Goal: Task Accomplishment & Management: Manage account settings

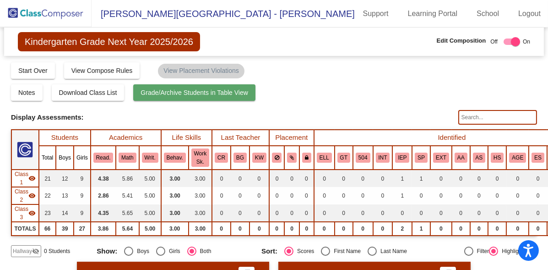
click at [202, 93] on span "Grade/Archive Students in Table View" at bounding box center [195, 92] width 108 height 7
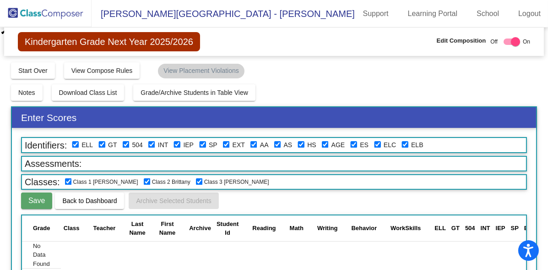
click at [511, 44] on div at bounding box center [515, 41] width 9 height 9
checkbox input "false"
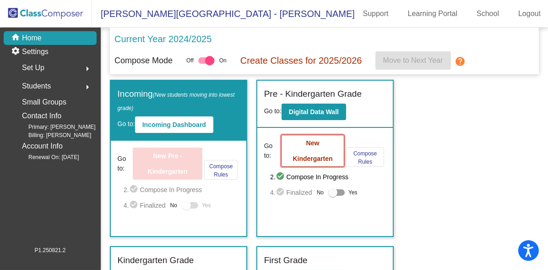
click at [304, 154] on b "New Kindergarten" at bounding box center [312, 150] width 40 height 23
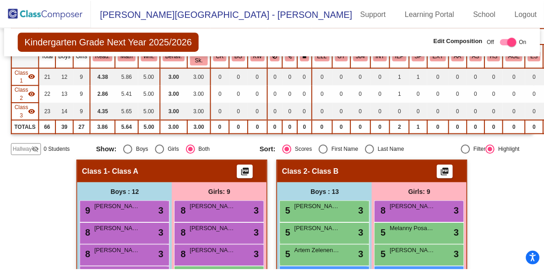
scroll to position [122, 0]
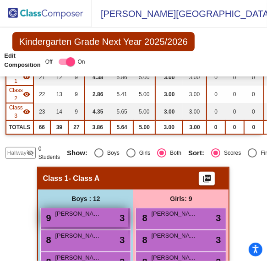
click at [75, 214] on span "[PERSON_NAME]" at bounding box center [78, 213] width 46 height 9
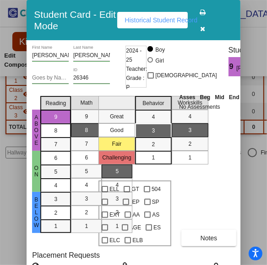
click at [160, 131] on div "3" at bounding box center [154, 131] width 18 height 14
drag, startPoint x: 176, startPoint y: 131, endPoint x: 182, endPoint y: 132, distance: 6.5
click at [177, 131] on mat-list-option "3" at bounding box center [190, 131] width 37 height 14
click at [156, 132] on div "3" at bounding box center [154, 131] width 18 height 14
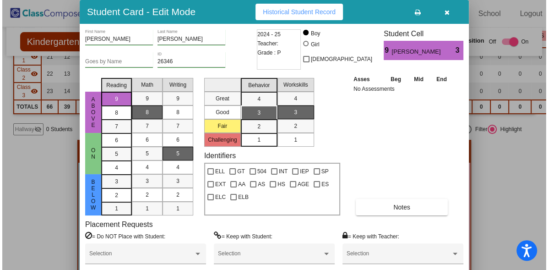
scroll to position [102, 0]
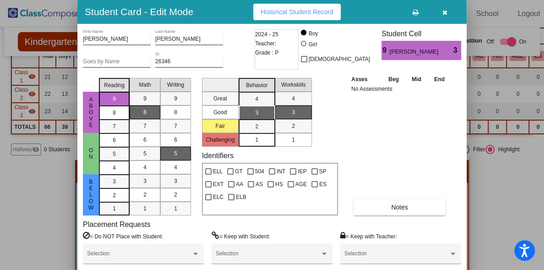
click at [446, 5] on button "button" at bounding box center [444, 12] width 29 height 16
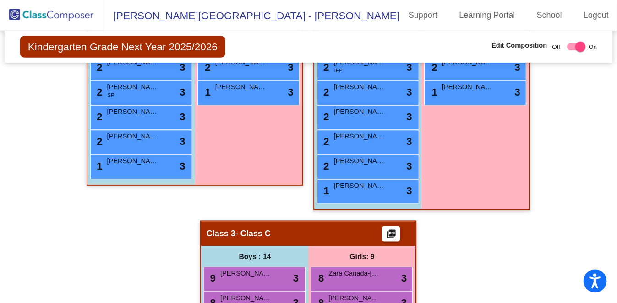
scroll to position [559, 0]
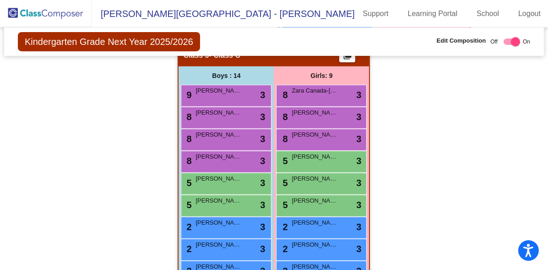
click at [223, 81] on div "Boys : 14" at bounding box center [226, 75] width 95 height 18
click at [226, 90] on span "[PERSON_NAME] [PERSON_NAME]" at bounding box center [218, 90] width 46 height 9
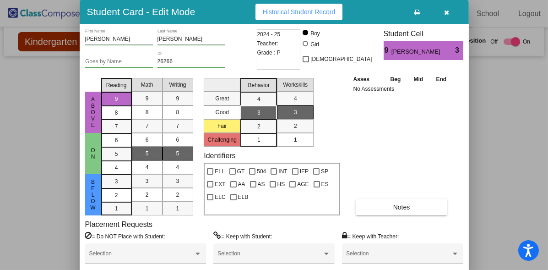
click at [265, 114] on div "3" at bounding box center [259, 113] width 18 height 14
click at [300, 118] on div "3" at bounding box center [296, 112] width 18 height 14
click at [255, 116] on div "3" at bounding box center [259, 113] width 18 height 14
click at [363, 148] on div "Asses Beg Mid End No Assessments Notes" at bounding box center [402, 144] width 102 height 141
click at [267, 139] on div "1" at bounding box center [259, 140] width 18 height 14
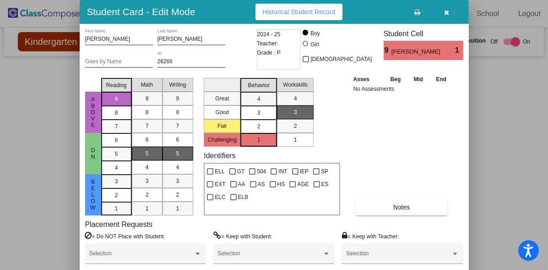
click at [268, 128] on mat-list-option "2" at bounding box center [258, 126] width 37 height 14
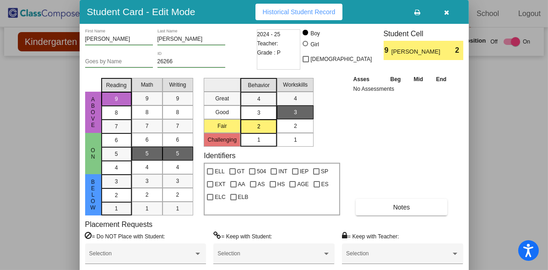
click at [294, 126] on span "2" at bounding box center [295, 126] width 3 height 8
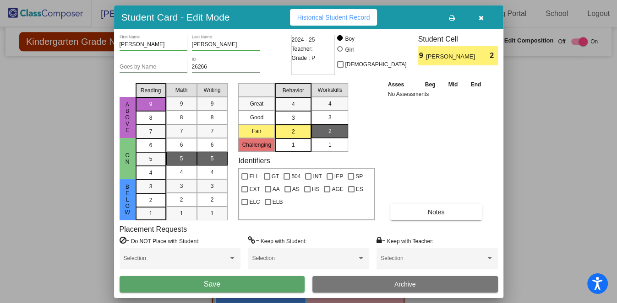
click at [258, 269] on html "Accessibility Screen-Reader Guide, Feedback, and Issue Reporting | New window B…" at bounding box center [308, 151] width 617 height 303
drag, startPoint x: 293, startPoint y: 296, endPoint x: 253, endPoint y: 312, distance: 43.8
click at [253, 269] on html "Accessibility Screen-Reader Guide, Feedback, and Issue Reporting | New window B…" at bounding box center [308, 151] width 617 height 303
click at [250, 269] on html "Accessibility Screen-Reader Guide, Feedback, and Issue Reporting | New window B…" at bounding box center [308, 151] width 617 height 303
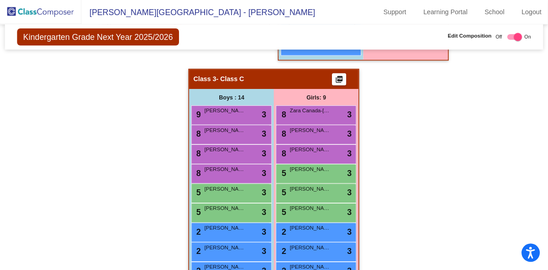
scroll to position [468, 0]
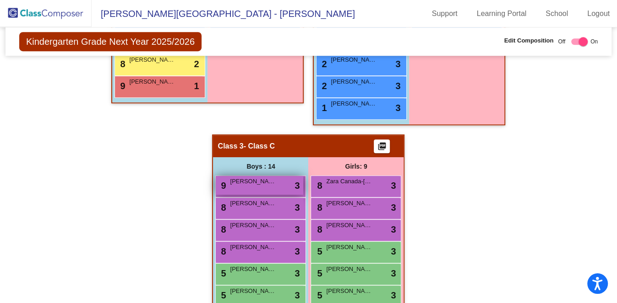
click at [255, 177] on span "[PERSON_NAME] [PERSON_NAME]" at bounding box center [253, 181] width 46 height 9
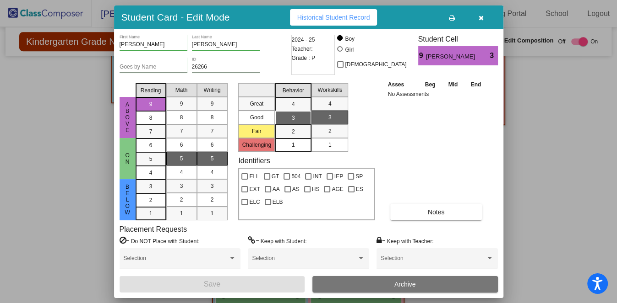
click at [296, 160] on div "Identifiers ELL GT 504 INT IEP SP EXT AA AS HS AGE ES ELC ELB" at bounding box center [306, 189] width 136 height 64
click at [297, 161] on div "Identifiers ELL GT 504 INT IEP SP EXT AA AS HS AGE ES ELC ELB" at bounding box center [306, 189] width 136 height 64
click at [295, 172] on span "504" at bounding box center [295, 176] width 9 height 11
click at [287, 180] on input "504" at bounding box center [286, 180] width 0 height 0
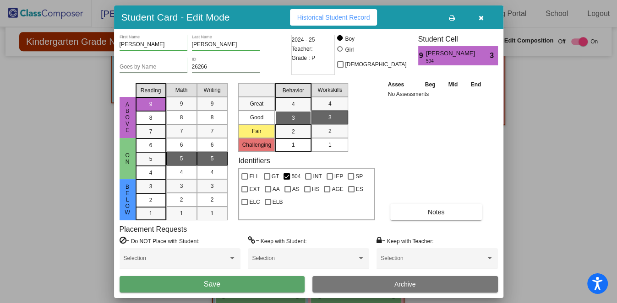
click at [296, 159] on div "Identifiers ELL GT 504 INT IEP SP EXT AA AS HS AGE ES ELC ELB" at bounding box center [306, 189] width 136 height 64
click at [304, 162] on div "Identifiers ELL GT 504 INT IEP SP EXT AA AS HS AGE ES ELC ELB" at bounding box center [306, 189] width 136 height 64
drag, startPoint x: 303, startPoint y: 161, endPoint x: 426, endPoint y: 158, distance: 122.2
click at [426, 158] on div "Asses Beg Mid End No Assessments Notes" at bounding box center [436, 150] width 102 height 141
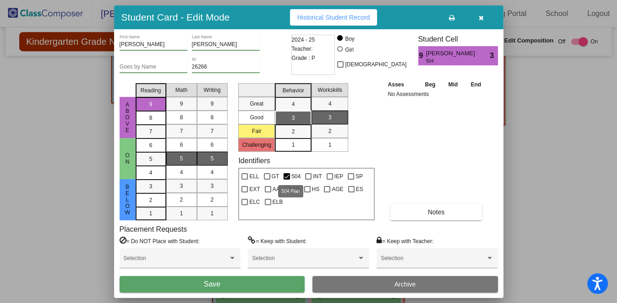
click at [283, 175] on div at bounding box center [286, 176] width 6 height 6
click at [286, 180] on input "504" at bounding box center [286, 180] width 0 height 0
click at [291, 164] on div "Identifiers ELL GT 504 INT IEP SP EXT AA AS HS AGE ES ELC ELB" at bounding box center [306, 189] width 136 height 64
click at [328, 163] on div "Identifiers ELL GT 504 INT IEP SP EXT AA AS HS AGE ES ELC ELB" at bounding box center [306, 189] width 136 height 64
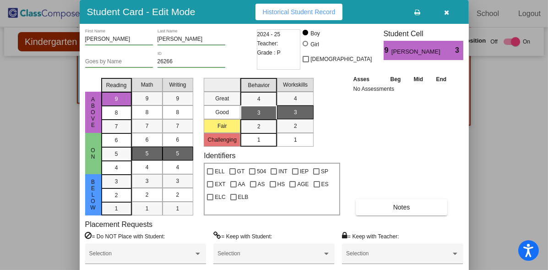
scroll to position [469, 0]
click at [260, 152] on div "Identifiers ELL GT 504 INT IEP SP EXT AA AS HS AGE ES ELC ELB" at bounding box center [272, 183] width 136 height 64
click at [264, 152] on div "Identifiers ELL GT 504 INT IEP SP EXT AA AS HS AGE ES ELC ELB" at bounding box center [272, 183] width 136 height 64
click at [259, 169] on span "504" at bounding box center [261, 171] width 9 height 11
click at [252, 174] on input "504" at bounding box center [252, 174] width 0 height 0
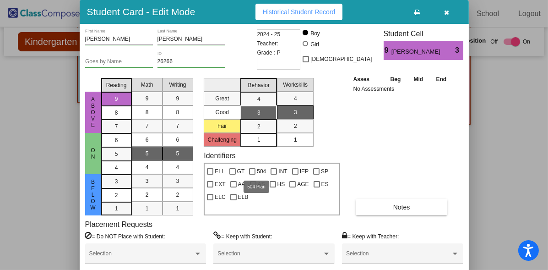
checkbox input "true"
click at [264, 155] on div "Identifiers ELL GT 504 INT IEP SP EXT AA AS HS AGE ES ELC ELB" at bounding box center [272, 183] width 136 height 64
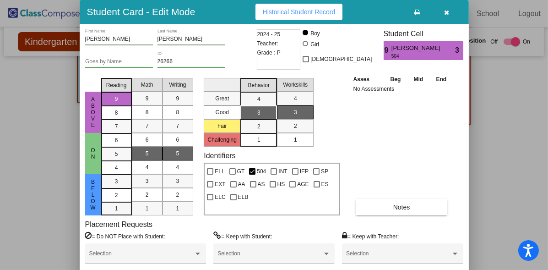
click at [264, 155] on div "Identifiers ELL GT 504 INT IEP SP EXT AA AS HS AGE ES ELC ELB" at bounding box center [272, 183] width 136 height 64
click at [448, 39] on div "Student Cell 9 Finnley Schmidt 504 3" at bounding box center [424, 44] width 80 height 31
click at [447, 41] on div "[PERSON_NAME] [PERSON_NAME]" at bounding box center [423, 46] width 64 height 11
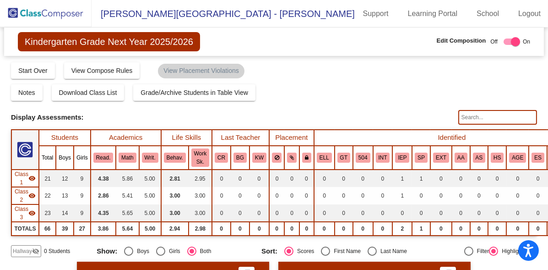
click at [319, 89] on div "Notes Download Class List Import Students Grade/Archive Students in Table View …" at bounding box center [274, 92] width 526 height 16
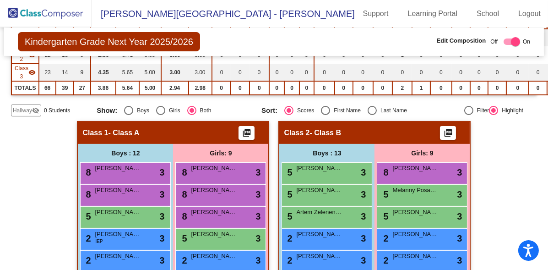
scroll to position [60, 0]
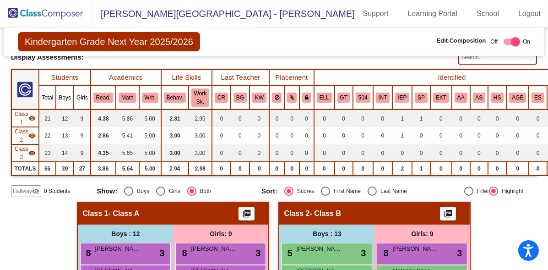
click at [513, 40] on div at bounding box center [515, 41] width 9 height 9
checkbox input "false"
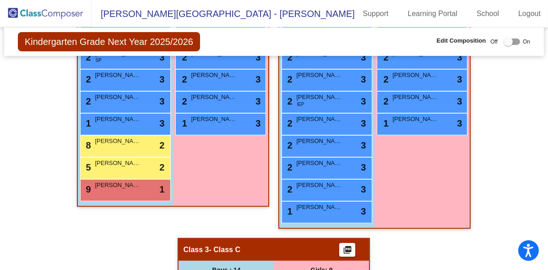
scroll to position [568, 0]
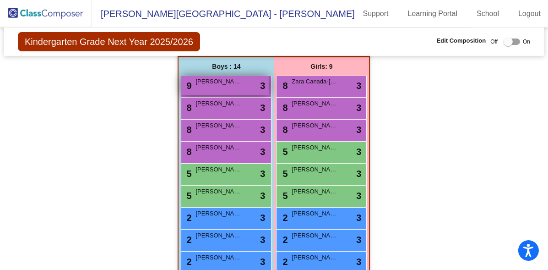
click at [224, 87] on div "9 Finnley Schmidt lock do_not_disturb_alt 3" at bounding box center [224, 85] width 87 height 19
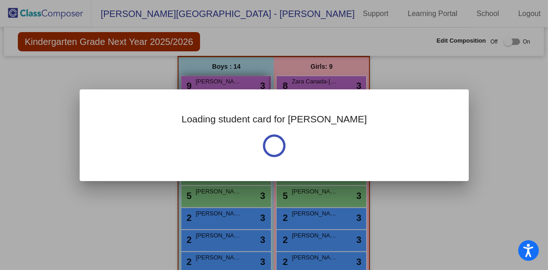
click at [224, 87] on div at bounding box center [274, 135] width 548 height 270
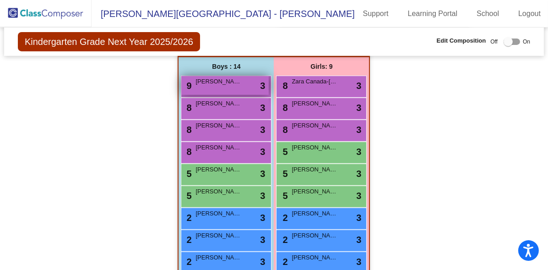
click at [228, 88] on div "9 [PERSON_NAME] [PERSON_NAME] lock do_not_disturb_alt 3" at bounding box center [224, 85] width 87 height 19
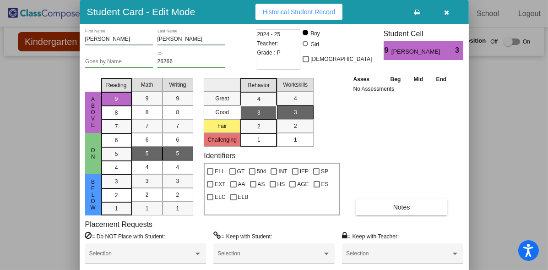
click at [256, 150] on div "Great Good Fair Challenging Behavior 4 3 2 1 Workskills 4 3 2 1 Identifiers ELL…" at bounding box center [272, 144] width 136 height 141
click at [304, 157] on div "Identifiers ELL GT 504 INT IEP SP EXT AA AS HS AGE ES ELC ELB" at bounding box center [272, 183] width 136 height 64
click at [260, 154] on div "Identifiers ELL GT 504 INT IEP SP EXT AA AS HS AGE ES ELC ELB" at bounding box center [272, 183] width 136 height 64
click at [290, 147] on div "Great Good Fair Challenging Behavior 4 3 2 1 Workskills 4 3 2 1 Identifiers ELL…" at bounding box center [272, 144] width 136 height 141
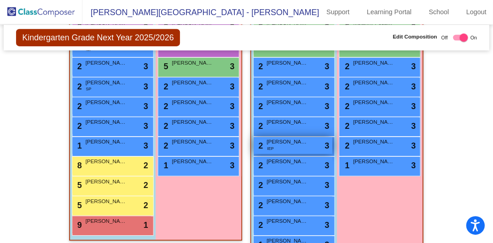
scroll to position [509, 0]
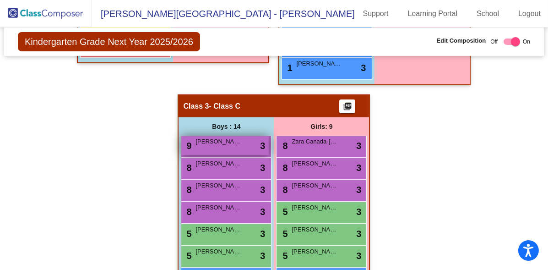
click at [211, 147] on div "9 [PERSON_NAME] [PERSON_NAME] lock do_not_disturb_alt 3" at bounding box center [224, 145] width 87 height 19
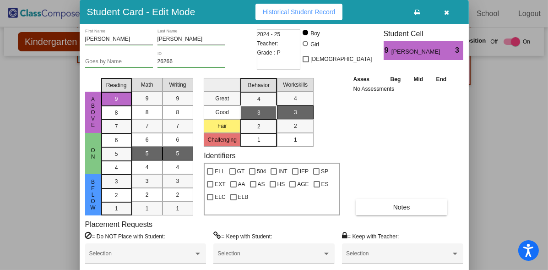
click at [259, 155] on div "Identifiers ELL GT 504 INT IEP SP EXT AA AS HS AGE ES ELC ELB" at bounding box center [272, 183] width 136 height 64
click at [261, 171] on span "504" at bounding box center [261, 171] width 9 height 11
click at [252, 174] on input "504" at bounding box center [252, 174] width 0 height 0
checkbox input "true"
click at [280, 167] on span "INT" at bounding box center [282, 171] width 9 height 11
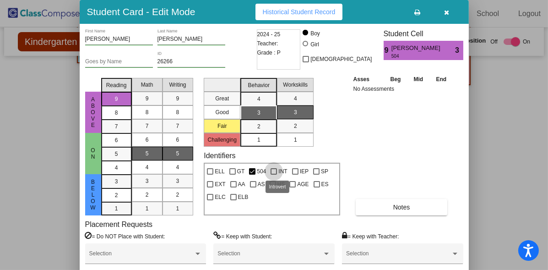
click at [274, 174] on input "INT" at bounding box center [273, 174] width 0 height 0
checkbox input "true"
click at [263, 156] on div "Identifiers ELL GT 504 INT IEP SP EXT AA AS HS AGE ES ELC ELB" at bounding box center [272, 183] width 136 height 64
click at [254, 124] on div "2" at bounding box center [259, 126] width 18 height 14
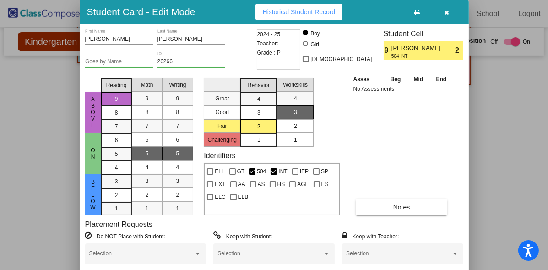
click at [290, 122] on div "2" at bounding box center [296, 126] width 18 height 14
click at [251, 199] on div "ELL GT 504 INT IEP SP EXT AA AS HS AGE ES ELC ELB" at bounding box center [272, 182] width 134 height 38
click at [260, 166] on span "504" at bounding box center [261, 171] width 9 height 11
click at [252, 174] on input "504" at bounding box center [252, 174] width 0 height 0
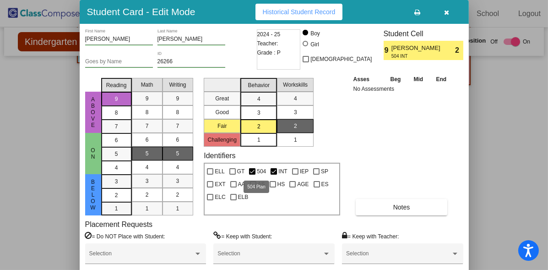
checkbox input "false"
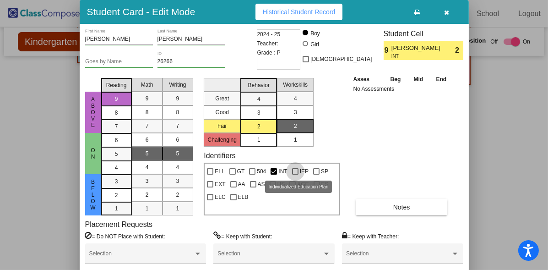
click at [295, 166] on label "IEP" at bounding box center [300, 171] width 16 height 11
click at [295, 174] on input "IEP" at bounding box center [295, 174] width 0 height 0
click at [300, 160] on div "Identifiers ELL GT 504 INT IEP SP EXT AA AS HS AGE ES ELC ELB" at bounding box center [272, 183] width 136 height 64
click at [303, 168] on span "IEP" at bounding box center [304, 171] width 9 height 11
click at [295, 174] on input "IEP" at bounding box center [295, 174] width 0 height 0
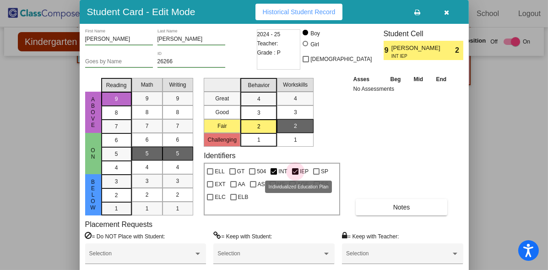
checkbox input "false"
click at [270, 198] on div "ELL GT 504 INT IEP SP EXT AA AS HS AGE ES ELC ELB" at bounding box center [272, 182] width 134 height 38
click at [281, 195] on div "ELL GT 504 INT IEP SP EXT AA AS HS AGE ES ELC ELB" at bounding box center [272, 182] width 134 height 38
click at [270, 197] on div "ELL GT 504 INT IEP SP EXT AA AS HS AGE ES ELC ELB" at bounding box center [272, 182] width 134 height 38
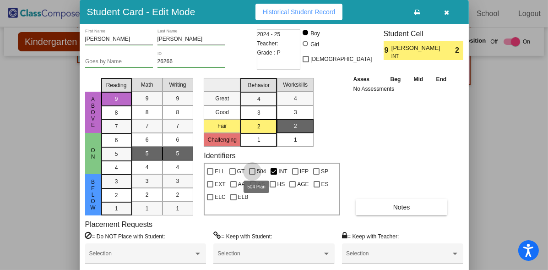
click at [263, 166] on span "504" at bounding box center [261, 171] width 9 height 11
click at [252, 174] on input "504" at bounding box center [252, 174] width 0 height 0
click at [263, 166] on span "504" at bounding box center [261, 171] width 9 height 11
click at [252, 174] on input "504" at bounding box center [252, 174] width 0 height 0
click at [265, 153] on div "Identifiers ELL GT 504 INT IEP SP EXT AA AS HS AGE ES ELC ELB" at bounding box center [272, 183] width 136 height 64
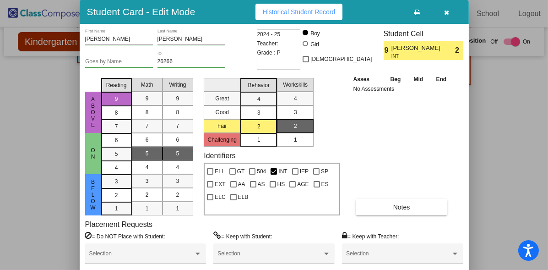
click at [292, 153] on div "Identifiers ELL GT 504 INT IEP SP EXT AA AS HS AGE ES ELC ELB" at bounding box center [272, 183] width 136 height 64
click at [272, 199] on div "ELL GT 504 INT IEP SP EXT AA AS HS AGE ES ELC ELB" at bounding box center [272, 182] width 134 height 38
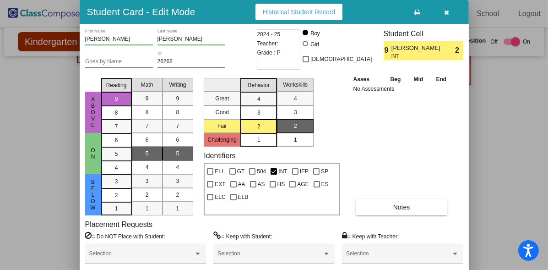
click at [272, 199] on div "ELL GT 504 INT IEP SP EXT AA AS HS AGE ES ELC ELB" at bounding box center [272, 182] width 134 height 38
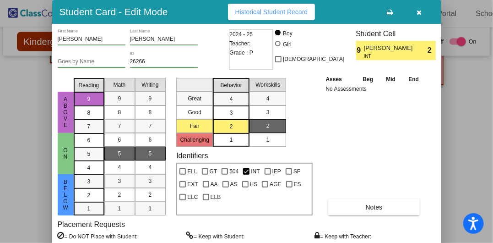
click at [244, 195] on div "ELL GT 504 INT IEP SP EXT AA AS HS AGE ES ELC ELB" at bounding box center [244, 182] width 134 height 38
click at [249, 199] on div "ELL GT 504 INT IEP SP EXT AA AS HS AGE ES ELC ELB" at bounding box center [244, 182] width 134 height 38
click at [259, 195] on div "ELL GT 504 INT IEP SP EXT AA AS HS AGE ES ELC ELB" at bounding box center [244, 182] width 134 height 38
click at [239, 153] on div "Identifiers ELL GT 504 INT IEP SP EXT AA AS HS AGE ES ELC ELB" at bounding box center [244, 183] width 136 height 64
click at [234, 168] on span "504" at bounding box center [233, 171] width 9 height 11
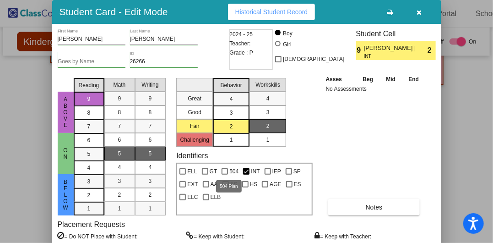
click at [225, 174] on input "504" at bounding box center [224, 174] width 0 height 0
click at [234, 168] on span "504" at bounding box center [233, 171] width 9 height 11
click at [225, 174] on input "504" at bounding box center [224, 174] width 0 height 0
checkbox input "false"
click at [268, 165] on div "IEP" at bounding box center [272, 169] width 21 height 13
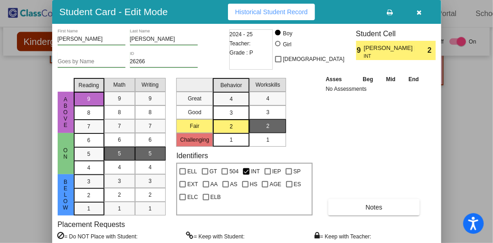
click at [260, 158] on div "Identifiers ELL GT 504 INT IEP SP EXT AA AS HS AGE ES ELC ELB" at bounding box center [244, 183] width 136 height 64
click at [268, 149] on div "Great Good Fair Challenging Behavior 4 3 2 1 Workskills 4 3 2 1 Identifiers ELL…" at bounding box center [244, 144] width 136 height 141
drag, startPoint x: 268, startPoint y: 149, endPoint x: 258, endPoint y: 153, distance: 10.9
click at [257, 152] on div "Identifiers ELL GT 504 INT IEP SP EXT AA AS HS AGE ES ELC ELB" at bounding box center [244, 183] width 136 height 64
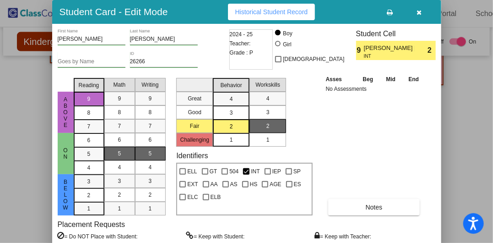
click at [414, 39] on div "Student Cell 9 Finnley Schmidt INT 2" at bounding box center [396, 44] width 80 height 31
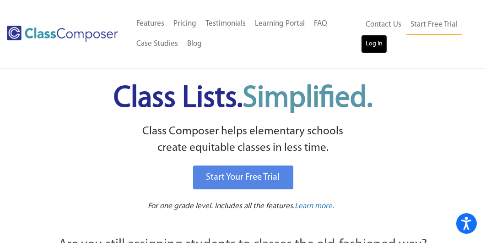
click at [363, 44] on link "Log In" at bounding box center [374, 44] width 26 height 18
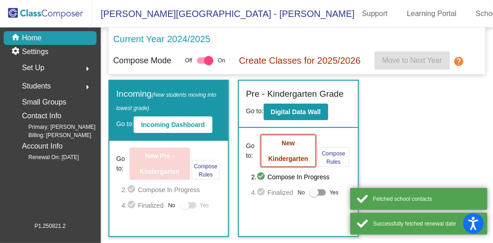
click at [297, 136] on button "New Kindergarten" at bounding box center [288, 151] width 55 height 32
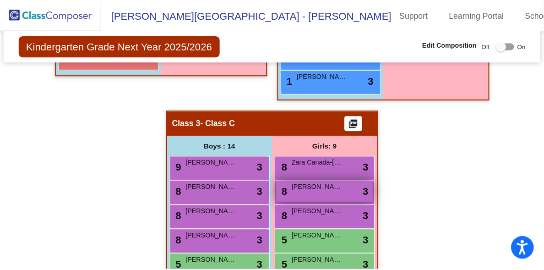
scroll to position [549, 0]
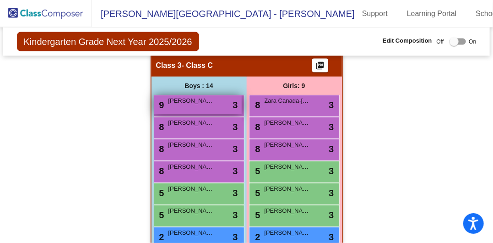
click at [189, 105] on div "9 [PERSON_NAME] [PERSON_NAME] lock do_not_disturb_alt 3" at bounding box center [197, 104] width 87 height 19
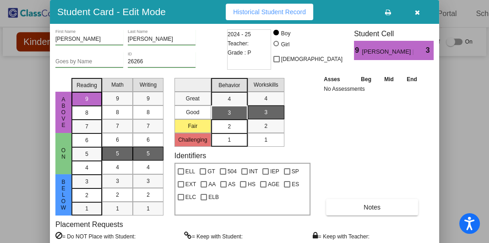
click at [229, 126] on span "2" at bounding box center [228, 126] width 3 height 8
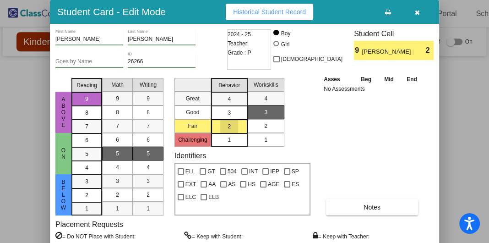
click at [272, 126] on div "2" at bounding box center [266, 126] width 18 height 14
drag, startPoint x: 385, startPoint y: 229, endPoint x: 388, endPoint y: 238, distance: 8.7
click at [388, 238] on div "Placement Requests = Do NOT Place with Student: Selection = Keep with Student: …" at bounding box center [244, 245] width 378 height 51
click at [426, 129] on div "ABove on below Reading 9 8 7 6 5 4 3 2 1 Math 9 8 7 6 5 4 3 2 1 Writing 9 8 7 6…" at bounding box center [244, 144] width 378 height 141
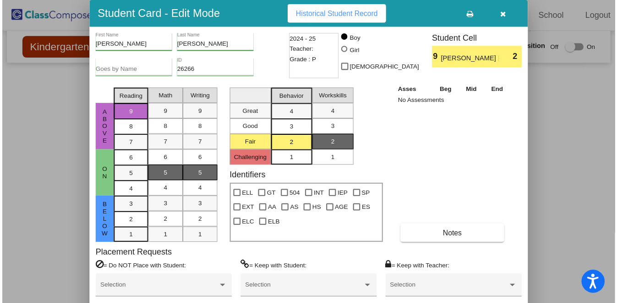
scroll to position [551, 0]
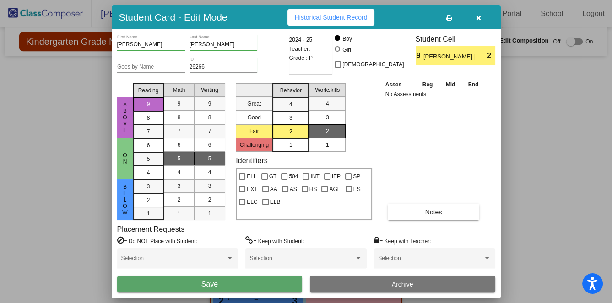
click at [203, 242] on span "Save" at bounding box center [209, 285] width 16 height 8
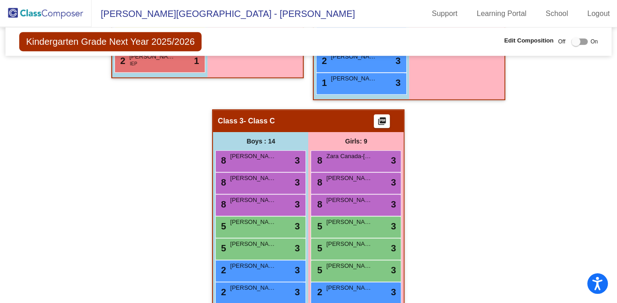
scroll to position [640, 0]
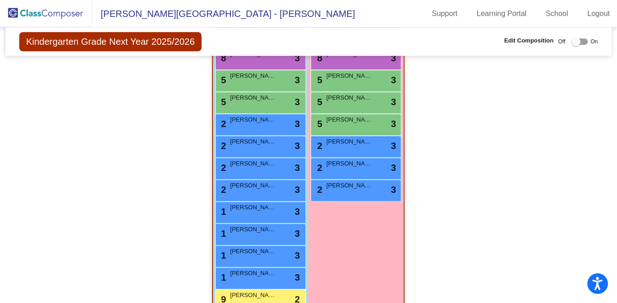
click at [281, 242] on div "Boys : 14 8 [PERSON_NAME] lock do_not_disturb_alt 3 8 [PERSON_NAME] lock do_not…" at bounding box center [260, 151] width 95 height 330
click at [275, 242] on div "9 [PERSON_NAME] [PERSON_NAME] lock do_not_disturb_alt 2" at bounding box center [259, 299] width 87 height 19
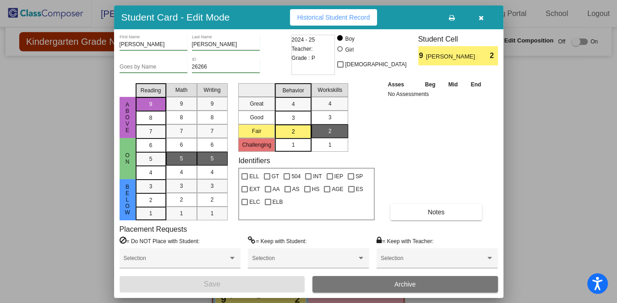
click at [294, 118] on span "3" at bounding box center [293, 118] width 3 height 8
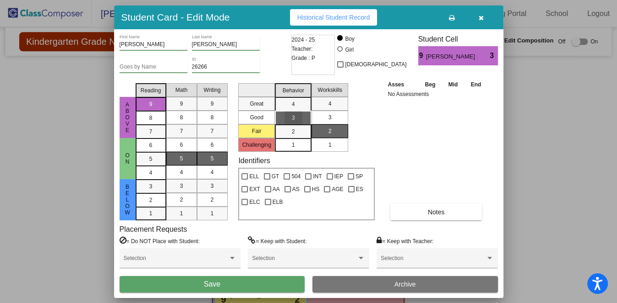
click at [337, 116] on div "3" at bounding box center [330, 118] width 18 height 14
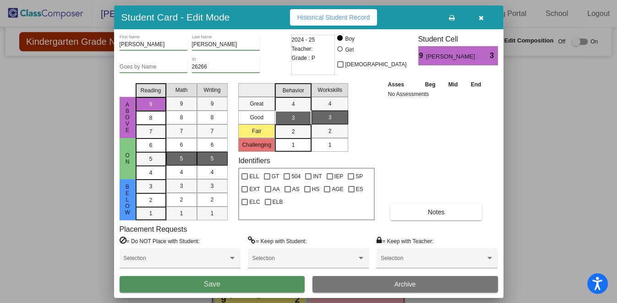
click at [285, 242] on button "Save" at bounding box center [211, 284] width 185 height 16
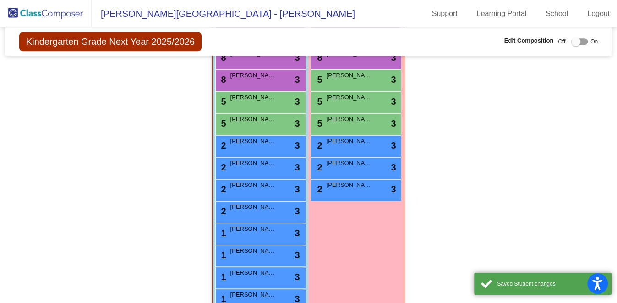
scroll to position [469, 0]
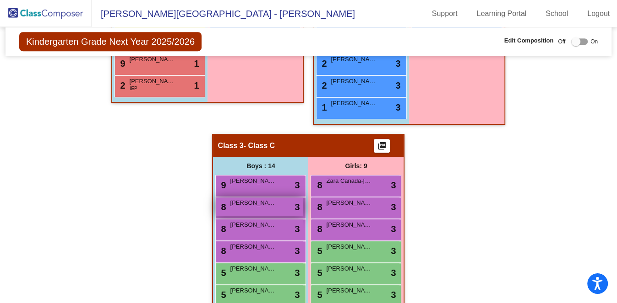
click at [252, 199] on span "[PERSON_NAME]" at bounding box center [253, 203] width 46 height 9
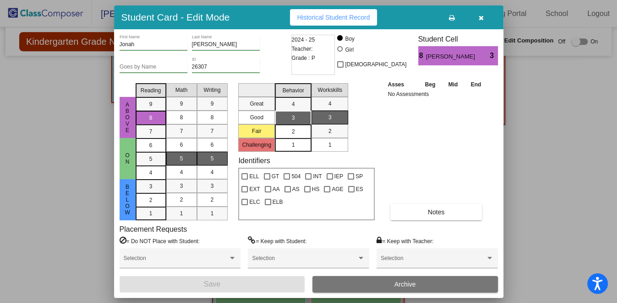
click at [297, 135] on div "2" at bounding box center [293, 132] width 18 height 14
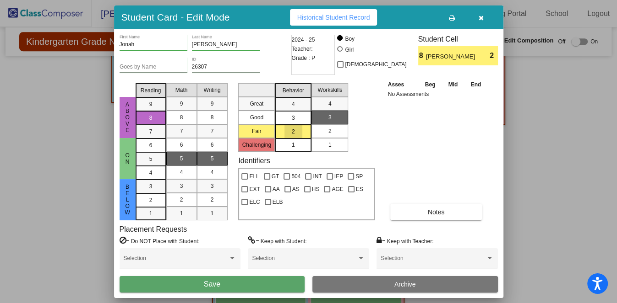
click at [326, 129] on div "2" at bounding box center [330, 131] width 18 height 14
click at [271, 242] on button "Save" at bounding box center [211, 284] width 185 height 16
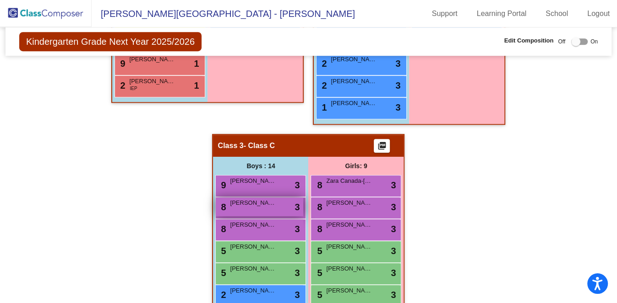
click at [254, 199] on span "[PERSON_NAME]" at bounding box center [253, 203] width 46 height 9
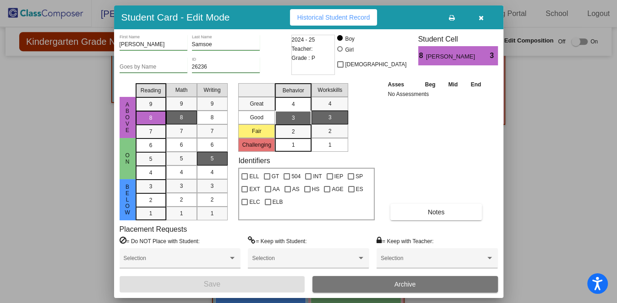
drag, startPoint x: 289, startPoint y: 102, endPoint x: 299, endPoint y: 104, distance: 10.2
click at [291, 102] on div "4" at bounding box center [293, 104] width 18 height 14
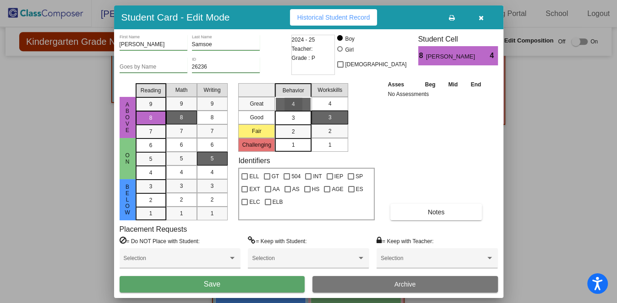
click at [337, 103] on div "4" at bounding box center [330, 104] width 18 height 14
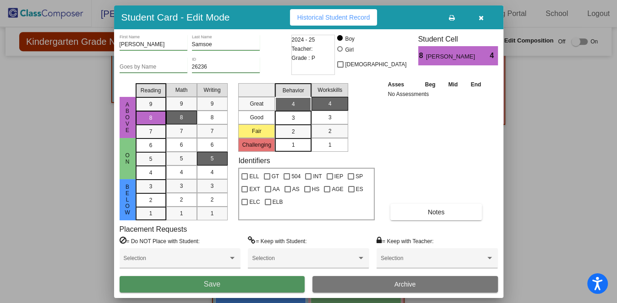
click at [283, 242] on button "Save" at bounding box center [211, 284] width 185 height 16
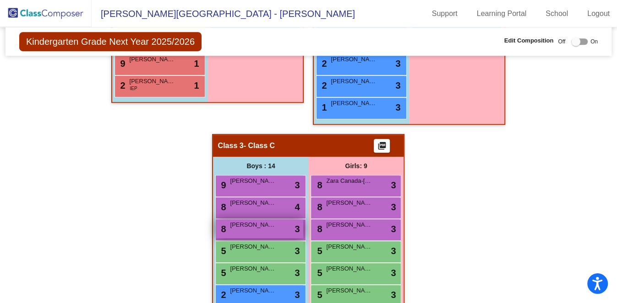
click at [260, 221] on span "[PERSON_NAME]" at bounding box center [253, 225] width 46 height 9
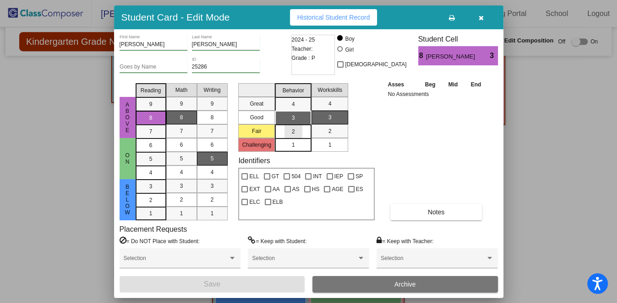
click at [301, 132] on div "2" at bounding box center [293, 132] width 18 height 14
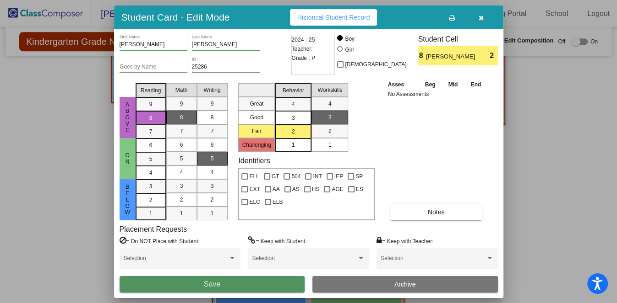
click at [263, 242] on button "Save" at bounding box center [211, 284] width 185 height 16
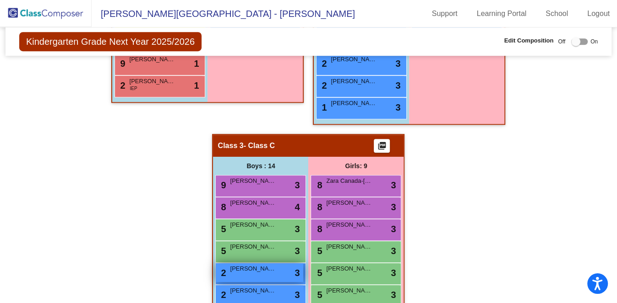
click at [260, 242] on div "2 Rayan Baichou lock do_not_disturb_alt 3" at bounding box center [259, 273] width 87 height 19
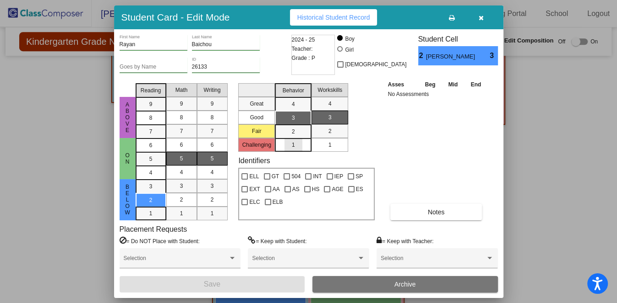
click at [290, 145] on div "1" at bounding box center [293, 145] width 18 height 14
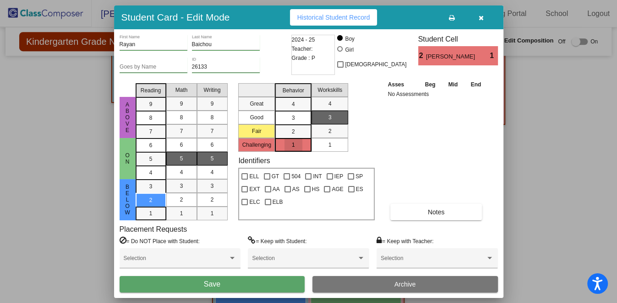
click at [334, 150] on div "1" at bounding box center [330, 145] width 18 height 14
click at [253, 242] on button "Save" at bounding box center [211, 284] width 185 height 16
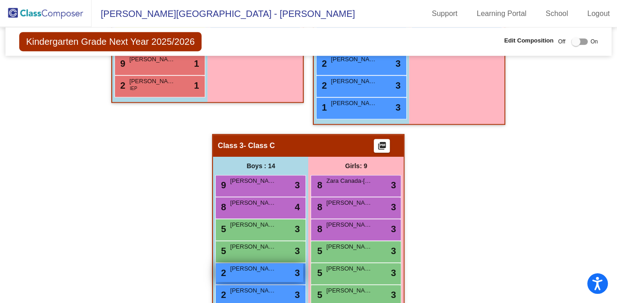
click at [271, 242] on div "2 Joseph Giedemann lock do_not_disturb_alt 3" at bounding box center [259, 273] width 87 height 19
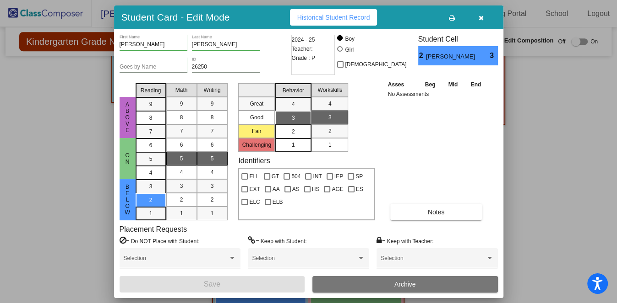
click at [298, 135] on div "2" at bounding box center [293, 132] width 18 height 14
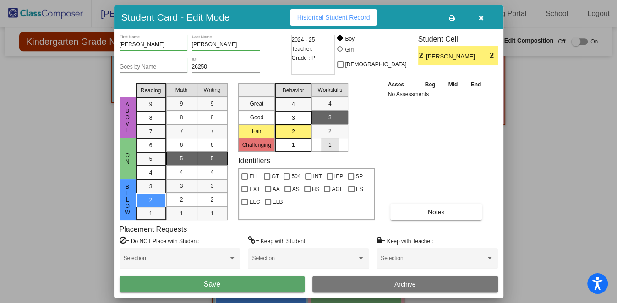
click at [330, 145] on span "1" at bounding box center [329, 145] width 3 height 8
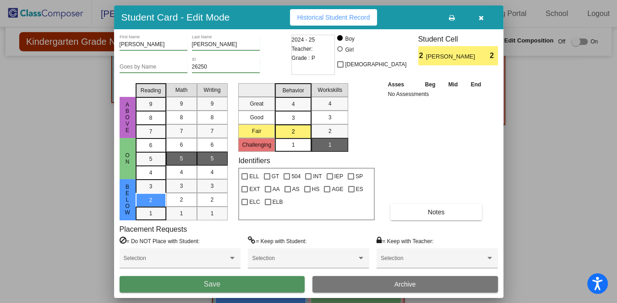
click at [254, 242] on button "Save" at bounding box center [211, 284] width 185 height 16
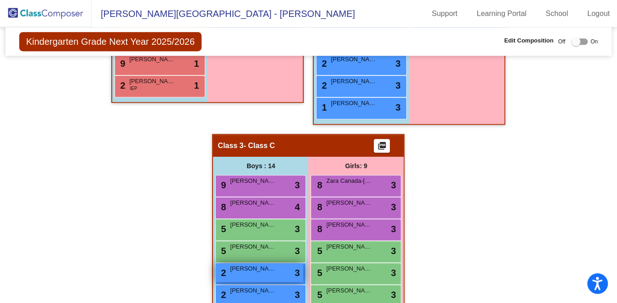
click at [273, 242] on div "2 Kenneth Lawhorn lock do_not_disturb_alt 3" at bounding box center [259, 273] width 87 height 19
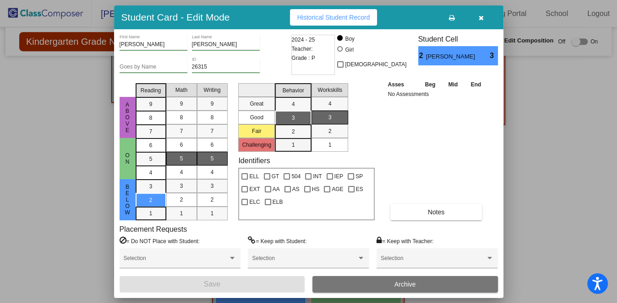
drag, startPoint x: 283, startPoint y: 142, endPoint x: 316, endPoint y: 146, distance: 32.7
click at [286, 143] on mat-list-option "1" at bounding box center [293, 145] width 37 height 14
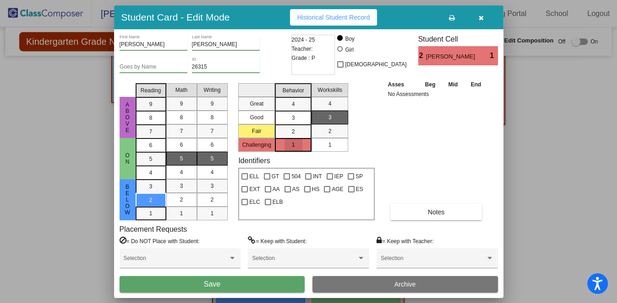
click at [319, 146] on mat-list-option "1" at bounding box center [329, 145] width 37 height 14
click at [249, 242] on button "Save" at bounding box center [211, 284] width 185 height 16
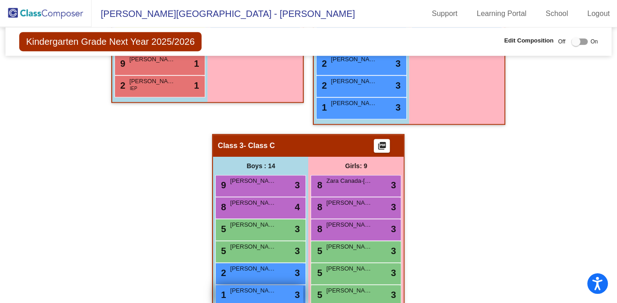
click at [255, 242] on span "[PERSON_NAME]" at bounding box center [253, 291] width 46 height 9
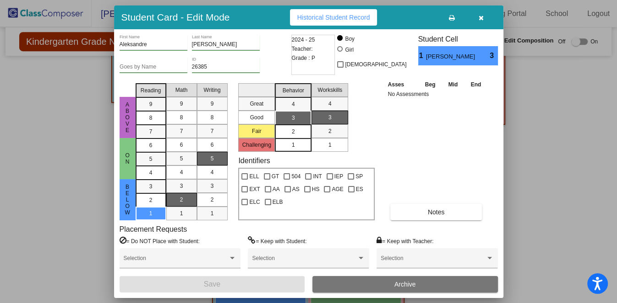
click at [299, 132] on div "2" at bounding box center [293, 132] width 18 height 14
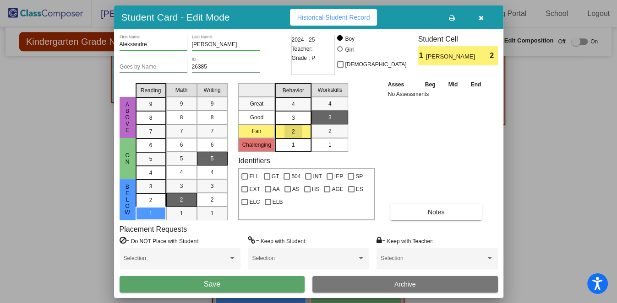
click at [342, 144] on mat-list-option "1" at bounding box center [329, 145] width 37 height 14
click at [216, 242] on span "Save" at bounding box center [212, 285] width 16 height 8
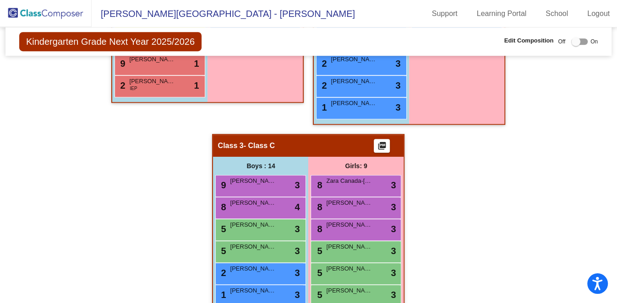
scroll to position [583, 0]
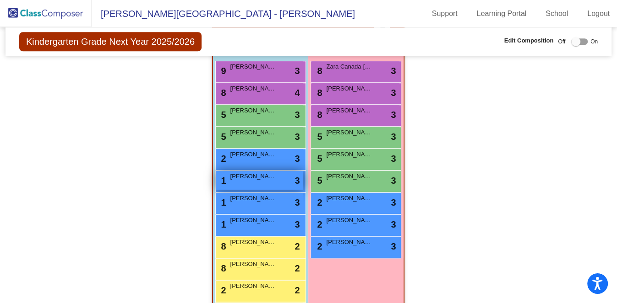
click at [244, 172] on span "[PERSON_NAME]" at bounding box center [253, 176] width 46 height 9
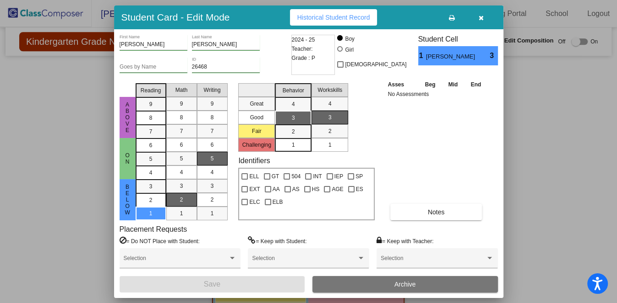
click at [296, 148] on div "1" at bounding box center [293, 145] width 18 height 14
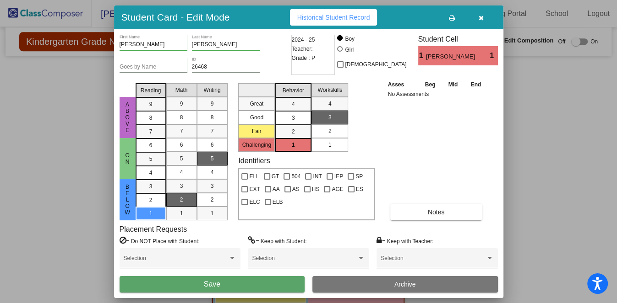
click at [333, 128] on div "2" at bounding box center [330, 131] width 18 height 14
click at [258, 242] on button "Save" at bounding box center [211, 284] width 185 height 16
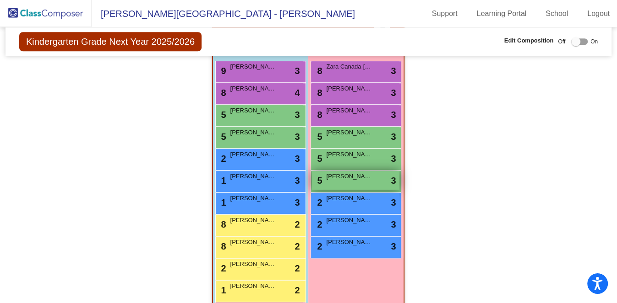
scroll to position [526, 0]
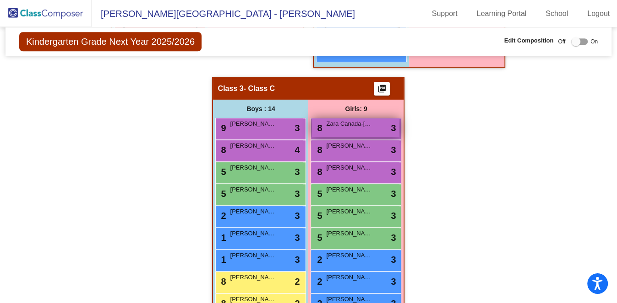
click at [351, 119] on span "Zara Canada-[PERSON_NAME]" at bounding box center [349, 123] width 46 height 9
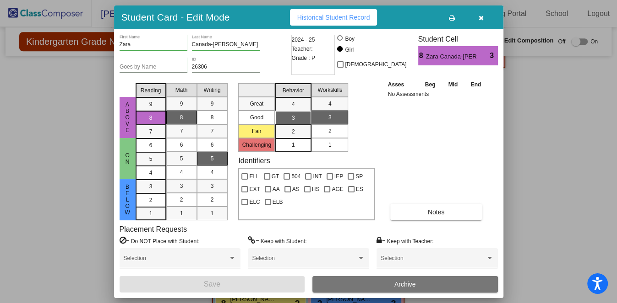
drag, startPoint x: 284, startPoint y: 127, endPoint x: 332, endPoint y: 129, distance: 48.6
click at [284, 127] on div "2" at bounding box center [293, 132] width 18 height 14
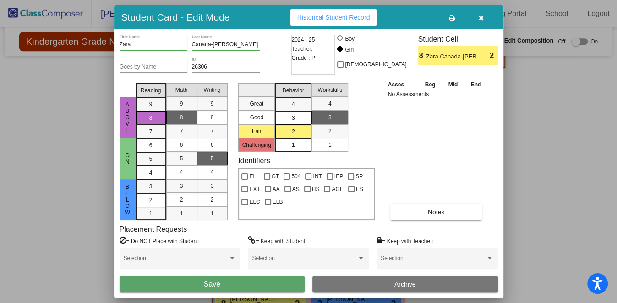
click at [268, 242] on button "Save" at bounding box center [211, 284] width 185 height 16
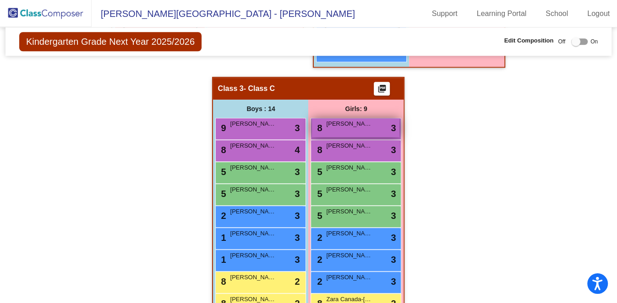
click at [351, 119] on div "8 Noreen Elnakeeb lock do_not_disturb_alt 3" at bounding box center [355, 128] width 87 height 19
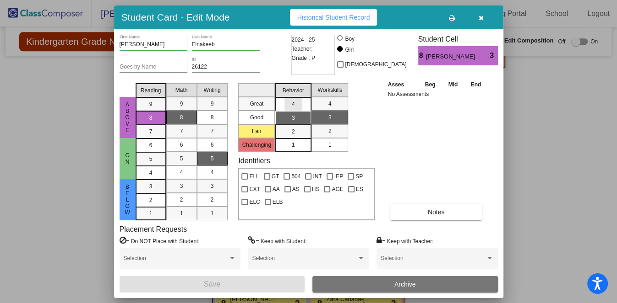
click at [293, 103] on span "4" at bounding box center [293, 104] width 3 height 8
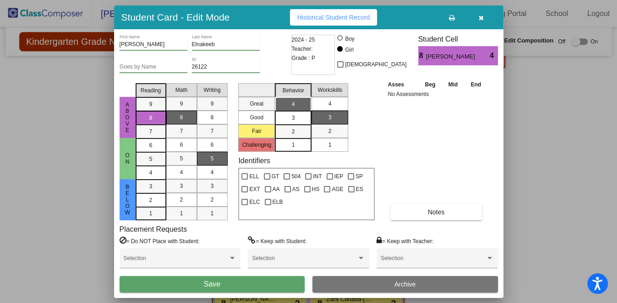
click at [333, 103] on div "4" at bounding box center [330, 104] width 18 height 14
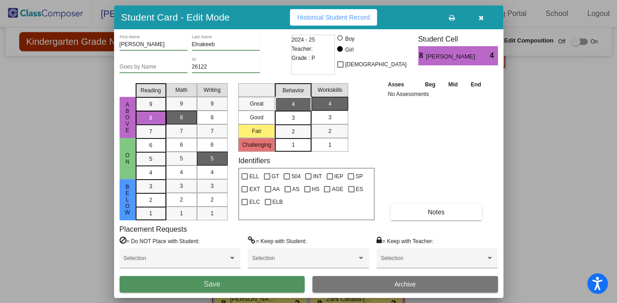
click at [267, 242] on button "Save" at bounding box center [211, 284] width 185 height 16
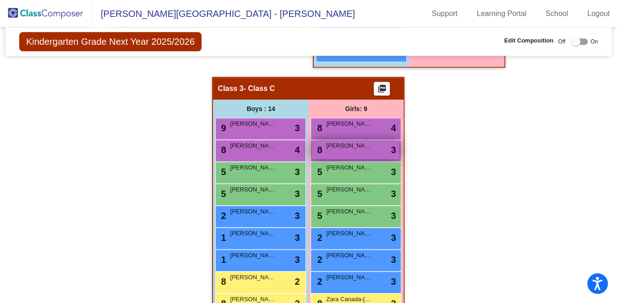
click at [366, 141] on div "8 Teagan Grike lock do_not_disturb_alt 3" at bounding box center [355, 150] width 87 height 19
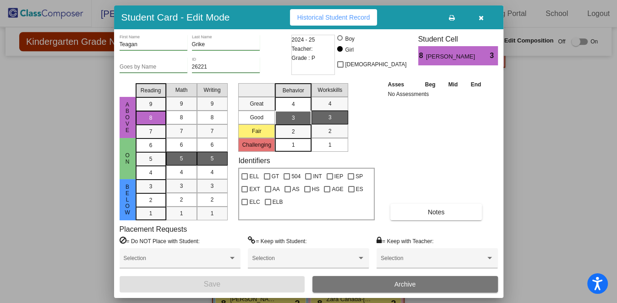
click at [306, 104] on mat-list-option "4" at bounding box center [293, 104] width 37 height 14
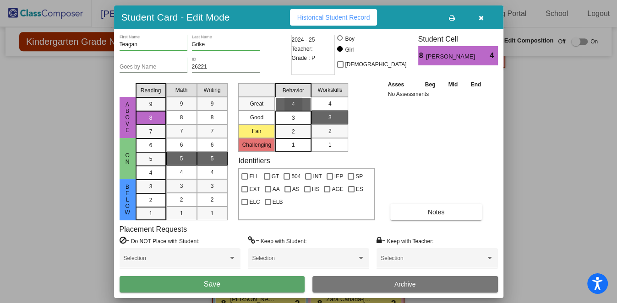
click at [334, 105] on div "4" at bounding box center [330, 104] width 18 height 14
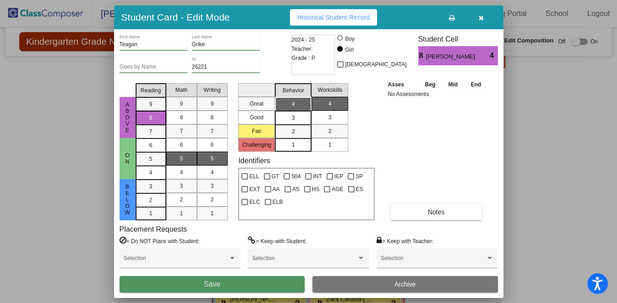
click at [249, 242] on button "Save" at bounding box center [211, 284] width 185 height 16
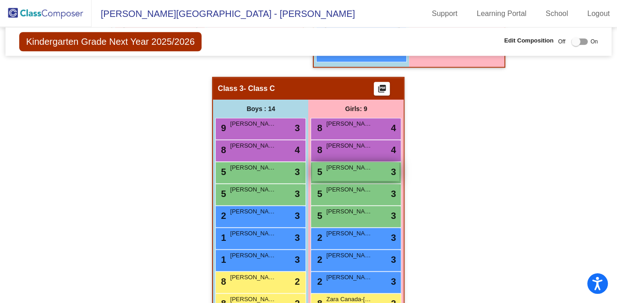
click at [362, 162] on div "5 Danica Cardwell lock do_not_disturb_alt 3" at bounding box center [355, 171] width 87 height 19
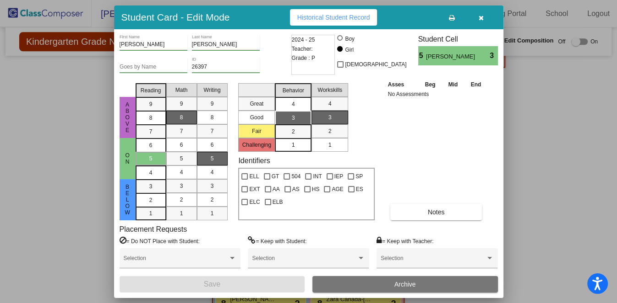
click at [304, 106] on mat-list-option "4" at bounding box center [293, 104] width 37 height 14
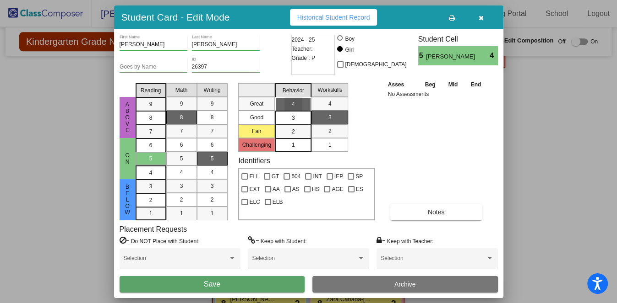
click at [338, 111] on div "3" at bounding box center [330, 118] width 18 height 14
click at [338, 104] on div "4" at bounding box center [330, 104] width 18 height 14
click at [266, 242] on button "Save" at bounding box center [211, 284] width 185 height 16
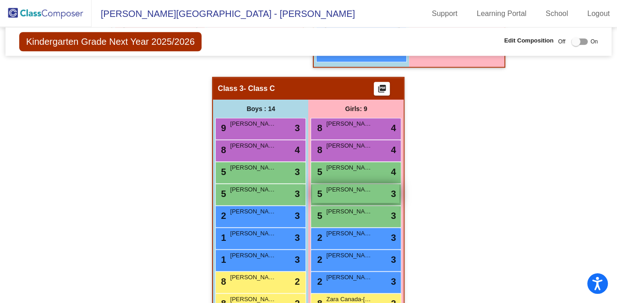
click at [348, 185] on span "[PERSON_NAME]" at bounding box center [349, 189] width 46 height 9
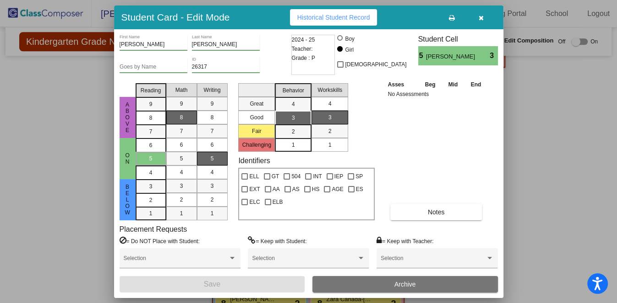
drag, startPoint x: 295, startPoint y: 103, endPoint x: 327, endPoint y: 102, distance: 32.1
click at [296, 103] on div "4" at bounding box center [293, 104] width 18 height 14
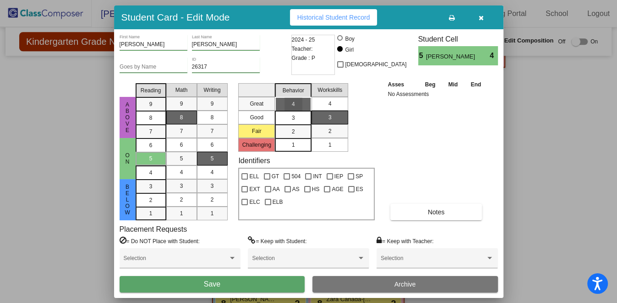
click at [334, 102] on div "4" at bounding box center [330, 104] width 18 height 14
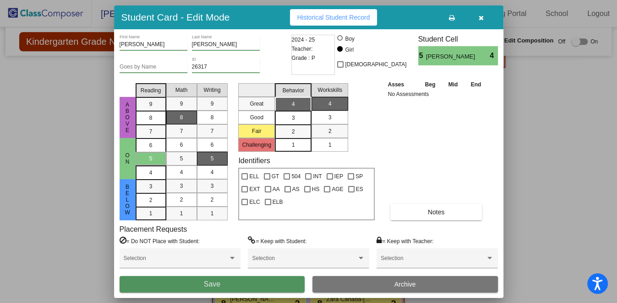
click at [260, 242] on button "Save" at bounding box center [211, 284] width 185 height 16
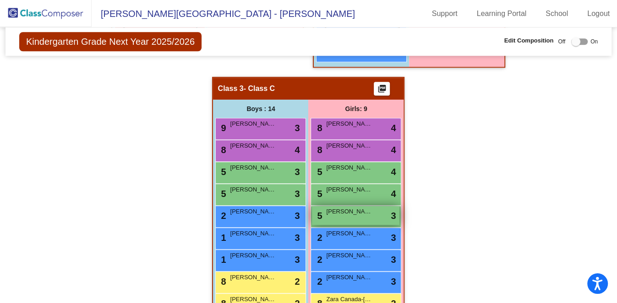
click at [335, 206] on div "5 Gulruh Kakhramonova lock do_not_disturb_alt 3" at bounding box center [355, 215] width 87 height 19
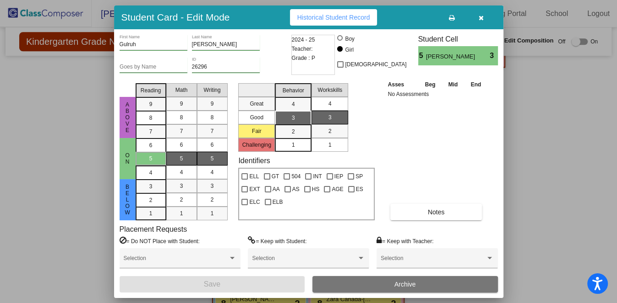
click at [327, 105] on div "4" at bounding box center [330, 104] width 18 height 14
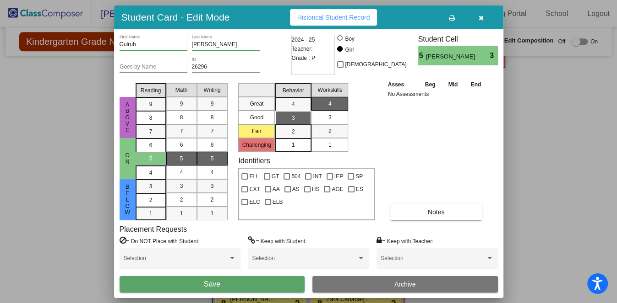
click at [246, 242] on button "Save" at bounding box center [211, 284] width 185 height 16
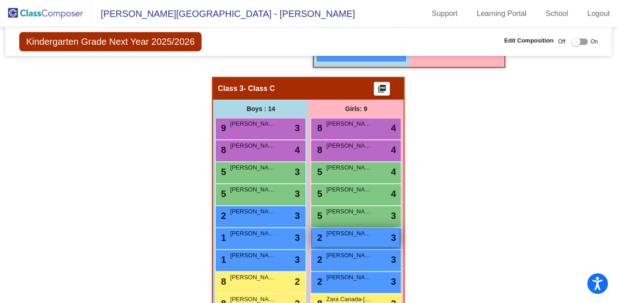
click at [336, 228] on div "2 Nura Edens lock do_not_disturb_alt 3" at bounding box center [355, 237] width 87 height 19
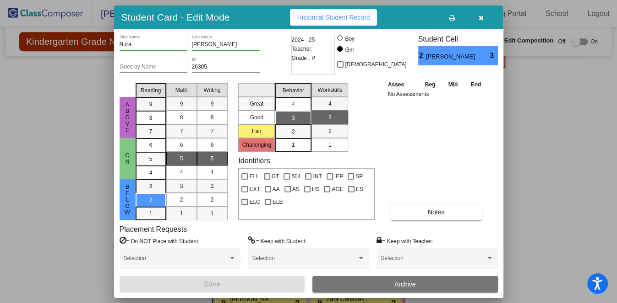
click at [297, 103] on div "4" at bounding box center [293, 104] width 18 height 14
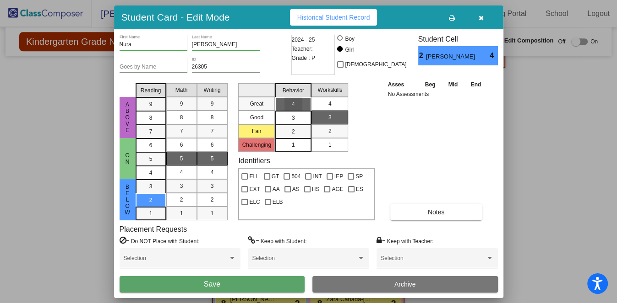
click at [327, 102] on div "4" at bounding box center [330, 104] width 18 height 14
click at [285, 242] on button "Save" at bounding box center [211, 284] width 185 height 16
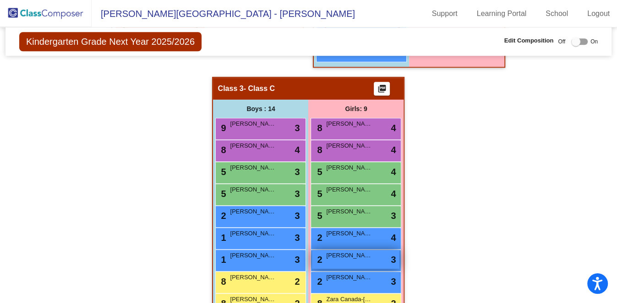
click at [347, 242] on span "[PERSON_NAME]" at bounding box center [349, 255] width 46 height 9
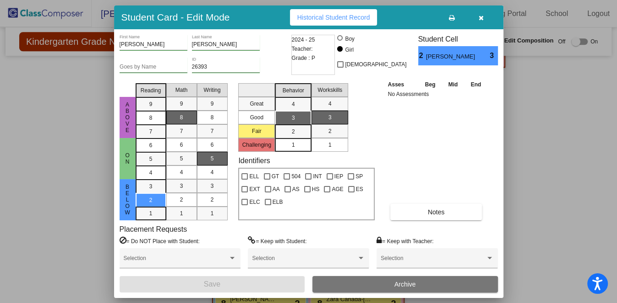
drag, startPoint x: 290, startPoint y: 110, endPoint x: 302, endPoint y: 108, distance: 11.8
click at [291, 111] on div "3" at bounding box center [293, 118] width 18 height 14
click at [325, 103] on div "4" at bounding box center [330, 104] width 18 height 14
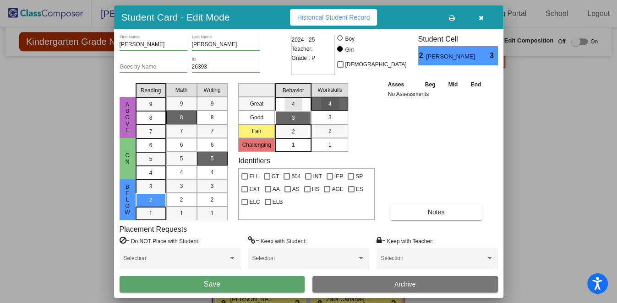
click at [286, 103] on div "4" at bounding box center [293, 104] width 18 height 14
click at [261, 242] on button "Save" at bounding box center [211, 284] width 185 height 16
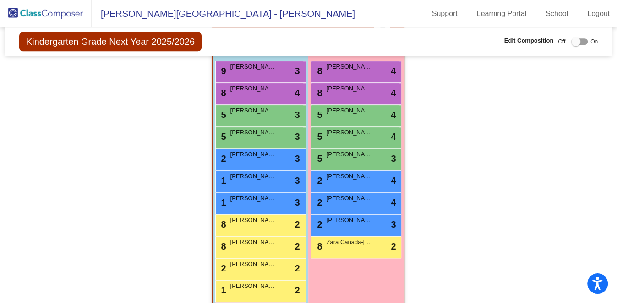
scroll to position [640, 0]
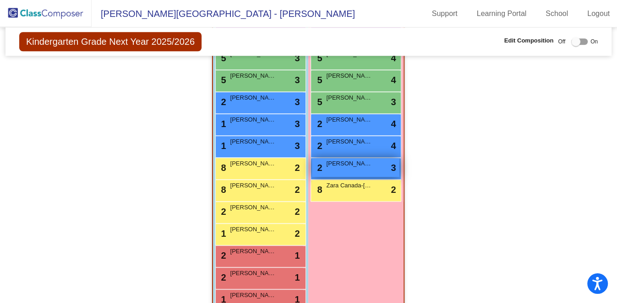
click at [347, 159] on span "[PERSON_NAME]" at bounding box center [349, 163] width 46 height 9
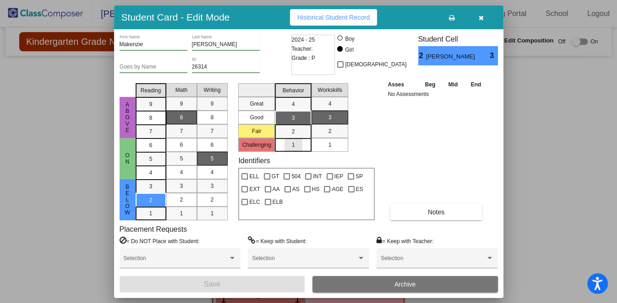
click at [285, 146] on div "1" at bounding box center [293, 145] width 18 height 14
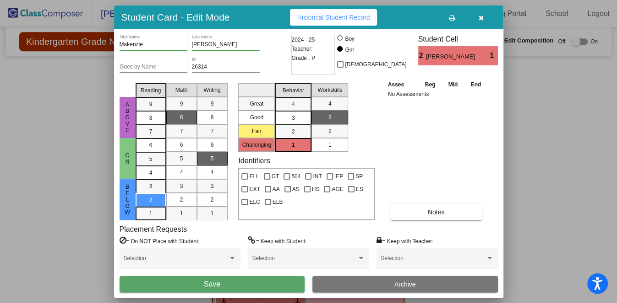
click at [336, 96] on div "Workskills" at bounding box center [329, 90] width 39 height 14
click at [336, 104] on div "4" at bounding box center [330, 104] width 18 height 14
click at [274, 242] on button "Save" at bounding box center [211, 284] width 185 height 16
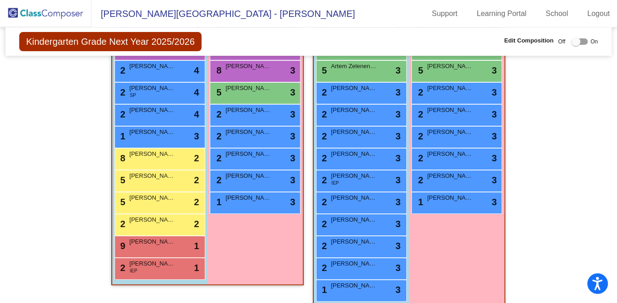
scroll to position [276, 0]
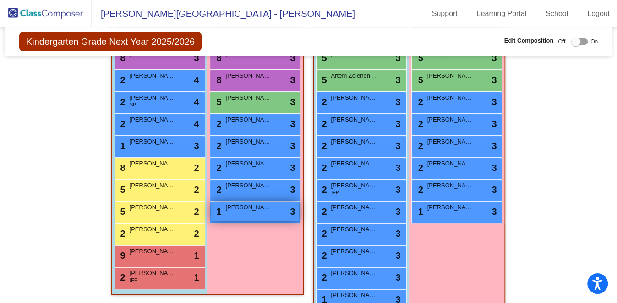
click at [244, 203] on span "[PERSON_NAME]" at bounding box center [248, 207] width 46 height 9
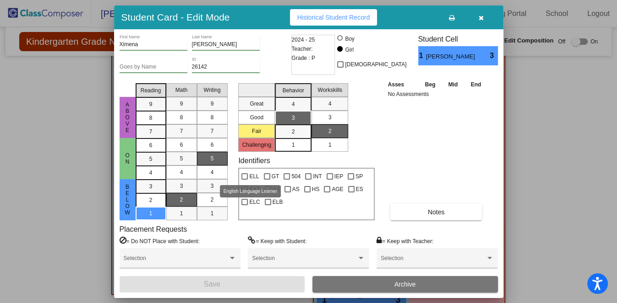
click at [245, 176] on div at bounding box center [244, 176] width 6 height 6
click at [244, 180] on input "ELL" at bounding box center [244, 180] width 0 height 0
checkbox input "true"
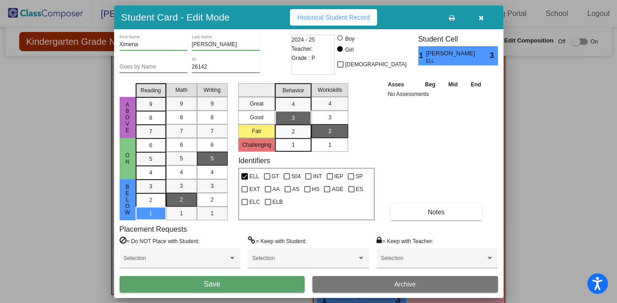
click at [253, 242] on button "Save" at bounding box center [211, 284] width 185 height 16
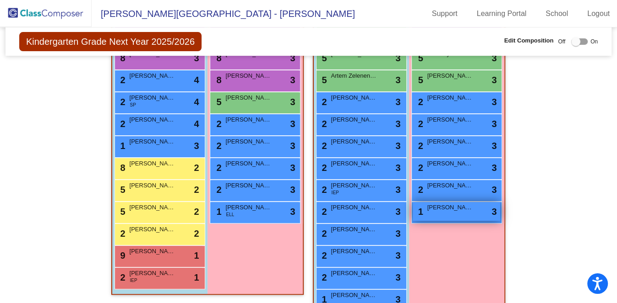
click at [445, 203] on span "[PERSON_NAME]" at bounding box center [450, 207] width 46 height 9
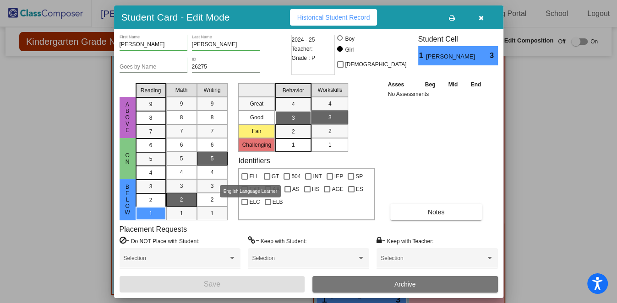
click at [243, 173] on div at bounding box center [244, 176] width 6 height 6
click at [244, 180] on input "ELL" at bounding box center [244, 180] width 0 height 0
checkbox input "true"
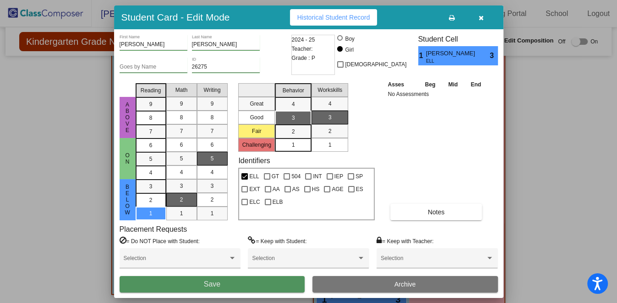
drag, startPoint x: 276, startPoint y: 278, endPoint x: 270, endPoint y: 284, distance: 8.4
click at [270, 242] on button "Save" at bounding box center [211, 284] width 185 height 16
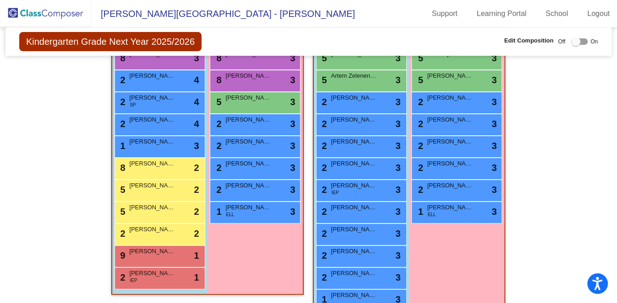
scroll to position [60, 0]
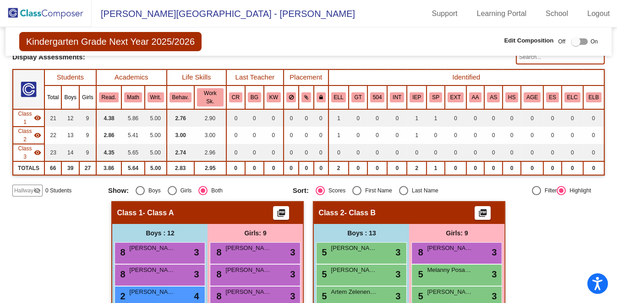
click at [492, 81] on th "Identified" at bounding box center [466, 78] width 276 height 16
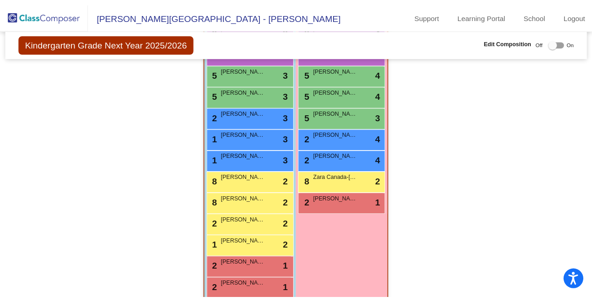
scroll to position [639, 0]
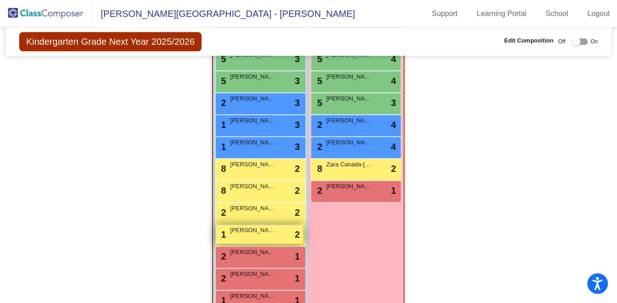
click at [256, 226] on span "[PERSON_NAME]" at bounding box center [253, 230] width 46 height 9
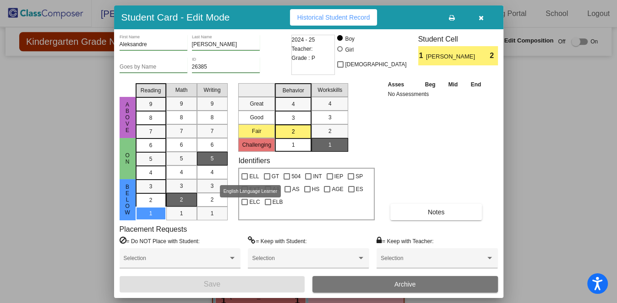
click at [247, 173] on div at bounding box center [244, 176] width 6 height 6
click at [244, 180] on input "ELL" at bounding box center [244, 180] width 0 height 0
checkbox input "true"
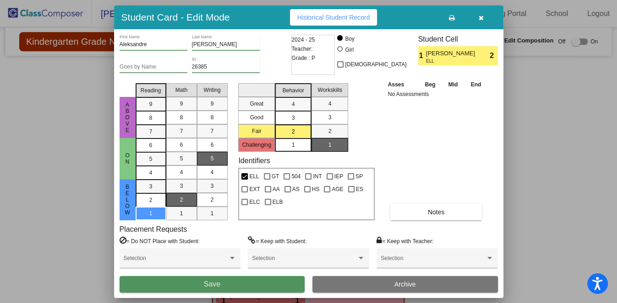
click at [266, 242] on button "Save" at bounding box center [211, 284] width 185 height 16
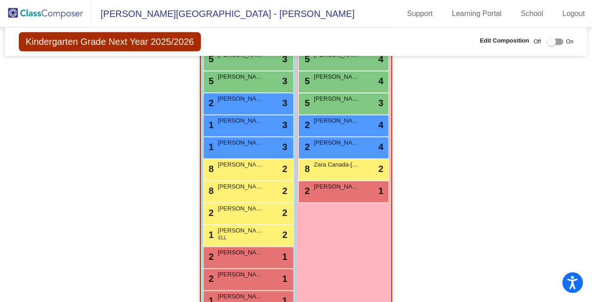
scroll to position [658, 0]
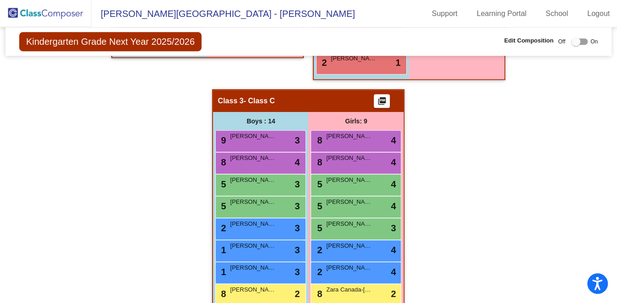
scroll to position [517, 0]
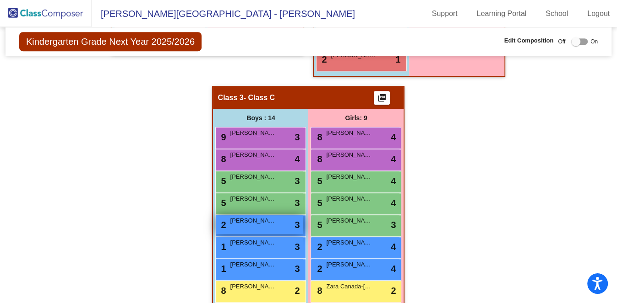
click at [234, 216] on span "[PERSON_NAME]" at bounding box center [253, 220] width 46 height 9
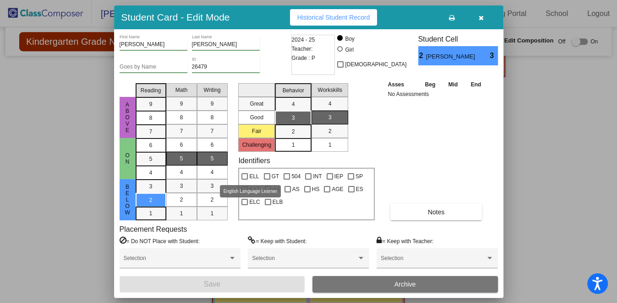
click at [240, 173] on div "ELL" at bounding box center [250, 175] width 22 height 13
click at [244, 178] on div at bounding box center [244, 176] width 6 height 6
click at [244, 180] on input "ELL" at bounding box center [244, 180] width 0 height 0
checkbox input "true"
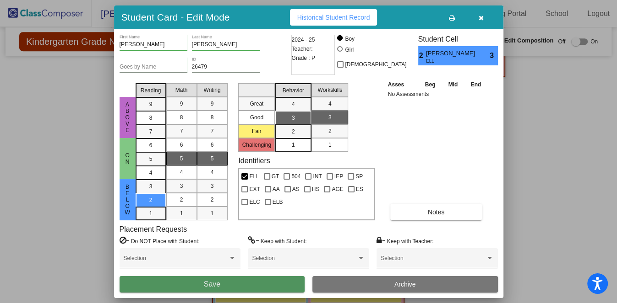
click at [247, 287] on button "Save" at bounding box center [211, 284] width 185 height 16
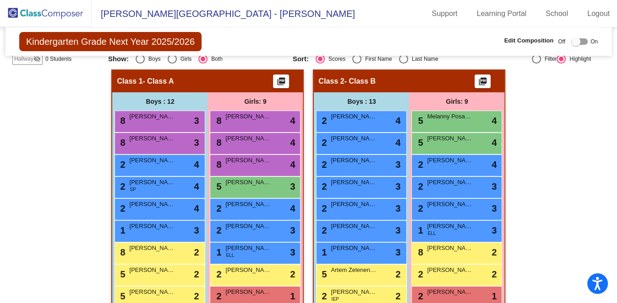
scroll to position [204, 0]
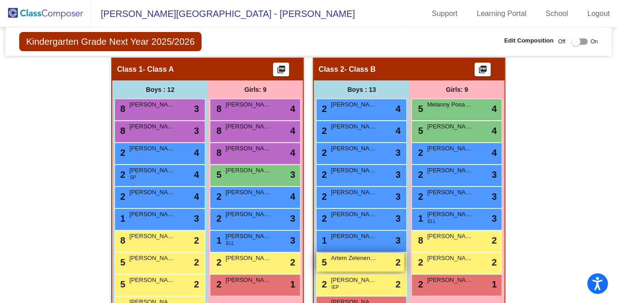
click at [342, 254] on span "Artem Zelenenkyi" at bounding box center [353, 258] width 46 height 9
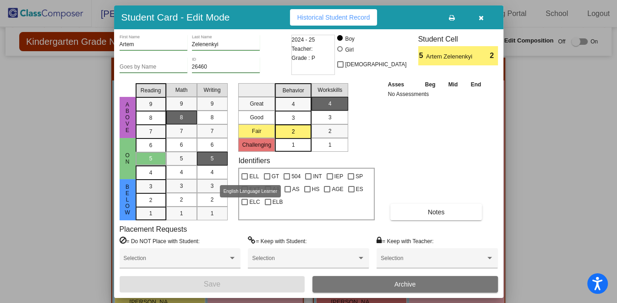
click at [249, 177] on span "ELL" at bounding box center [254, 176] width 10 height 11
click at [244, 180] on input "ELL" at bounding box center [244, 180] width 0 height 0
checkbox input "true"
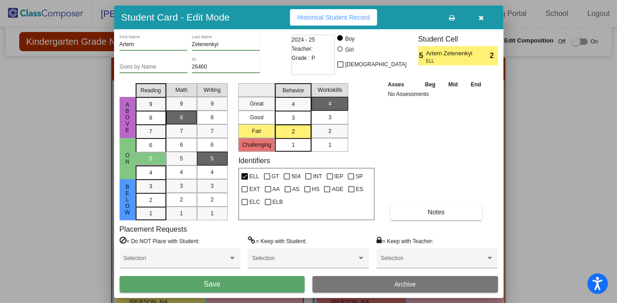
click at [276, 280] on button "Save" at bounding box center [211, 284] width 185 height 16
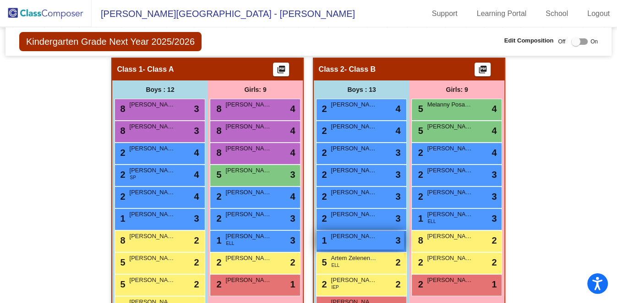
click at [351, 231] on div "1 Jimin Somouan lock do_not_disturb_alt 3" at bounding box center [359, 240] width 87 height 19
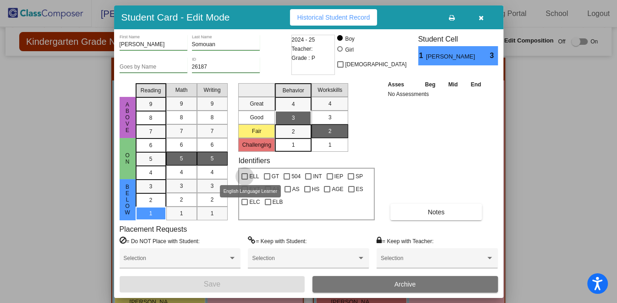
click at [247, 176] on div at bounding box center [244, 176] width 6 height 6
click at [244, 180] on input "ELL" at bounding box center [244, 180] width 0 height 0
checkbox input "true"
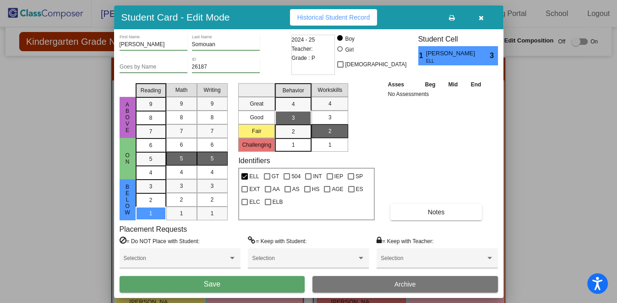
click at [219, 287] on span "Save" at bounding box center [212, 285] width 16 height 8
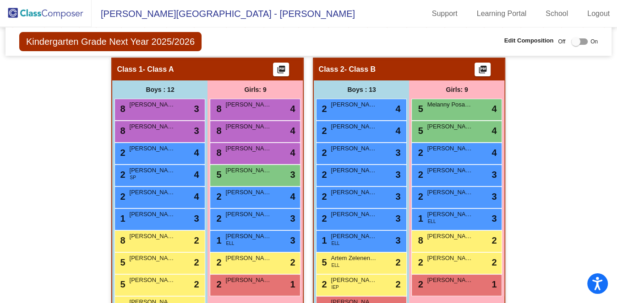
drag, startPoint x: 609, startPoint y: 137, endPoint x: 612, endPoint y: 59, distance: 78.3
click at [612, 59] on mat-sidenav-content "Kindergarten Grade Next Year 2025/2026 Edit Composition Off On Incoming Digital…" at bounding box center [308, 165] width 617 height 276
click at [612, 60] on mat-sidenav-content "Kindergarten Grade Next Year 2025/2026 Edit Composition Off On Incoming Digital…" at bounding box center [308, 165] width 617 height 276
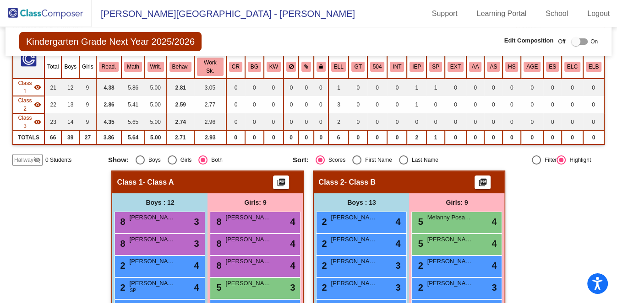
scroll to position [0, 0]
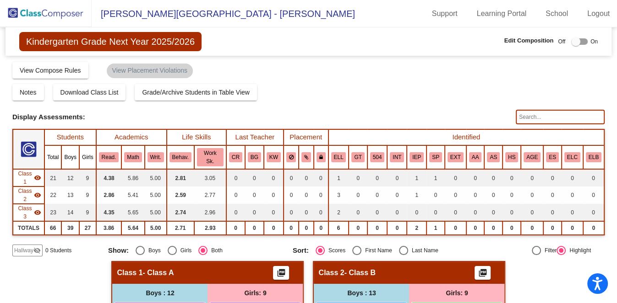
click at [571, 41] on div at bounding box center [575, 41] width 9 height 9
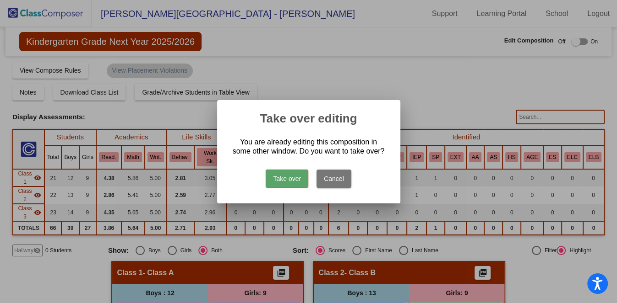
click at [286, 180] on button "Take over" at bounding box center [286, 179] width 43 height 18
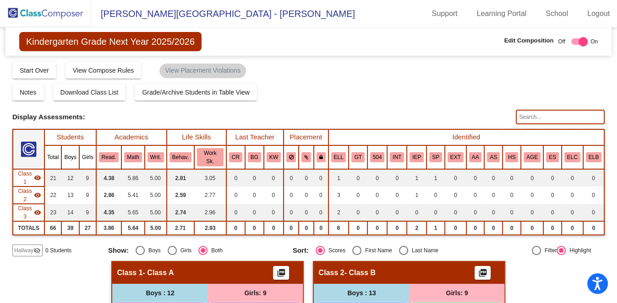
click at [326, 42] on div "Kindergarten Grade Next Year 2025/2026 Edit Composition Off On Incoming Digital…" at bounding box center [308, 41] width 606 height 28
drag, startPoint x: 28, startPoint y: 65, endPoint x: 24, endPoint y: 69, distance: 5.5
click at [24, 69] on span "Start Over" at bounding box center [34, 70] width 29 height 7
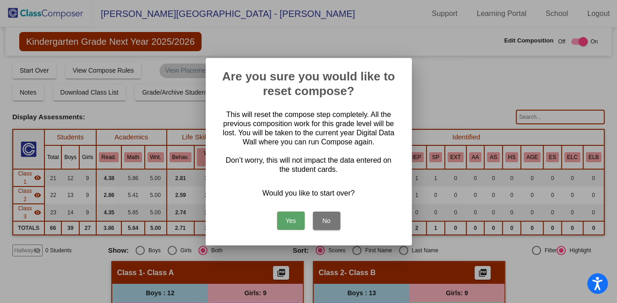
click at [286, 218] on button "Yes" at bounding box center [290, 221] width 27 height 18
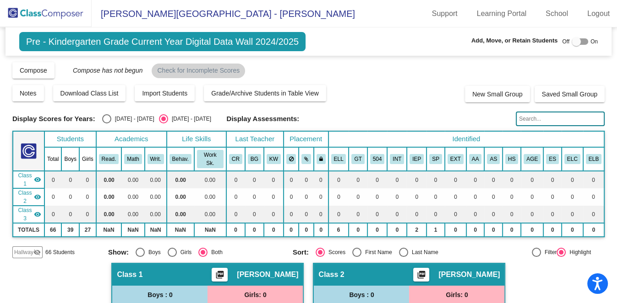
click at [43, 11] on img at bounding box center [46, 13] width 92 height 27
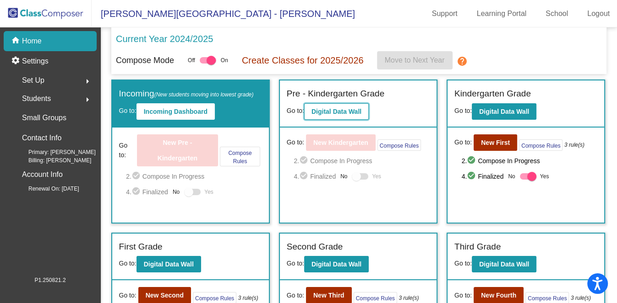
click at [328, 108] on b "Digital Data Wall" at bounding box center [336, 111] width 50 height 7
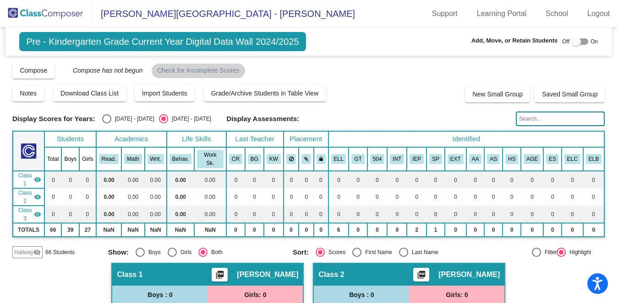
click at [152, 48] on span "Pre - Kindergarten Grade Current Year Digital Data Wall 2024/2025" at bounding box center [162, 41] width 286 height 19
click at [568, 34] on div "Pre - Kindergarten Grade Current Year Digital Data Wall 2024/2025 Add, Move, or…" at bounding box center [308, 41] width 606 height 28
click at [571, 42] on div at bounding box center [575, 41] width 9 height 9
checkbox input "true"
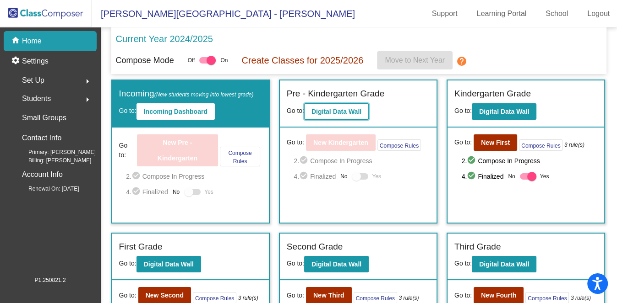
click at [331, 114] on b "Digital Data Wall" at bounding box center [336, 111] width 50 height 7
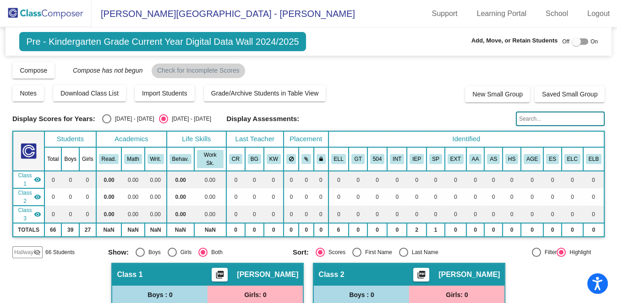
click at [28, 249] on span "Hallway" at bounding box center [23, 253] width 19 height 8
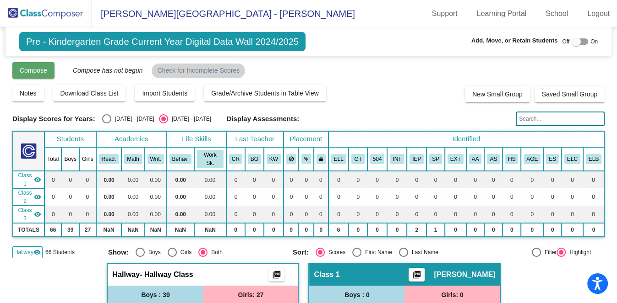
click at [43, 70] on span "Compose" at bounding box center [33, 70] width 27 height 7
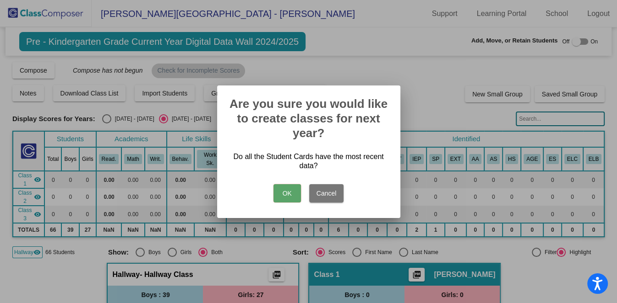
click at [286, 190] on button "OK" at bounding box center [286, 193] width 27 height 18
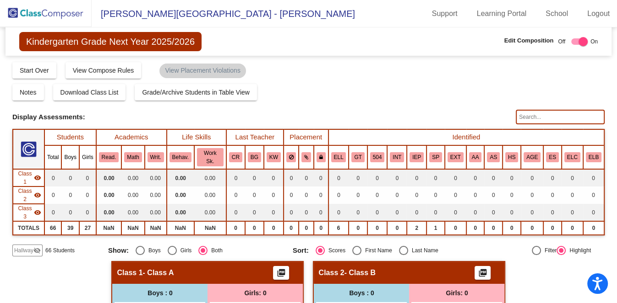
click at [39, 247] on mat-icon "visibility_off" at bounding box center [36, 250] width 7 height 7
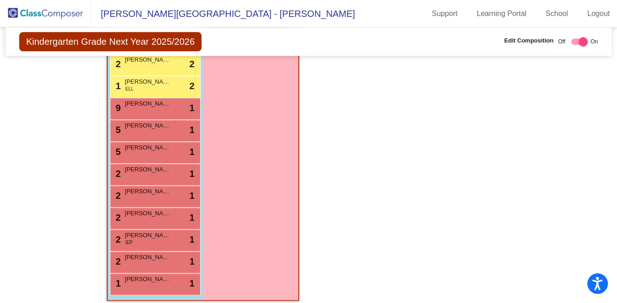
scroll to position [927, 0]
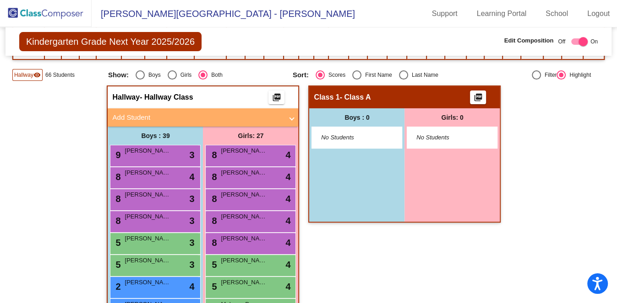
scroll to position [153, 0]
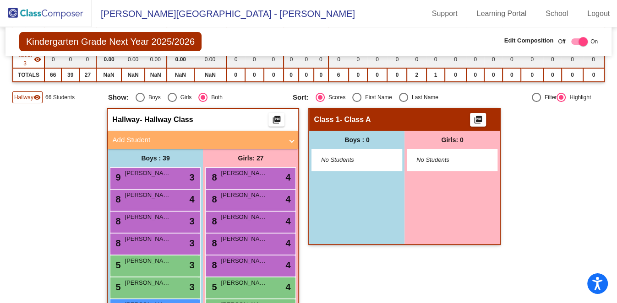
click at [45, 15] on img at bounding box center [46, 13] width 92 height 27
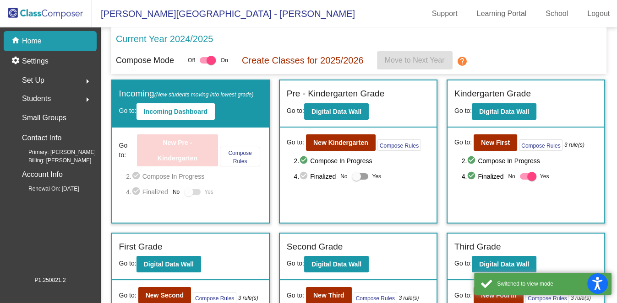
click at [57, 99] on div "Students arrow_right" at bounding box center [52, 99] width 87 height 18
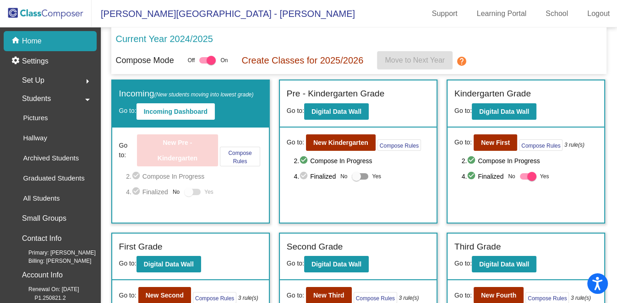
click at [40, 80] on span "Set Up" at bounding box center [33, 80] width 22 height 13
click at [54, 161] on div "Classes" at bounding box center [32, 160] width 46 height 20
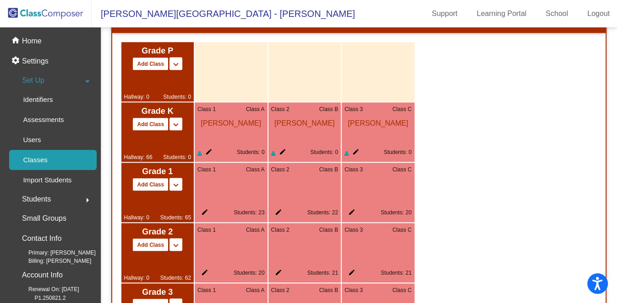
scroll to position [558, 0]
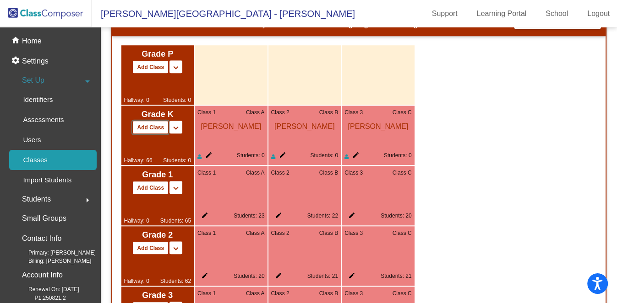
click at [135, 127] on button "Add Class" at bounding box center [150, 127] width 36 height 13
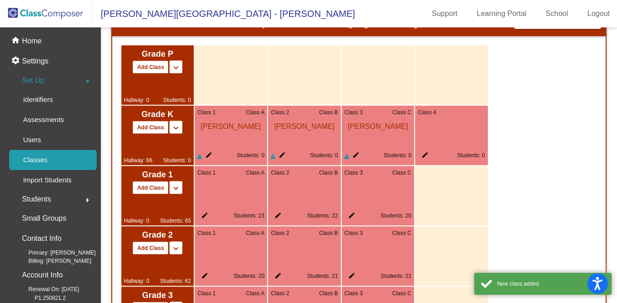
click at [428, 154] on div "edit Students: 0" at bounding box center [450, 157] width 67 height 11
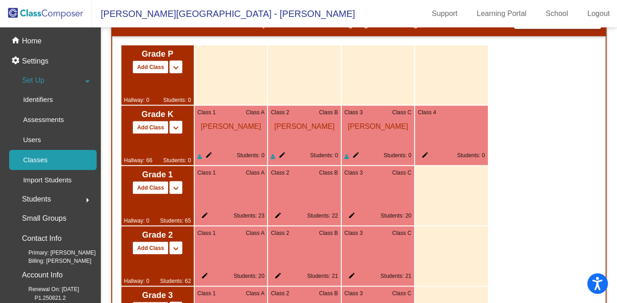
click at [425, 154] on mat-icon "edit" at bounding box center [422, 157] width 11 height 11
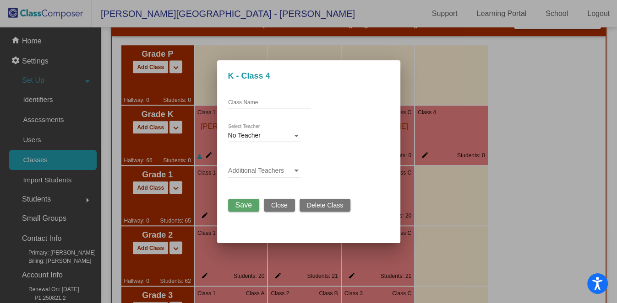
click at [282, 132] on div "No Teacher Select Teacher" at bounding box center [264, 133] width 72 height 18
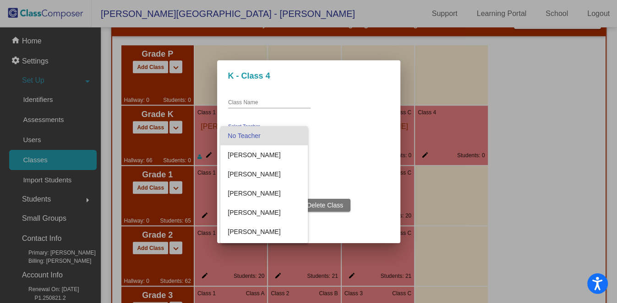
click at [259, 99] on div at bounding box center [308, 151] width 617 height 303
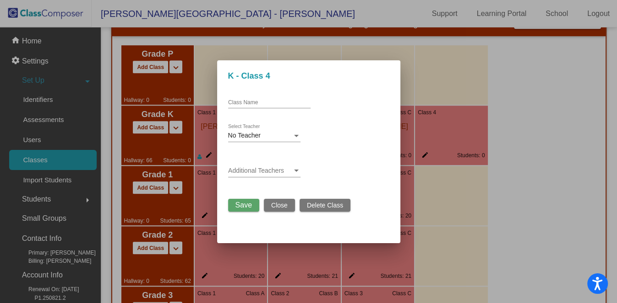
click at [259, 107] on div "Class Name" at bounding box center [269, 101] width 82 height 16
type input "D"
click at [245, 207] on span "Save" at bounding box center [243, 205] width 16 height 8
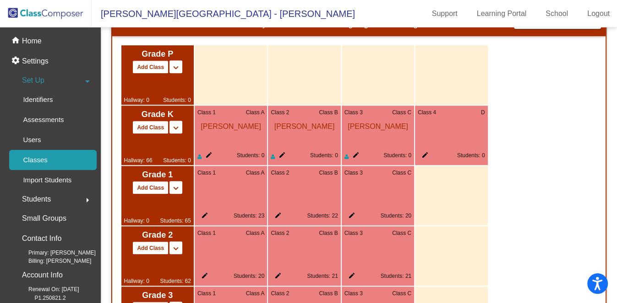
click at [355, 152] on mat-icon "edit" at bounding box center [353, 157] width 11 height 11
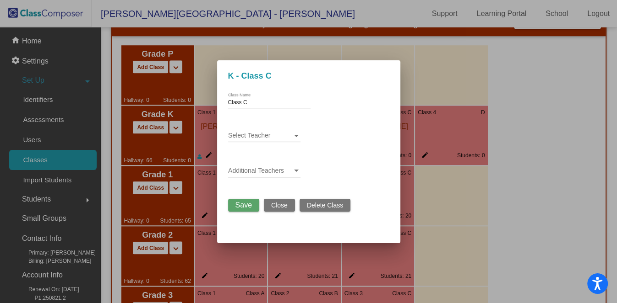
click at [249, 203] on span "Save" at bounding box center [243, 205] width 16 height 8
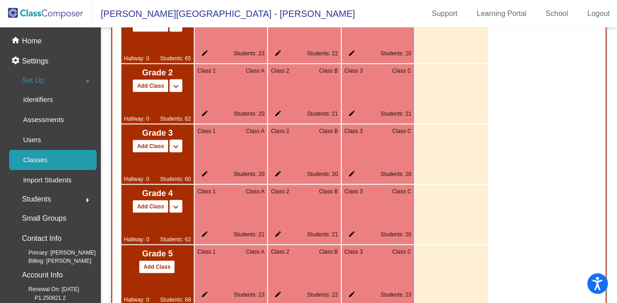
scroll to position [729, 0]
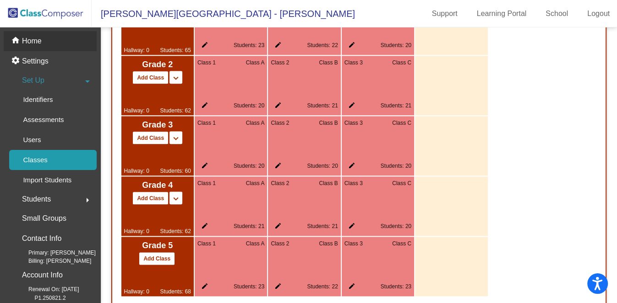
click at [28, 43] on p "Home" at bounding box center [32, 41] width 20 height 11
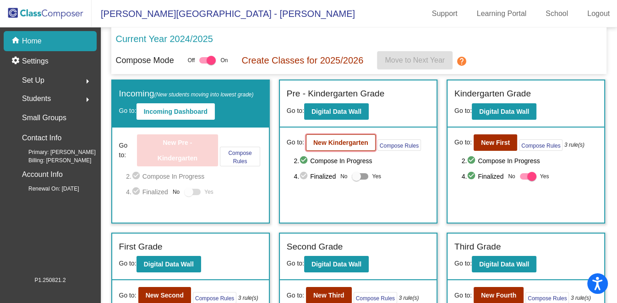
click at [325, 139] on b "New Kindergarten" at bounding box center [340, 142] width 55 height 7
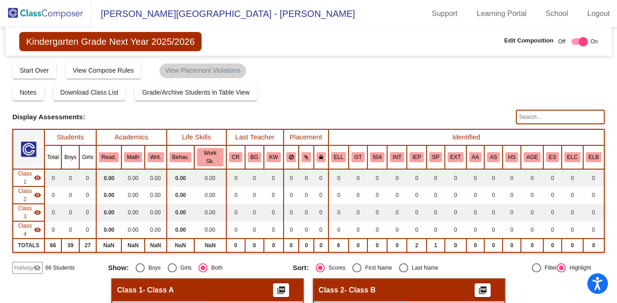
click at [33, 265] on mat-icon "visibility_off" at bounding box center [36, 268] width 7 height 7
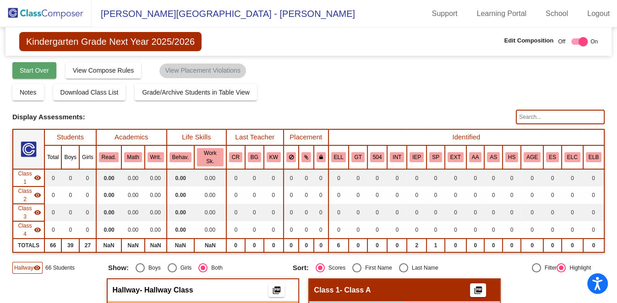
click at [41, 75] on button "Start Over" at bounding box center [34, 70] width 44 height 16
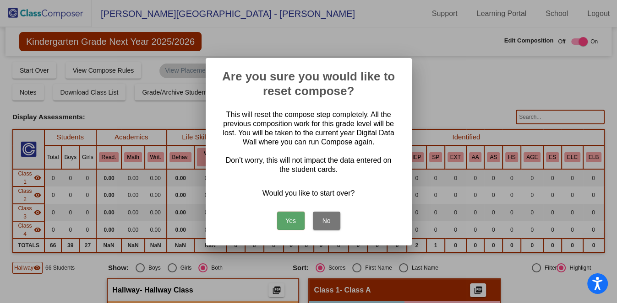
click at [294, 221] on button "Yes" at bounding box center [290, 221] width 27 height 18
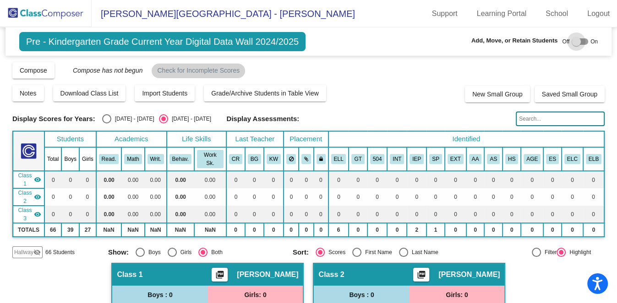
click at [574, 43] on div at bounding box center [575, 41] width 9 height 9
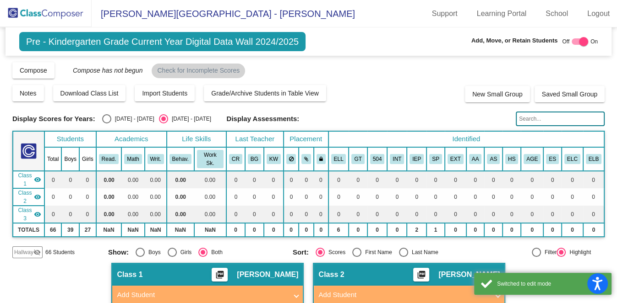
click at [39, 249] on mat-icon "visibility_off" at bounding box center [36, 252] width 7 height 7
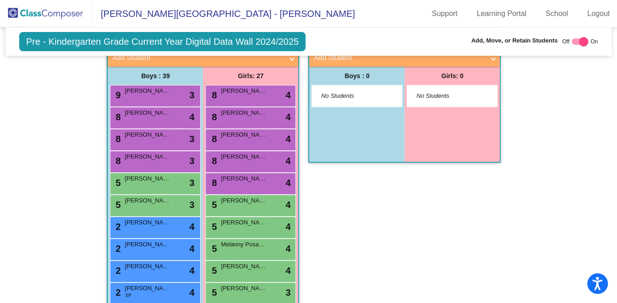
scroll to position [184, 0]
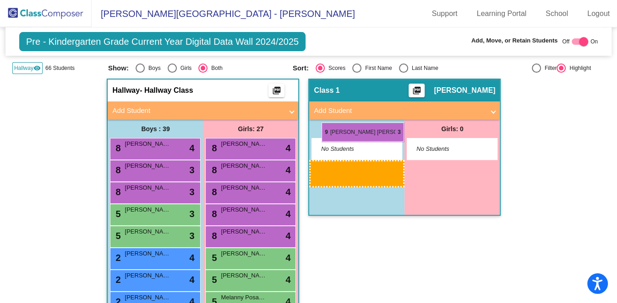
drag, startPoint x: 157, startPoint y: 124, endPoint x: 335, endPoint y: 120, distance: 177.2
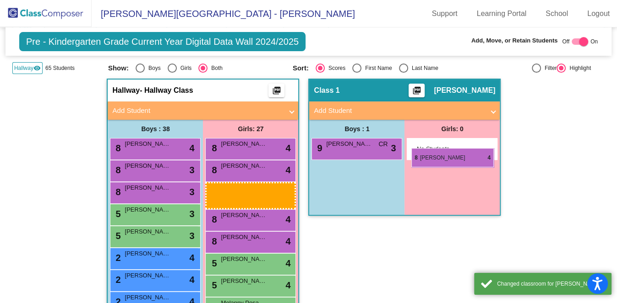
drag, startPoint x: 243, startPoint y: 171, endPoint x: 408, endPoint y: 123, distance: 172.5
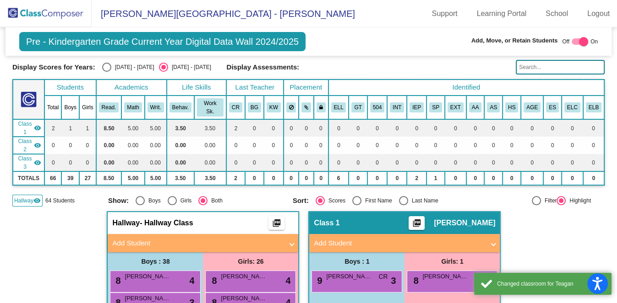
scroll to position [28, 0]
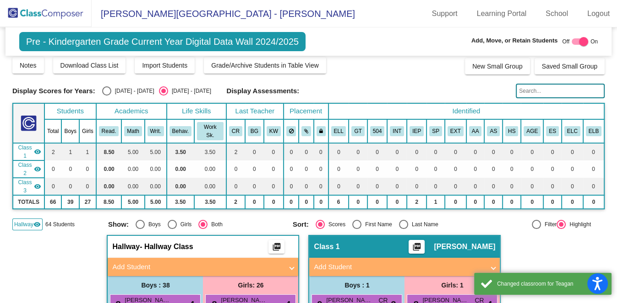
click at [581, 43] on div at bounding box center [583, 41] width 9 height 9
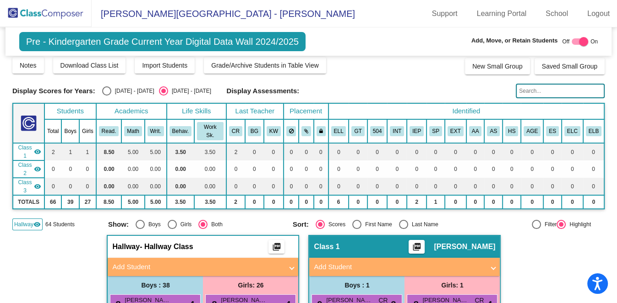
checkbox input "false"
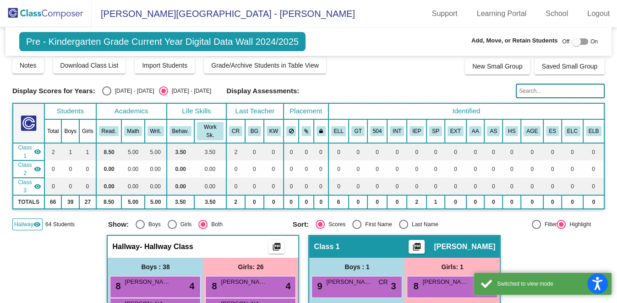
scroll to position [0, 0]
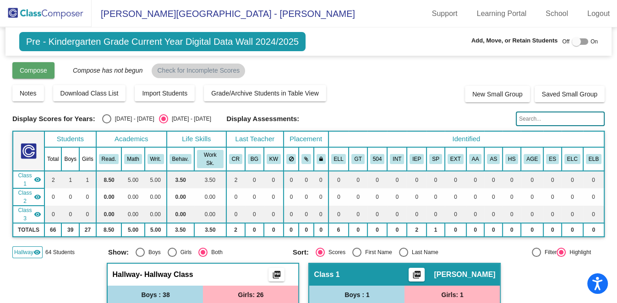
click at [28, 70] on span "Compose" at bounding box center [33, 70] width 27 height 7
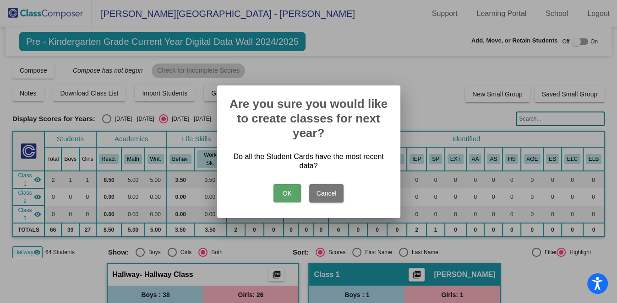
click at [280, 190] on button "OK" at bounding box center [286, 193] width 27 height 18
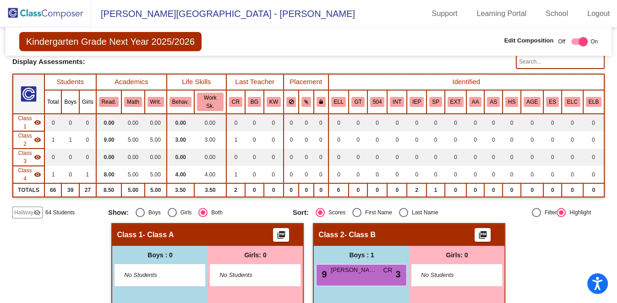
scroll to position [56, 0]
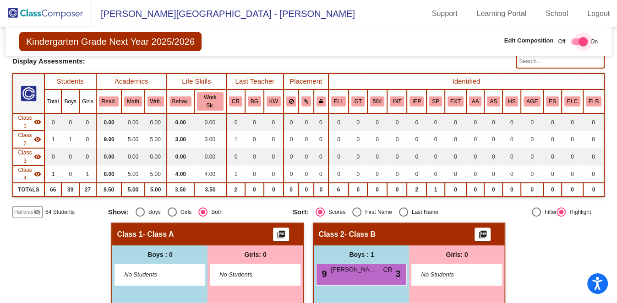
click at [571, 45] on label at bounding box center [577, 41] width 20 height 11
checkbox input "false"
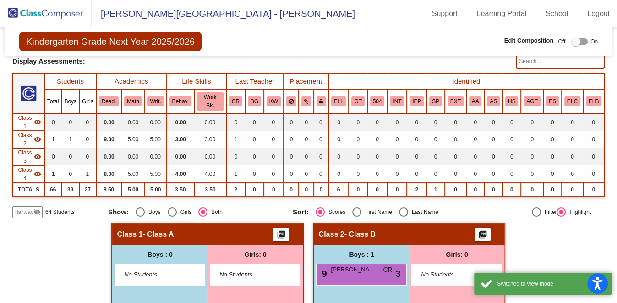
scroll to position [0, 0]
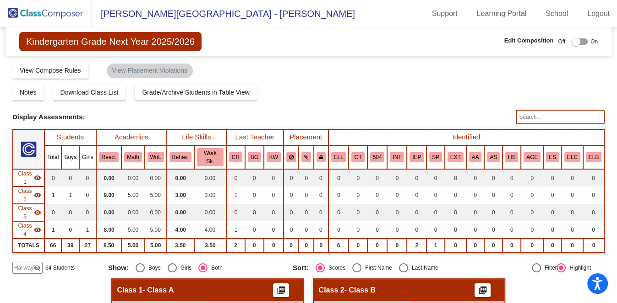
click at [306, 75] on div "Compose Start Over Submit Classes Compose has been submitted Check for Incomple…" at bounding box center [308, 69] width 592 height 17
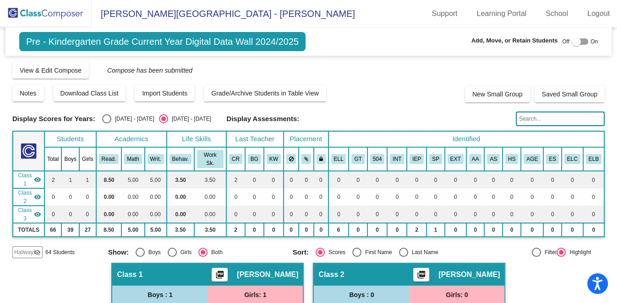
click at [577, 38] on div at bounding box center [579, 41] width 16 height 6
checkbox input "true"
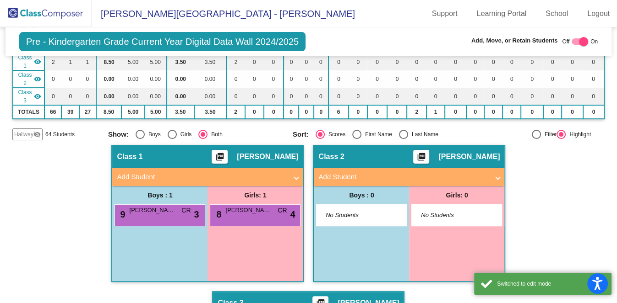
scroll to position [138, 0]
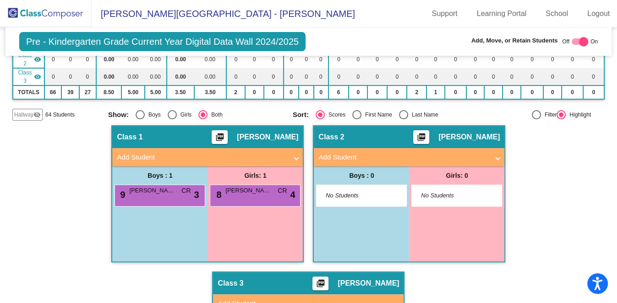
click at [19, 111] on span "Hallway" at bounding box center [23, 115] width 19 height 8
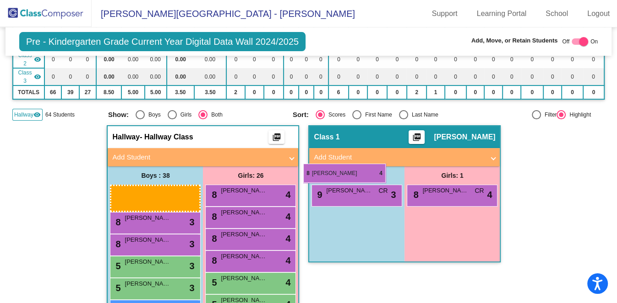
drag, startPoint x: 129, startPoint y: 172, endPoint x: 328, endPoint y: 162, distance: 199.3
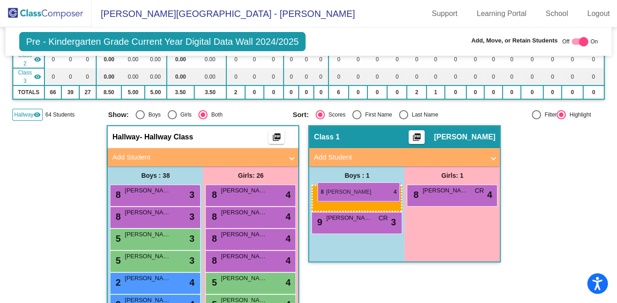
drag, startPoint x: 112, startPoint y: 167, endPoint x: 318, endPoint y: 184, distance: 207.1
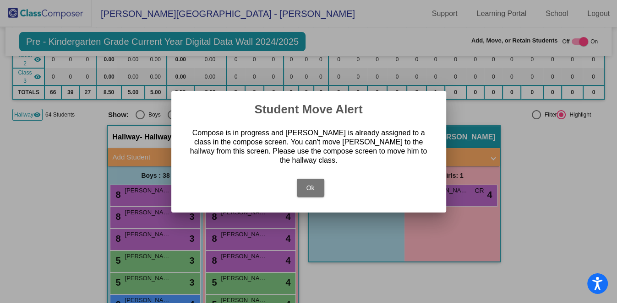
click at [312, 187] on button "Ok" at bounding box center [310, 188] width 27 height 18
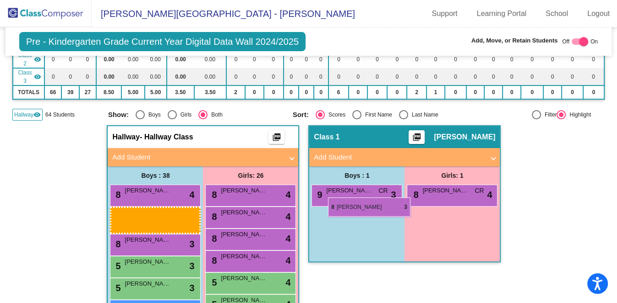
drag, startPoint x: 149, startPoint y: 189, endPoint x: 335, endPoint y: 198, distance: 186.1
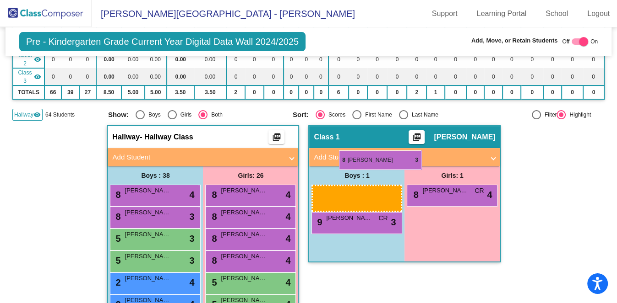
drag, startPoint x: 172, startPoint y: 195, endPoint x: 339, endPoint y: 158, distance: 171.2
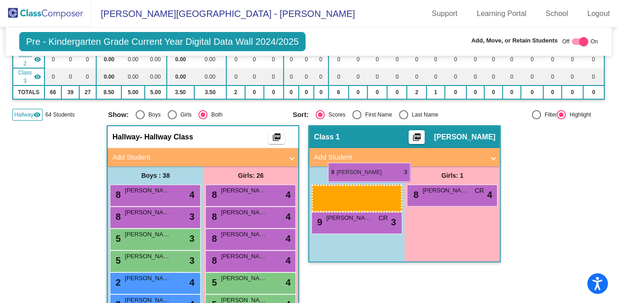
drag, startPoint x: 175, startPoint y: 195, endPoint x: 328, endPoint y: 164, distance: 156.1
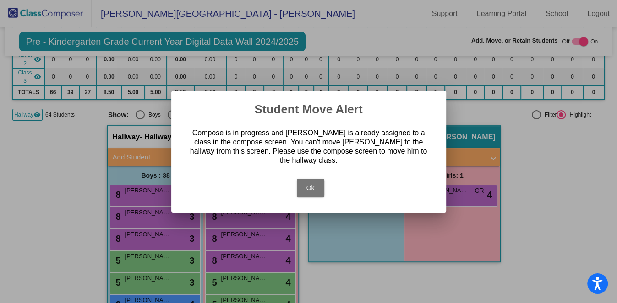
drag, startPoint x: 314, startPoint y: 173, endPoint x: 305, endPoint y: 184, distance: 14.3
click at [305, 184] on button "Ok" at bounding box center [310, 188] width 27 height 18
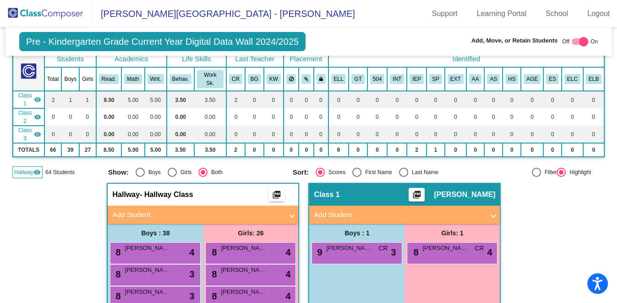
scroll to position [0, 0]
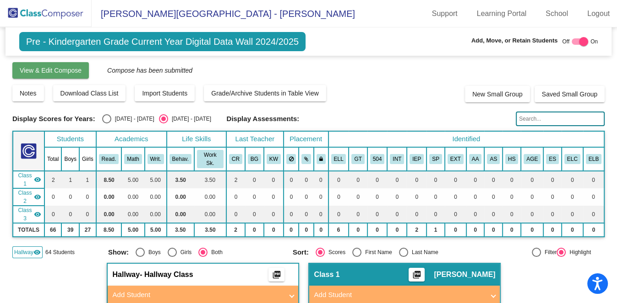
click at [49, 75] on button "View & Edit Compose" at bounding box center [50, 70] width 76 height 16
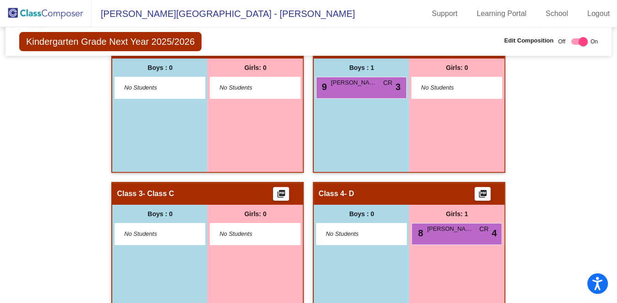
scroll to position [138, 0]
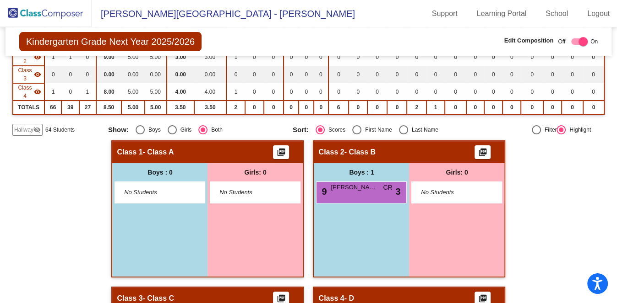
click at [32, 111] on div "Kindergarten Grade Next Year 2025/2026 Edit Composition Off On Incoming Digital…" at bounding box center [308, 161] width 592 height 544
click at [33, 126] on mat-icon "visibility_off" at bounding box center [36, 129] width 7 height 7
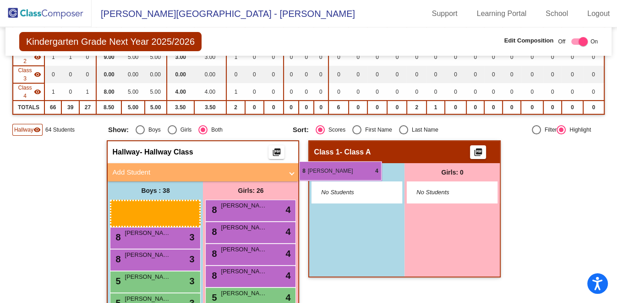
drag, startPoint x: 145, startPoint y: 182, endPoint x: 312, endPoint y: 158, distance: 169.2
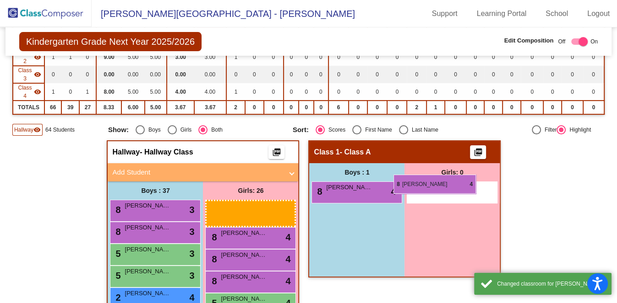
drag, startPoint x: 243, startPoint y: 184, endPoint x: 403, endPoint y: 175, distance: 160.5
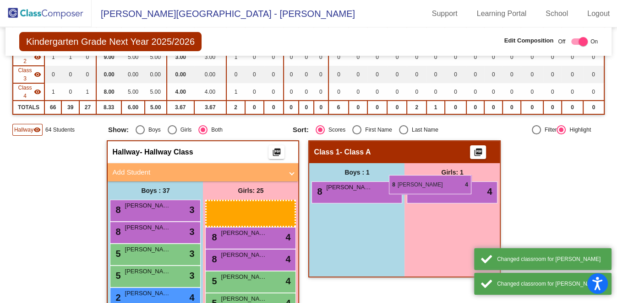
drag, startPoint x: 230, startPoint y: 186, endPoint x: 391, endPoint y: 176, distance: 161.9
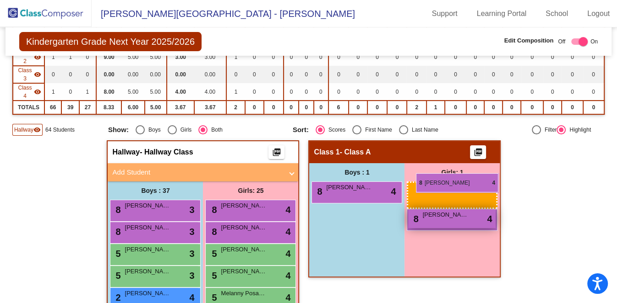
drag, startPoint x: 263, startPoint y: 179, endPoint x: 417, endPoint y: 173, distance: 153.9
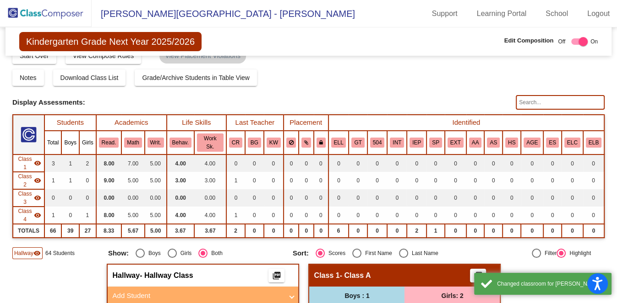
scroll to position [0, 0]
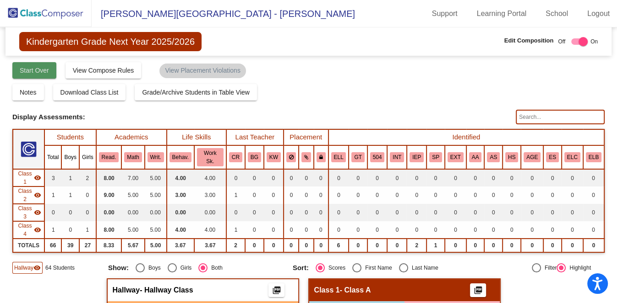
click at [37, 70] on span "Start Over" at bounding box center [34, 70] width 29 height 7
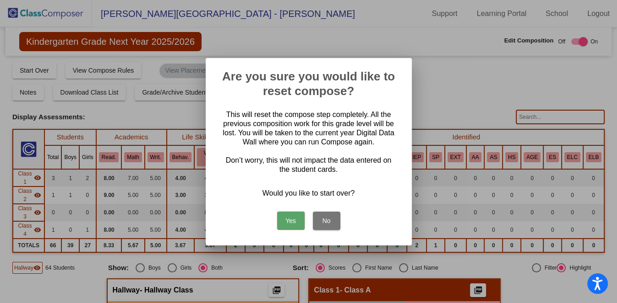
click at [291, 215] on button "Yes" at bounding box center [290, 221] width 27 height 18
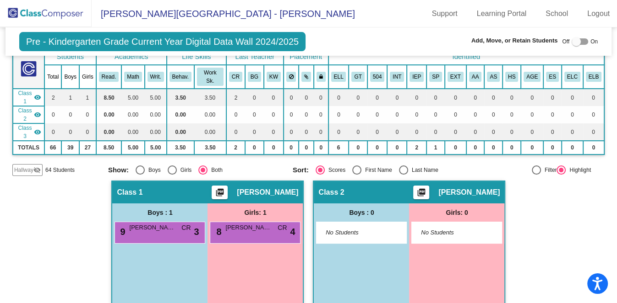
scroll to position [58, 0]
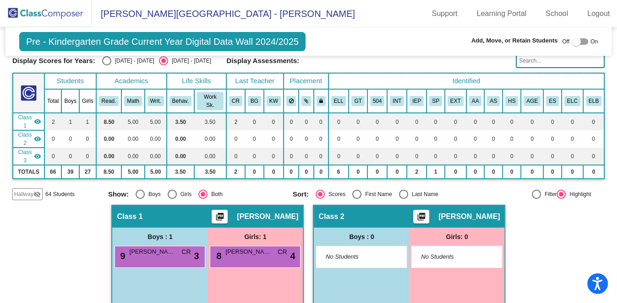
click at [36, 191] on mat-icon "visibility_off" at bounding box center [36, 194] width 7 height 7
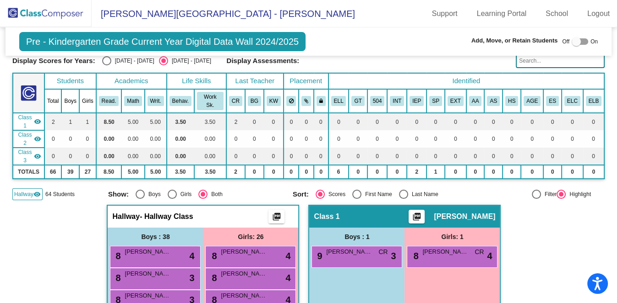
scroll to position [0, 0]
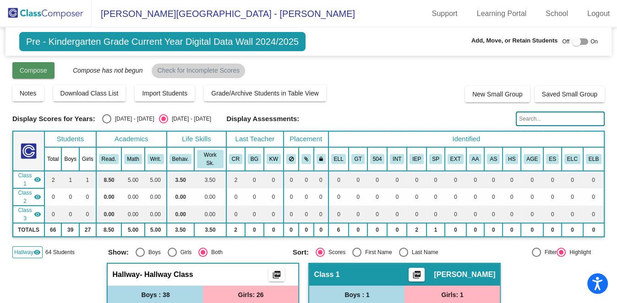
click at [32, 72] on span "Compose" at bounding box center [33, 70] width 27 height 7
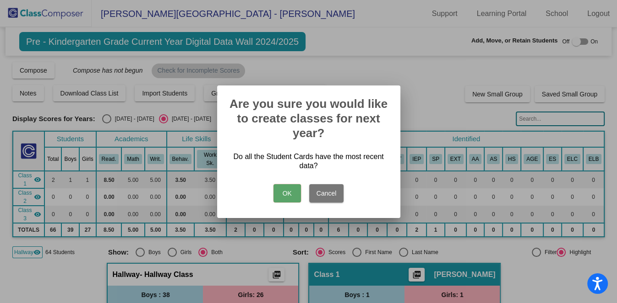
click at [290, 184] on button "OK" at bounding box center [286, 193] width 27 height 18
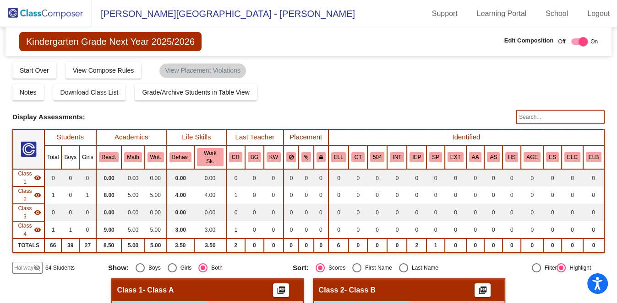
drag, startPoint x: 611, startPoint y: 91, endPoint x: 614, endPoint y: 141, distance: 49.5
click at [614, 141] on mat-sidenav-content "Kindergarten Grade Next Year 2025/2026 Edit Composition Off On Incoming Digital…" at bounding box center [308, 165] width 617 height 276
drag, startPoint x: 614, startPoint y: 141, endPoint x: 457, endPoint y: 65, distance: 173.6
click at [457, 65] on div "Compose Start Over Submit Classes Compose has been submitted Check for Incomple…" at bounding box center [308, 69] width 592 height 17
click at [101, 69] on span "View Compose Rules" at bounding box center [103, 70] width 61 height 7
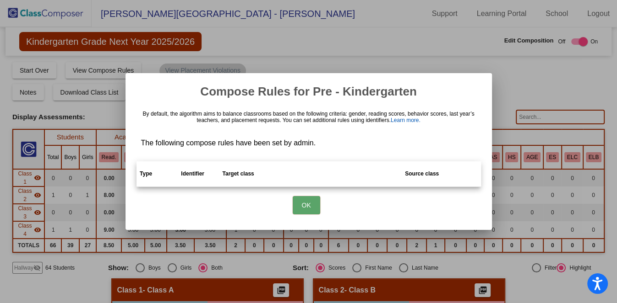
click at [400, 119] on link "Learn more." at bounding box center [405, 120] width 30 height 6
click at [305, 203] on button "OK" at bounding box center [305, 205] width 27 height 18
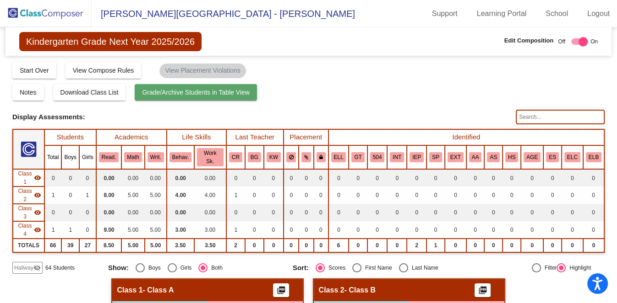
click at [180, 91] on span "Grade/Archive Students in Table View" at bounding box center [196, 92] width 108 height 7
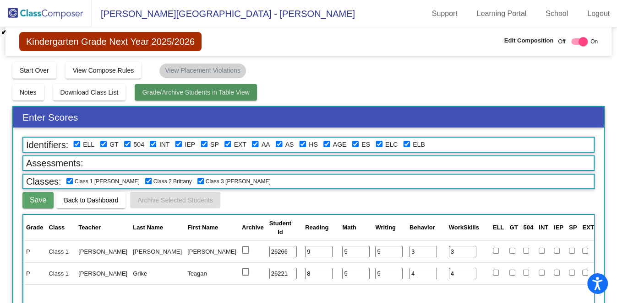
click at [177, 93] on span "Grade/Archive Students in Table View" at bounding box center [196, 92] width 108 height 7
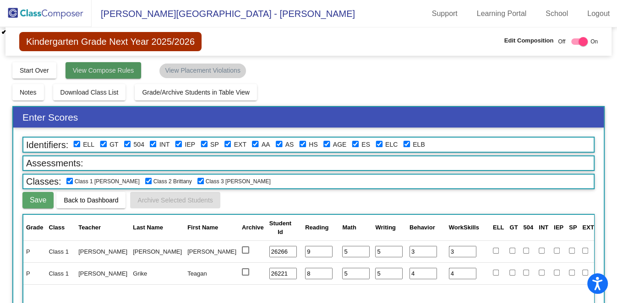
click at [120, 72] on span "View Compose Rules" at bounding box center [103, 70] width 61 height 7
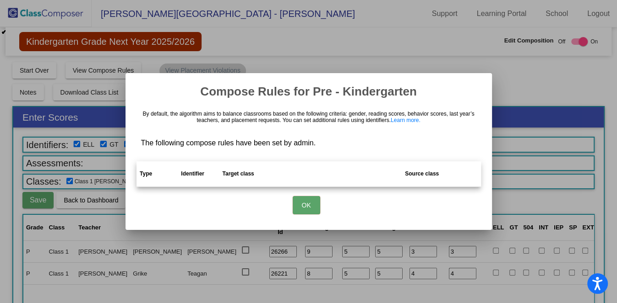
click at [303, 207] on button "OK" at bounding box center [305, 205] width 27 height 18
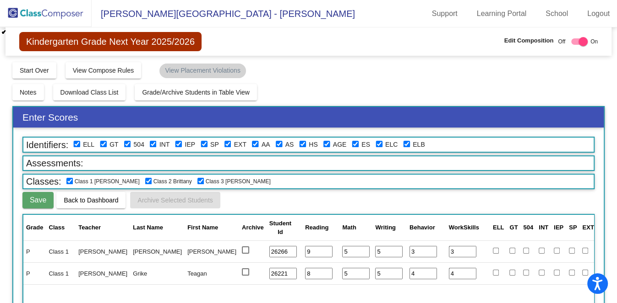
click at [68, 9] on img at bounding box center [46, 13] width 92 height 27
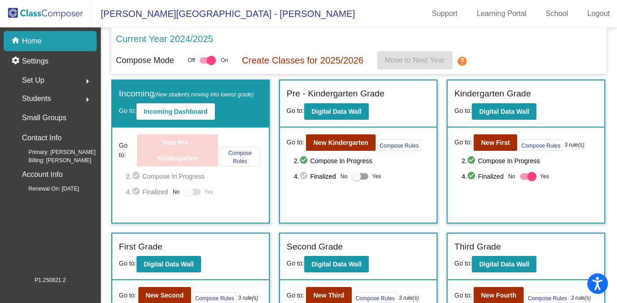
click at [390, 189] on div "Go to: New Kindergarten Compose Rules 2. check_circle Compose In Progress 4. ch…" at bounding box center [358, 168] width 157 height 80
click at [585, 62] on div "Compose Mode Off On Create Classes for 2025/2026 Move to Next Year help" at bounding box center [359, 60] width 486 height 18
click at [348, 114] on b "Digital Data Wall" at bounding box center [336, 111] width 50 height 7
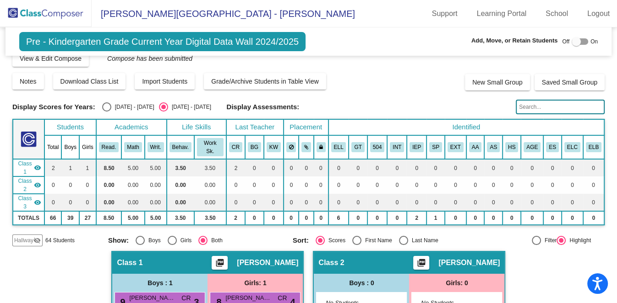
scroll to position [10, 0]
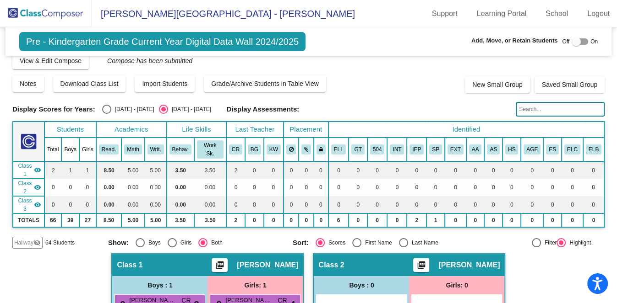
drag, startPoint x: 608, startPoint y: 118, endPoint x: 614, endPoint y: 97, distance: 22.3
click at [614, 97] on mat-sidenav-content "Pre - Kindergarten Grade Current Year Digital Data Wall 2024/2025 Add, Move, or…" at bounding box center [308, 165] width 617 height 276
click at [399, 99] on div "Display Scores for Years: 2023 - 2024 2024 - 2025 Grade/Archive Students in Tab…" at bounding box center [308, 150] width 592 height 197
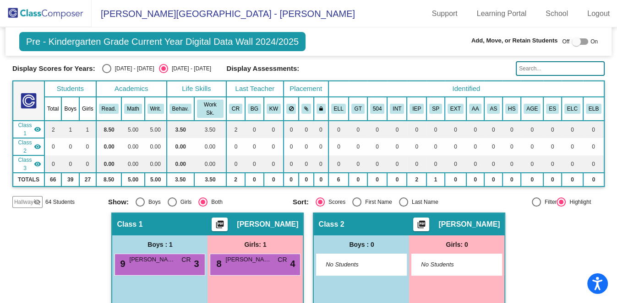
scroll to position [50, 0]
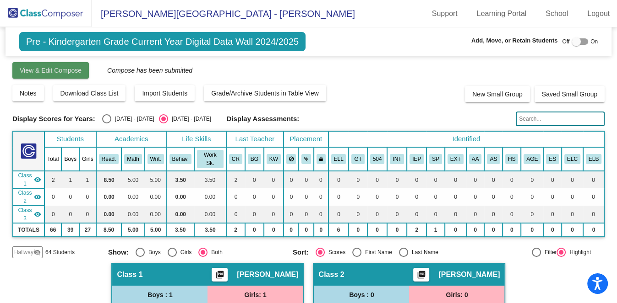
click at [54, 69] on span "View & Edit Compose" at bounding box center [51, 70] width 62 height 7
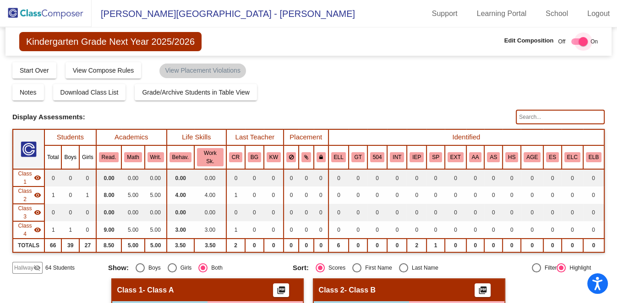
click at [578, 46] on div at bounding box center [582, 41] width 9 height 9
checkbox input "false"
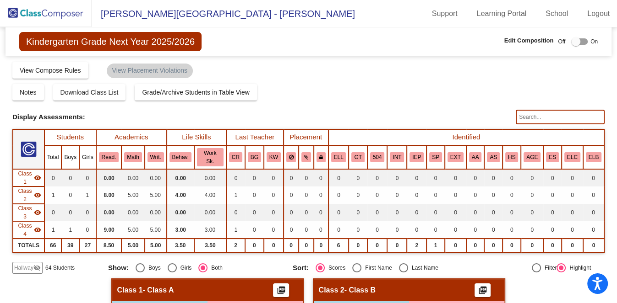
scroll to position [114, 0]
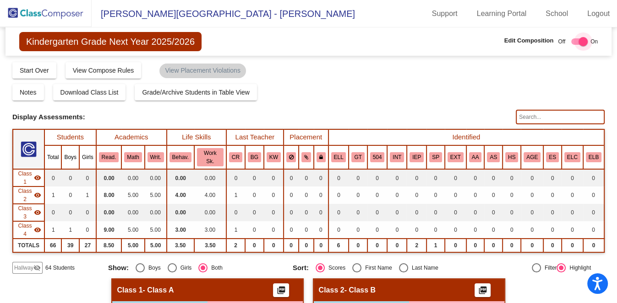
click at [579, 47] on label at bounding box center [577, 41] width 20 height 11
checkbox input "false"
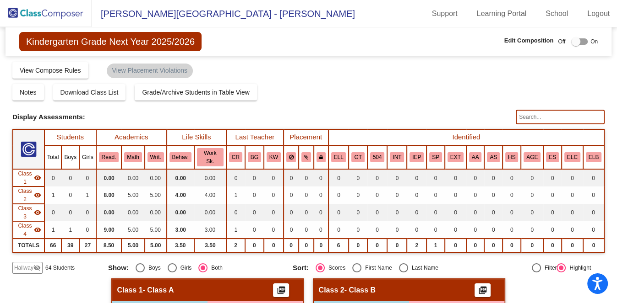
click at [143, 13] on span "[PERSON_NAME][GEOGRAPHIC_DATA] - [PERSON_NAME]" at bounding box center [223, 13] width 263 height 15
click at [58, 9] on img at bounding box center [46, 13] width 92 height 27
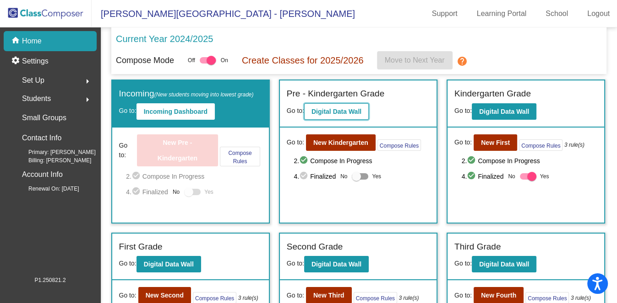
click at [311, 104] on button "Digital Data Wall" at bounding box center [336, 111] width 65 height 16
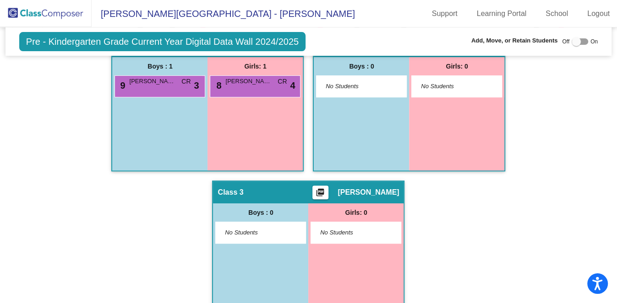
scroll to position [114, 0]
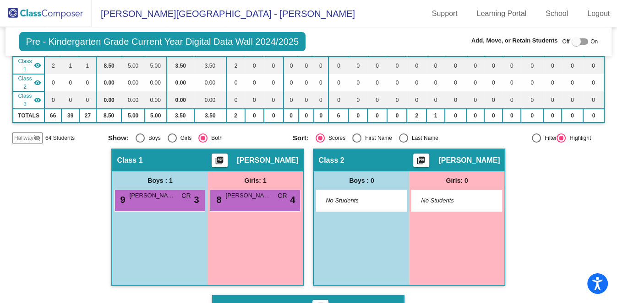
click at [27, 134] on span "Hallway" at bounding box center [23, 138] width 19 height 8
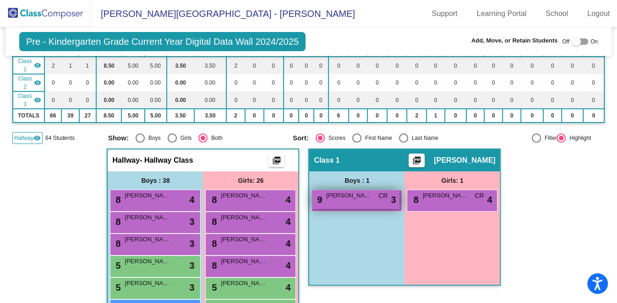
drag, startPoint x: 146, startPoint y: 176, endPoint x: 342, endPoint y: 173, distance: 195.9
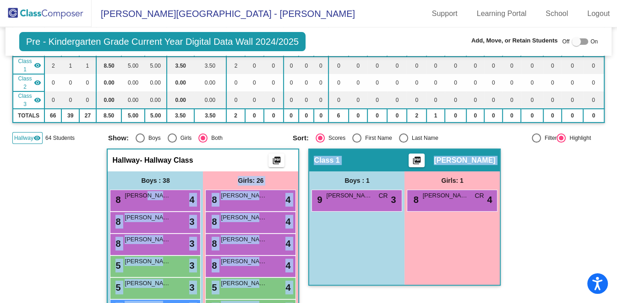
drag, startPoint x: 139, startPoint y: 174, endPoint x: 328, endPoint y: 165, distance: 188.8
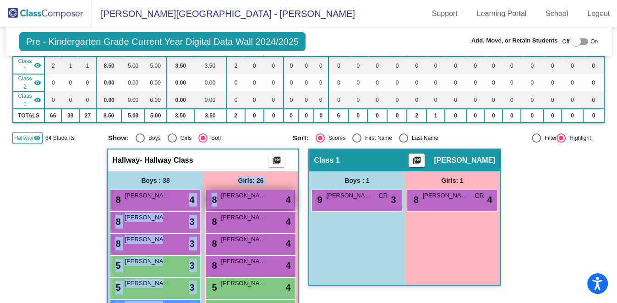
drag, startPoint x: 154, startPoint y: 173, endPoint x: 260, endPoint y: 181, distance: 106.5
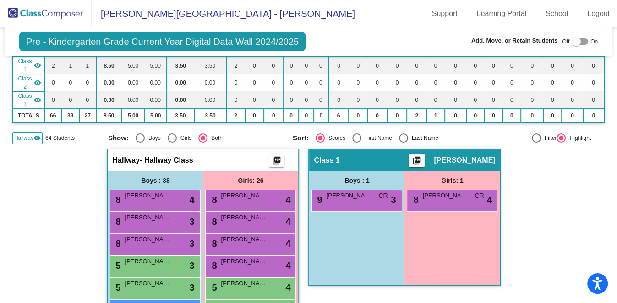
click at [572, 43] on div at bounding box center [575, 41] width 9 height 9
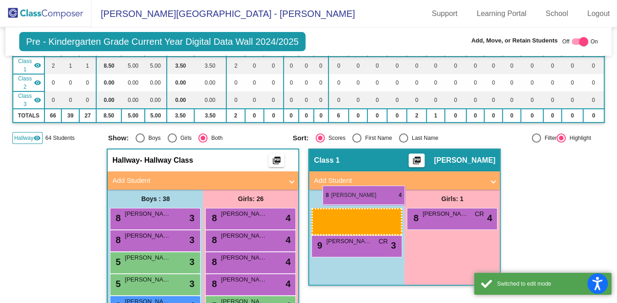
drag, startPoint x: 143, startPoint y: 195, endPoint x: 322, endPoint y: 186, distance: 179.2
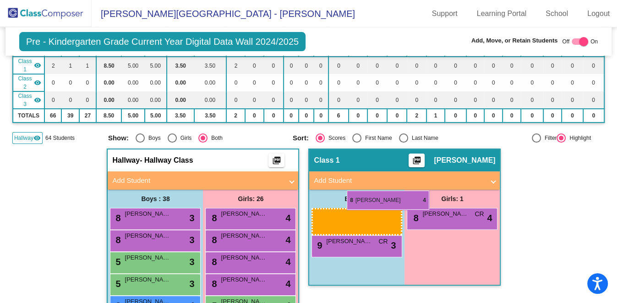
drag, startPoint x: 149, startPoint y: 196, endPoint x: 346, endPoint y: 191, distance: 197.3
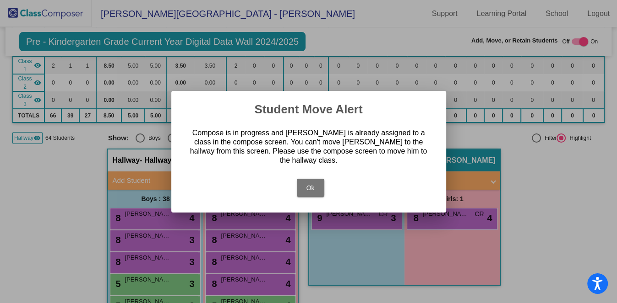
click at [302, 179] on button "Ok" at bounding box center [310, 188] width 27 height 18
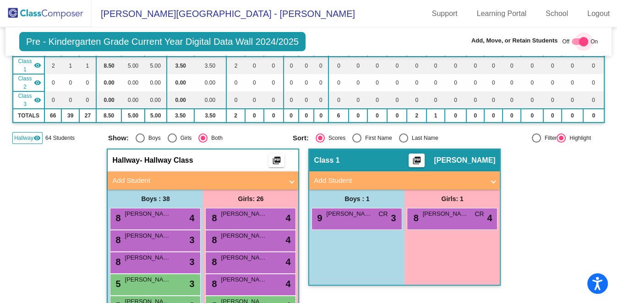
click at [580, 40] on div at bounding box center [583, 41] width 9 height 9
checkbox input "false"
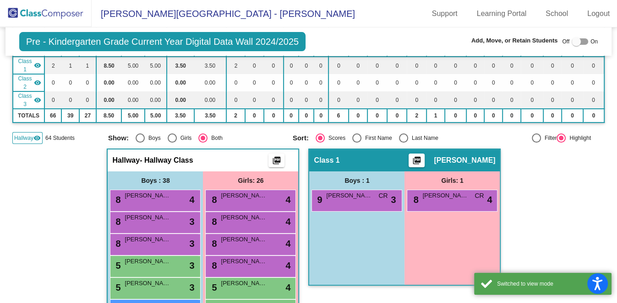
scroll to position [0, 0]
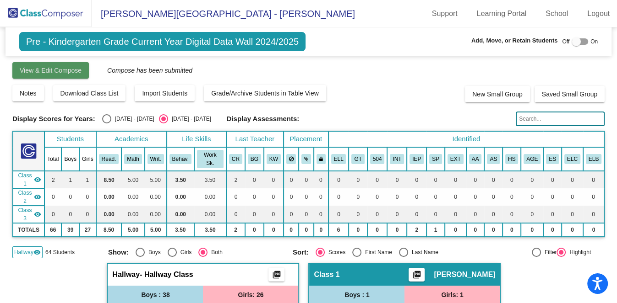
click at [68, 73] on span "View & Edit Compose" at bounding box center [51, 70] width 62 height 7
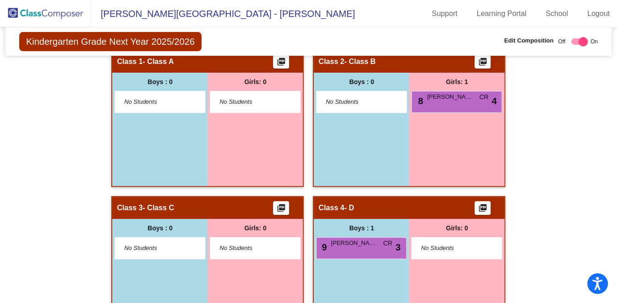
scroll to position [57, 0]
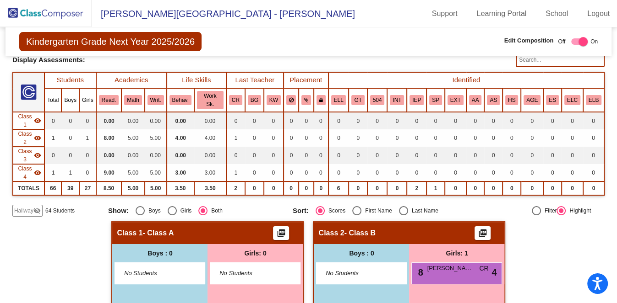
click at [29, 192] on div "Kindergarten Grade Next Year 2025/2026 Edit Composition Off On Incoming Digital…" at bounding box center [308, 242] width 592 height 544
click at [28, 207] on span "Hallway" at bounding box center [23, 211] width 19 height 8
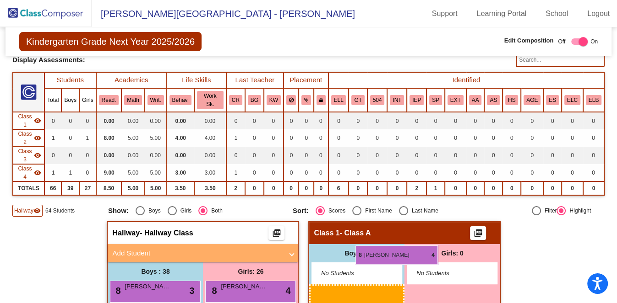
drag, startPoint x: 130, startPoint y: 264, endPoint x: 351, endPoint y: 245, distance: 222.3
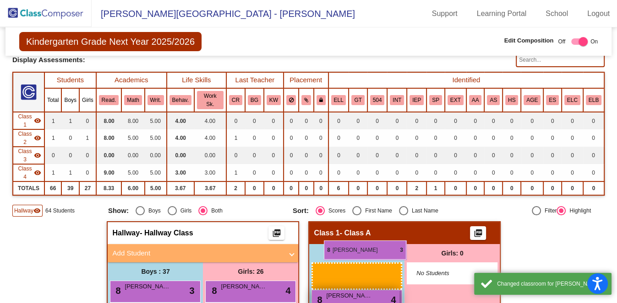
drag, startPoint x: 145, startPoint y: 265, endPoint x: 329, endPoint y: 239, distance: 185.3
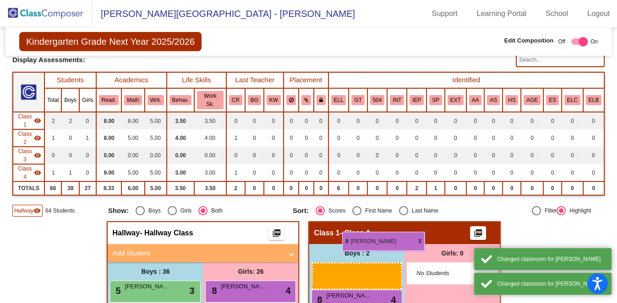
drag, startPoint x: 161, startPoint y: 266, endPoint x: 342, endPoint y: 232, distance: 184.0
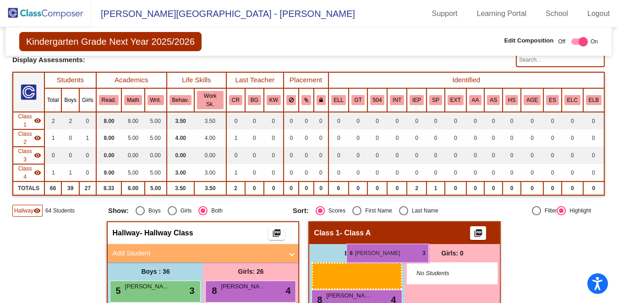
drag, startPoint x: 131, startPoint y: 271, endPoint x: 346, endPoint y: 244, distance: 216.8
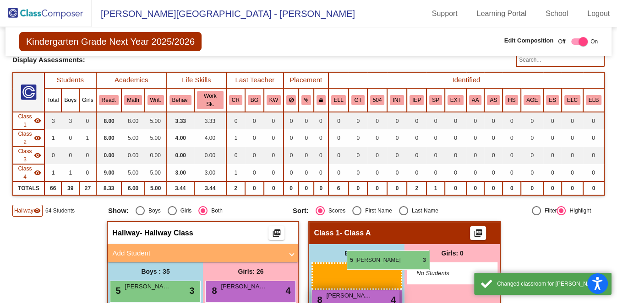
drag, startPoint x: 152, startPoint y: 267, endPoint x: 347, endPoint y: 250, distance: 196.1
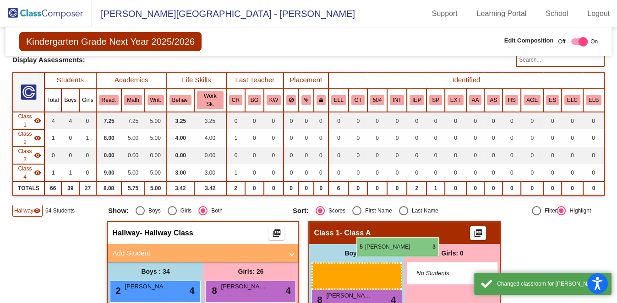
drag, startPoint x: 137, startPoint y: 265, endPoint x: 356, endPoint y: 238, distance: 220.5
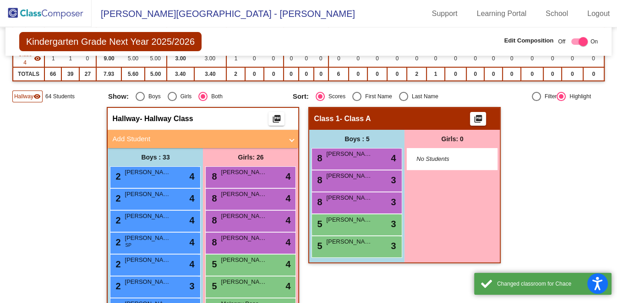
scroll to position [0, 0]
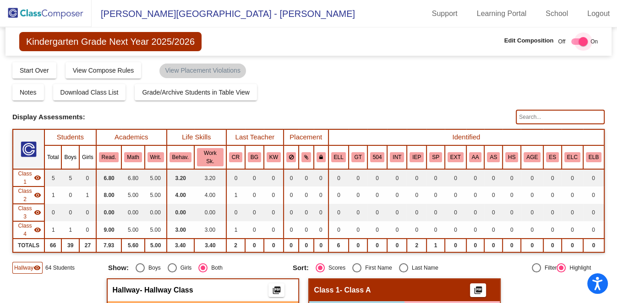
click at [583, 40] on div at bounding box center [582, 41] width 9 height 9
checkbox input "false"
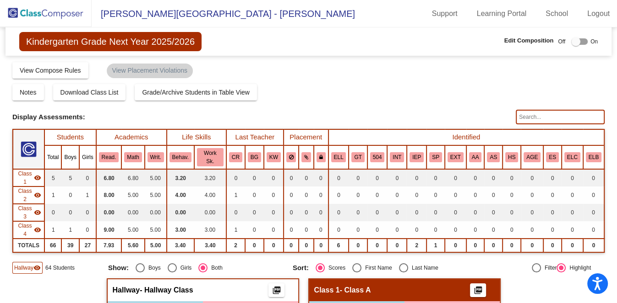
click at [61, 15] on img at bounding box center [46, 13] width 92 height 27
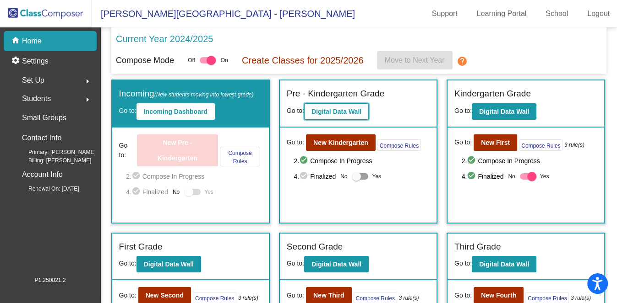
click at [338, 115] on b "Digital Data Wall" at bounding box center [336, 111] width 50 height 7
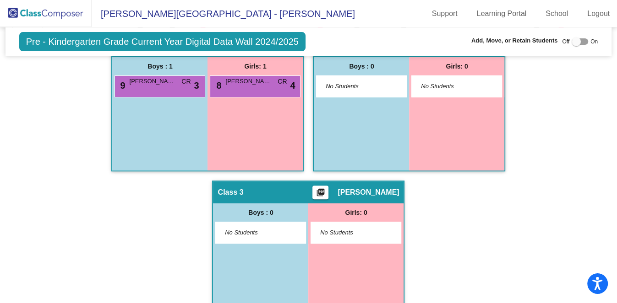
scroll to position [114, 0]
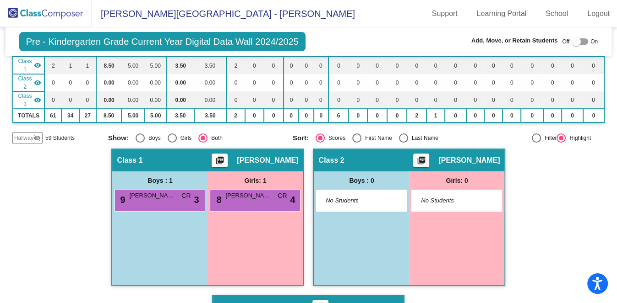
click at [57, 134] on span "59 Students" at bounding box center [59, 138] width 29 height 8
click at [32, 134] on span "Hallway" at bounding box center [23, 138] width 19 height 8
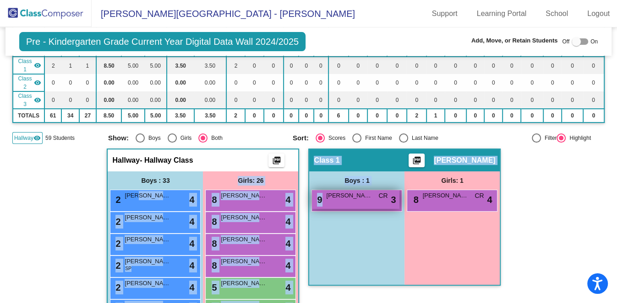
drag, startPoint x: 135, startPoint y: 171, endPoint x: 365, endPoint y: 186, distance: 230.2
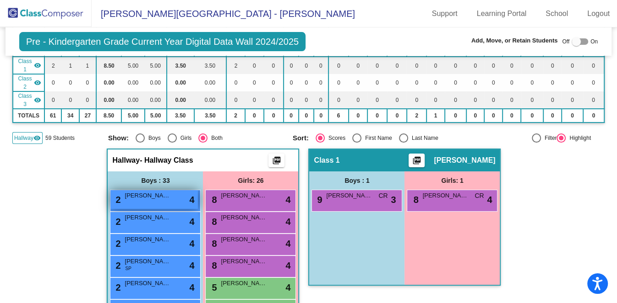
click at [169, 190] on div "2 [PERSON_NAME] lock do_not_disturb_alt 4" at bounding box center [153, 199] width 87 height 19
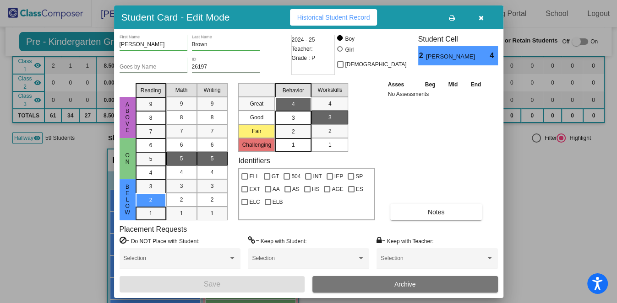
click at [477, 16] on button "button" at bounding box center [480, 17] width 29 height 16
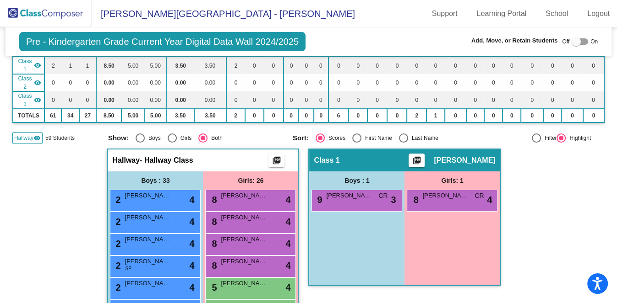
click at [573, 38] on div at bounding box center [575, 41] width 9 height 9
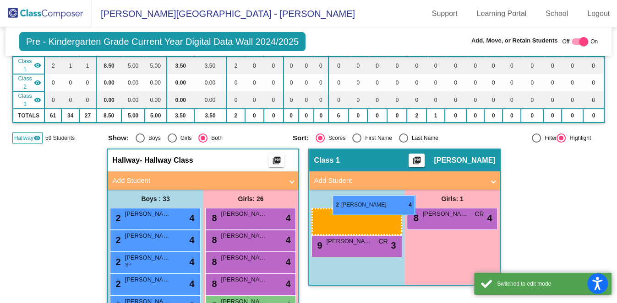
drag, startPoint x: 146, startPoint y: 195, endPoint x: 332, endPoint y: 196, distance: 185.8
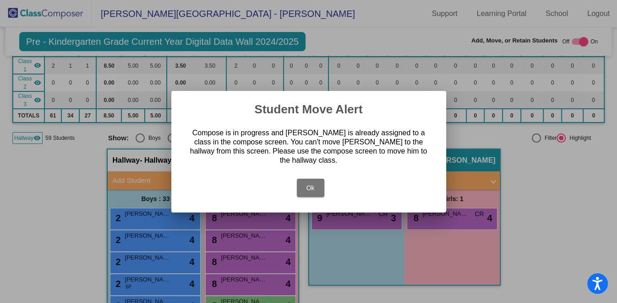
click at [315, 183] on button "Ok" at bounding box center [310, 188] width 27 height 18
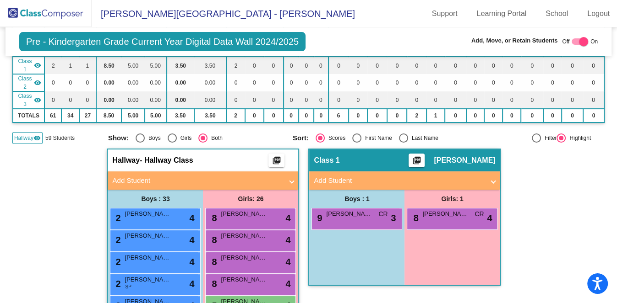
click at [585, 35] on div "Pre - Kindergarten Grade Current Year Digital Data Wall 2024/2025 Add, Move, or…" at bounding box center [308, 41] width 606 height 28
drag, startPoint x: 585, startPoint y: 35, endPoint x: 580, endPoint y: 43, distance: 9.9
click at [580, 43] on div at bounding box center [583, 41] width 9 height 9
checkbox input "false"
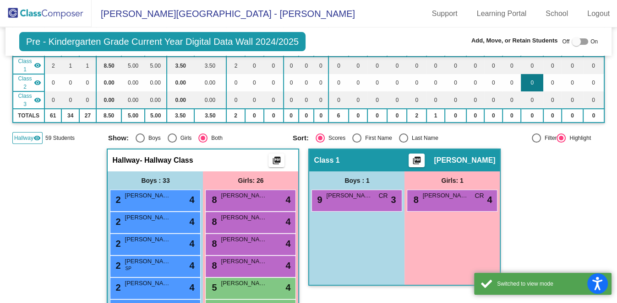
scroll to position [0, 0]
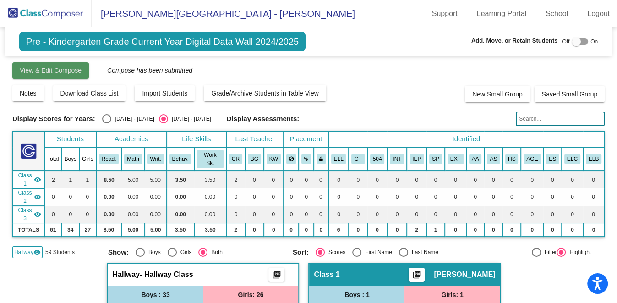
click at [51, 65] on button "View & Edit Compose" at bounding box center [50, 70] width 76 height 16
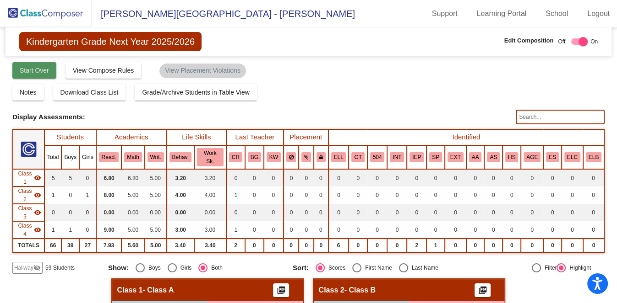
click at [34, 71] on span "Start Over" at bounding box center [34, 70] width 29 height 7
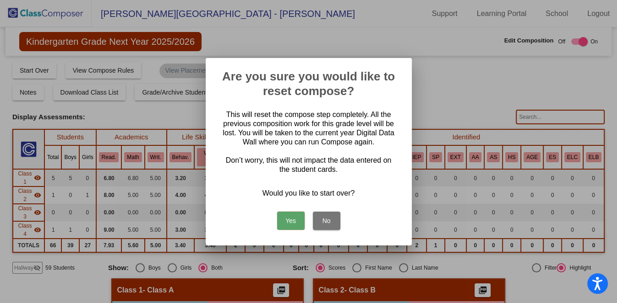
click at [293, 223] on button "Yes" at bounding box center [290, 221] width 27 height 18
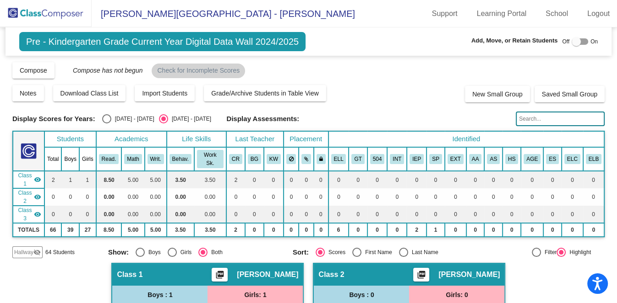
click at [73, 15] on img at bounding box center [46, 13] width 92 height 27
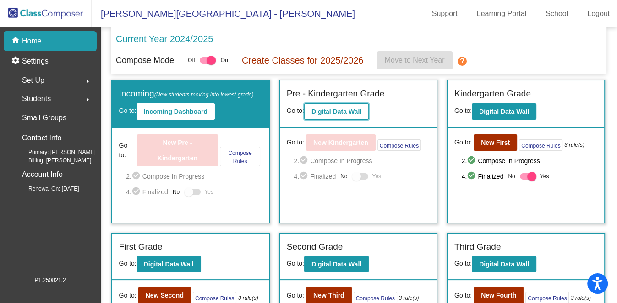
click at [345, 113] on b "Digital Data Wall" at bounding box center [336, 111] width 50 height 7
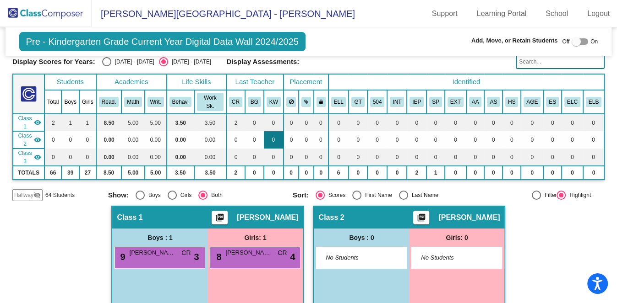
scroll to position [114, 0]
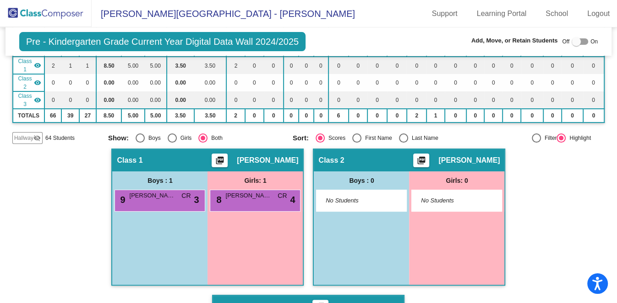
click at [35, 135] on mat-icon "visibility_off" at bounding box center [36, 138] width 7 height 7
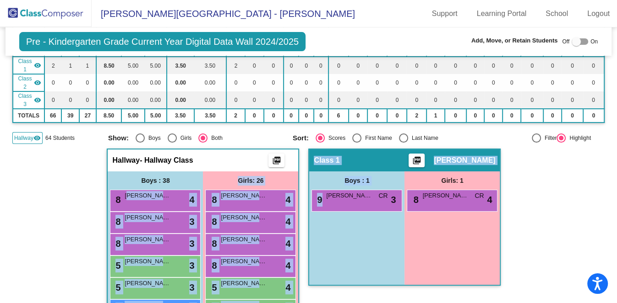
drag, startPoint x: 125, startPoint y: 177, endPoint x: 341, endPoint y: 191, distance: 217.0
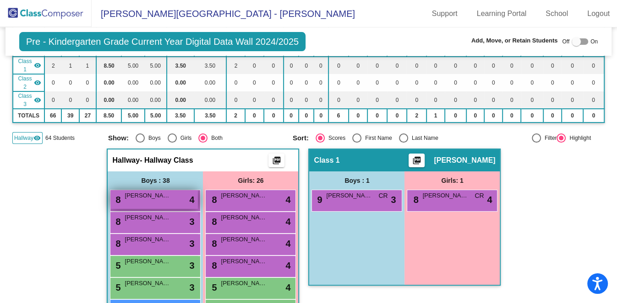
click at [160, 190] on div "8 [PERSON_NAME] lock do_not_disturb_alt 4" at bounding box center [153, 199] width 87 height 19
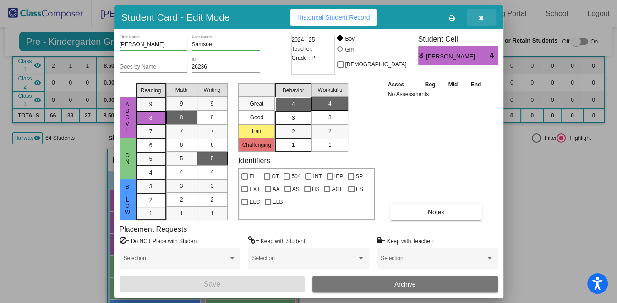
click at [484, 17] on button "button" at bounding box center [480, 17] width 29 height 16
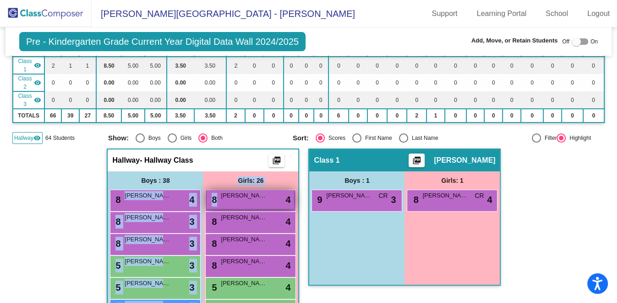
drag, startPoint x: 140, startPoint y: 181, endPoint x: 236, endPoint y: 182, distance: 96.1
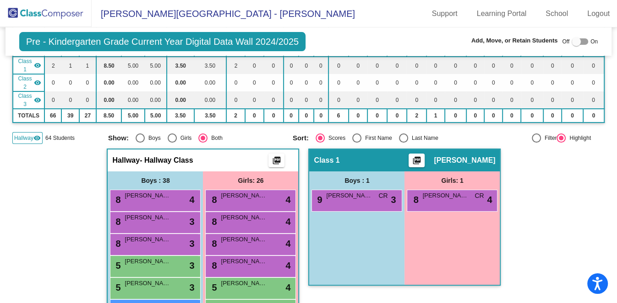
drag, startPoint x: 236, startPoint y: 182, endPoint x: 94, endPoint y: 176, distance: 142.0
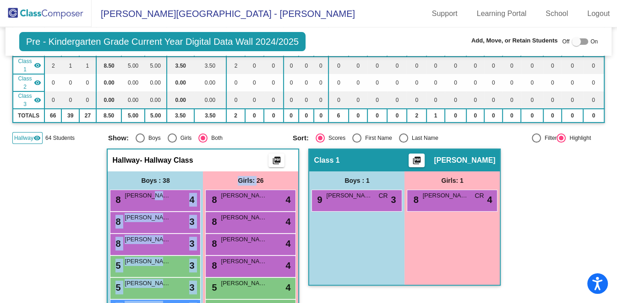
drag, startPoint x: 145, startPoint y: 175, endPoint x: 255, endPoint y: 156, distance: 111.9
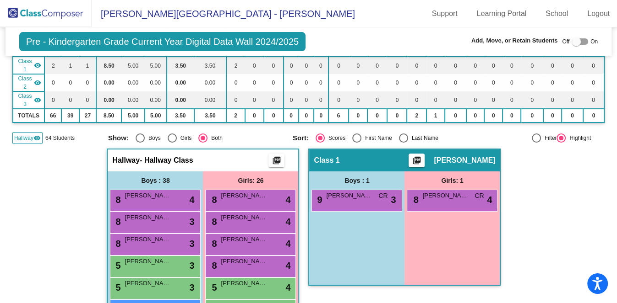
drag, startPoint x: 255, startPoint y: 156, endPoint x: 356, endPoint y: 238, distance: 130.1
click at [353, 241] on div "Boys : 1 9 [PERSON_NAME] [PERSON_NAME] lock do_not_disturb_alt 3" at bounding box center [356, 229] width 95 height 114
click at [571, 42] on div at bounding box center [575, 41] width 9 height 9
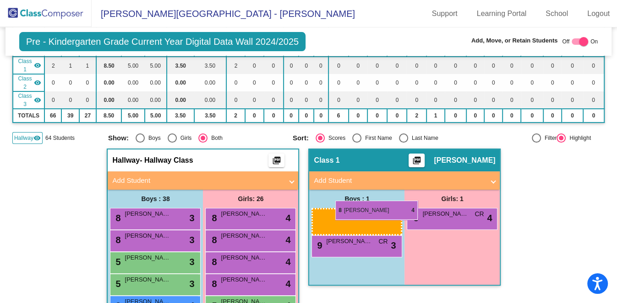
drag, startPoint x: 144, startPoint y: 195, endPoint x: 335, endPoint y: 201, distance: 191.4
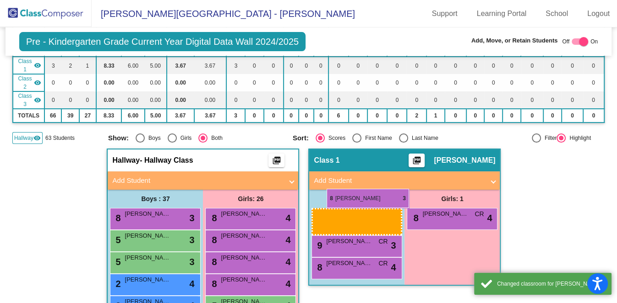
drag, startPoint x: 162, startPoint y: 191, endPoint x: 326, endPoint y: 189, distance: 163.9
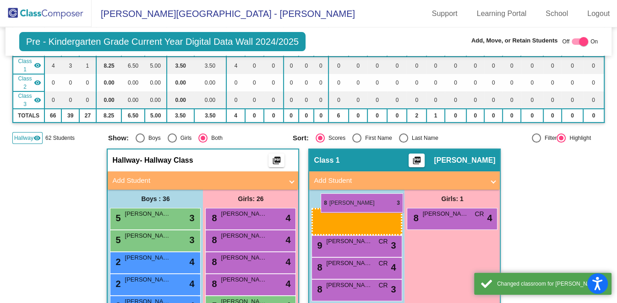
drag, startPoint x: 160, startPoint y: 197, endPoint x: 320, endPoint y: 194, distance: 160.2
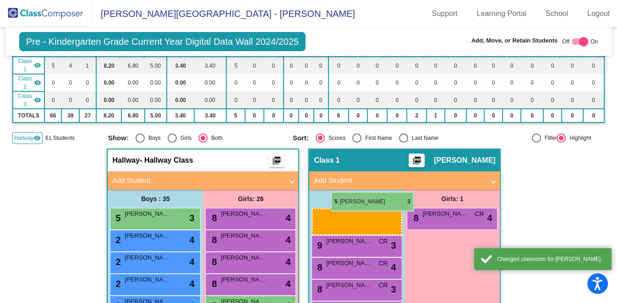
drag, startPoint x: 169, startPoint y: 197, endPoint x: 331, endPoint y: 192, distance: 161.7
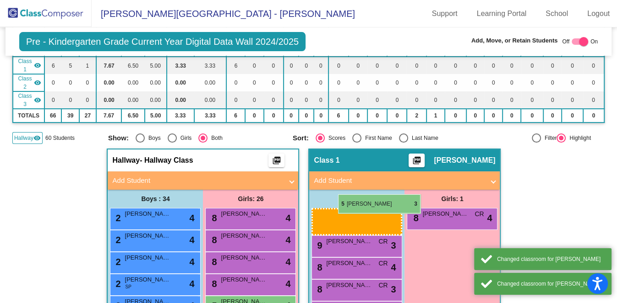
drag, startPoint x: 164, startPoint y: 195, endPoint x: 338, endPoint y: 195, distance: 173.9
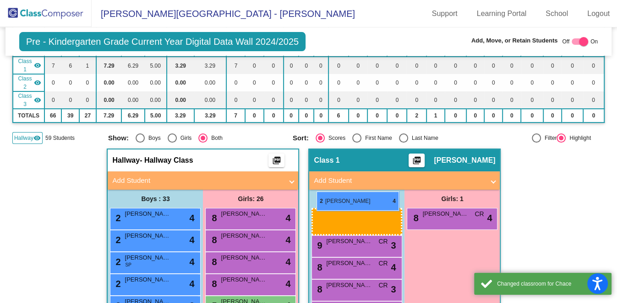
drag, startPoint x: 165, startPoint y: 189, endPoint x: 316, endPoint y: 192, distance: 151.5
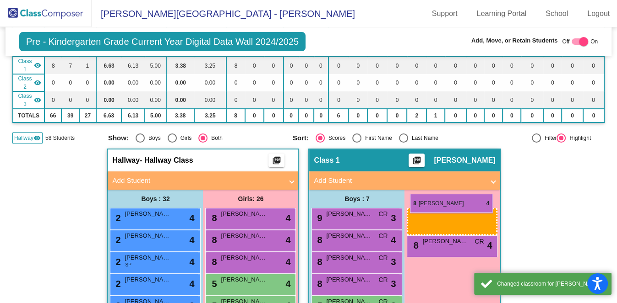
drag, startPoint x: 226, startPoint y: 193, endPoint x: 410, endPoint y: 194, distance: 184.0
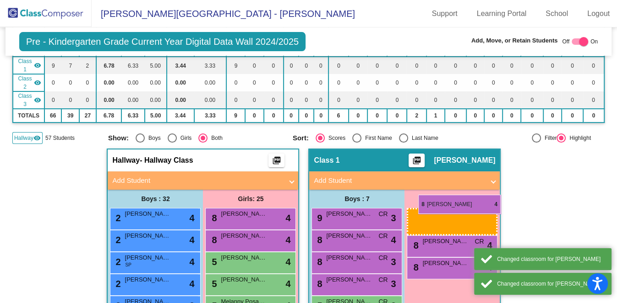
drag, startPoint x: 271, startPoint y: 197, endPoint x: 418, endPoint y: 195, distance: 147.4
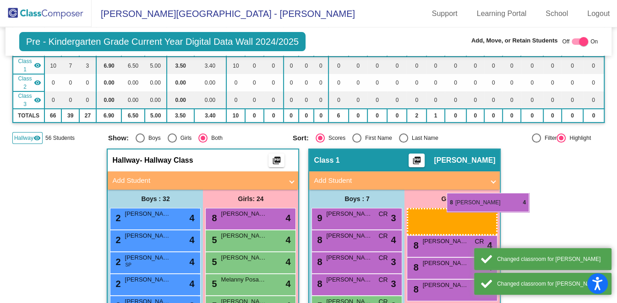
drag, startPoint x: 258, startPoint y: 195, endPoint x: 446, endPoint y: 193, distance: 188.6
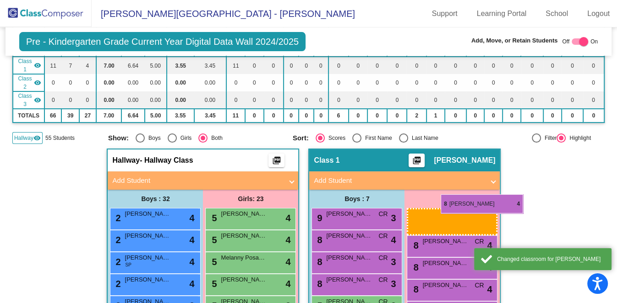
drag, startPoint x: 258, startPoint y: 194, endPoint x: 440, endPoint y: 195, distance: 182.2
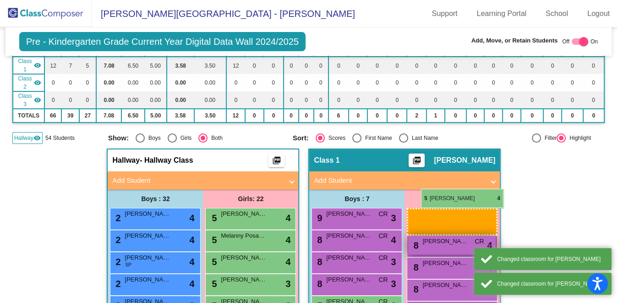
drag, startPoint x: 244, startPoint y: 193, endPoint x: 423, endPoint y: 189, distance: 178.6
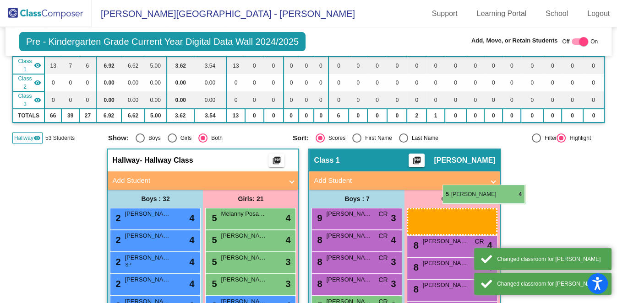
drag, startPoint x: 261, startPoint y: 190, endPoint x: 442, endPoint y: 185, distance: 181.3
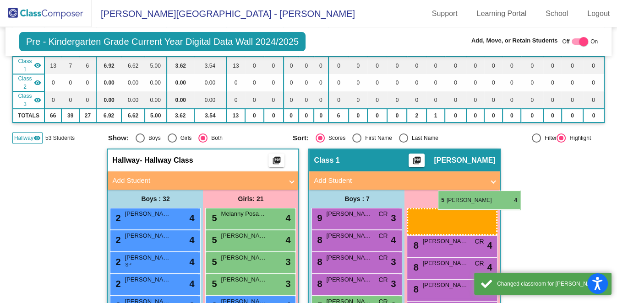
drag, startPoint x: 247, startPoint y: 192, endPoint x: 438, endPoint y: 191, distance: 190.4
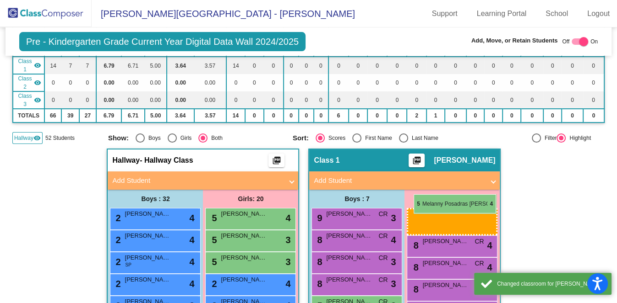
drag, startPoint x: 266, startPoint y: 195, endPoint x: 413, endPoint y: 195, distance: 147.4
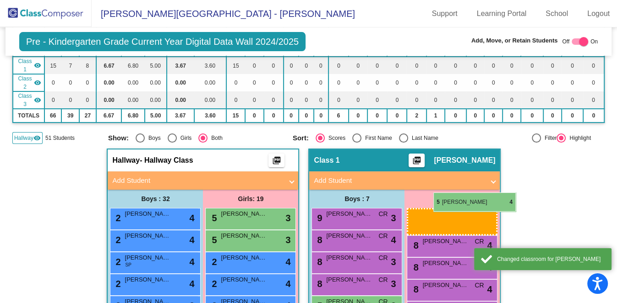
drag, startPoint x: 255, startPoint y: 194, endPoint x: 433, endPoint y: 193, distance: 177.6
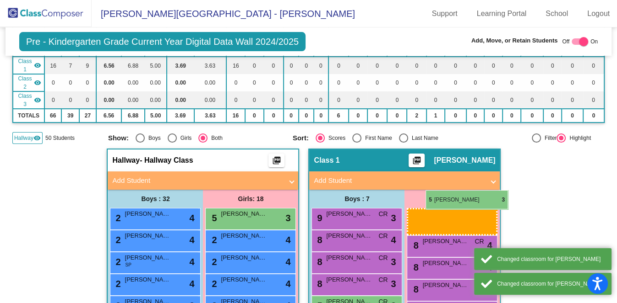
drag, startPoint x: 271, startPoint y: 190, endPoint x: 428, endPoint y: 190, distance: 157.0
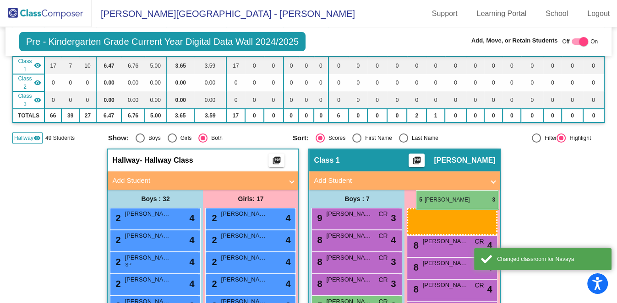
drag, startPoint x: 280, startPoint y: 198, endPoint x: 416, endPoint y: 190, distance: 135.7
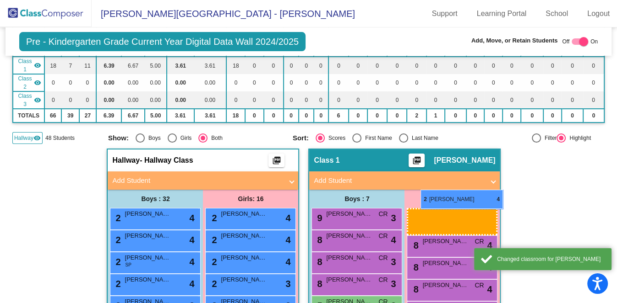
drag, startPoint x: 271, startPoint y: 195, endPoint x: 420, endPoint y: 190, distance: 149.8
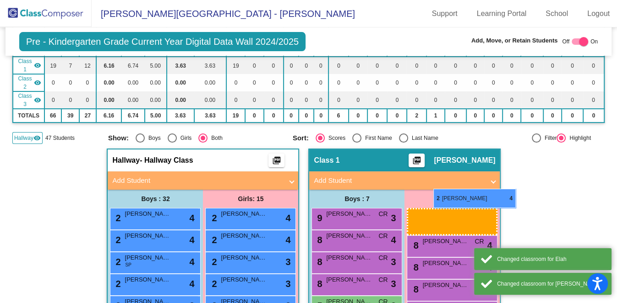
drag, startPoint x: 261, startPoint y: 193, endPoint x: 435, endPoint y: 188, distance: 174.0
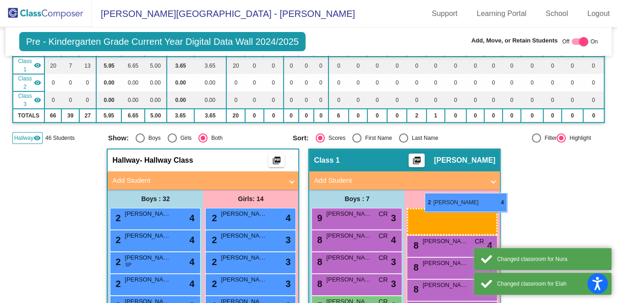
drag, startPoint x: 268, startPoint y: 194, endPoint x: 428, endPoint y: 193, distance: 159.3
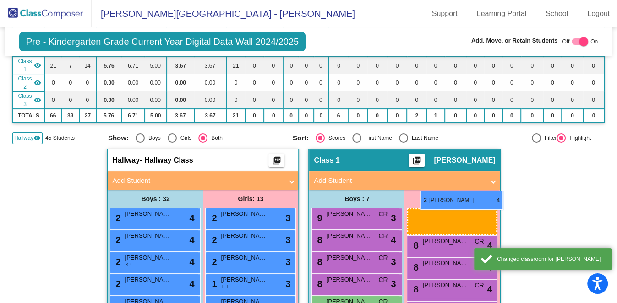
drag, startPoint x: 273, startPoint y: 198, endPoint x: 420, endPoint y: 191, distance: 147.1
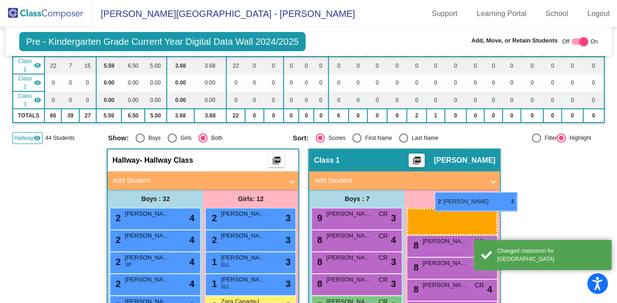
drag, startPoint x: 269, startPoint y: 197, endPoint x: 444, endPoint y: 191, distance: 174.9
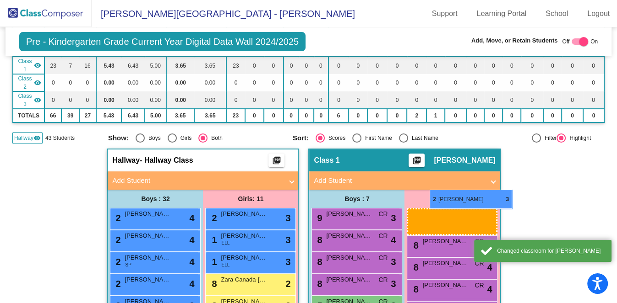
drag, startPoint x: 267, startPoint y: 195, endPoint x: 430, endPoint y: 190, distance: 163.0
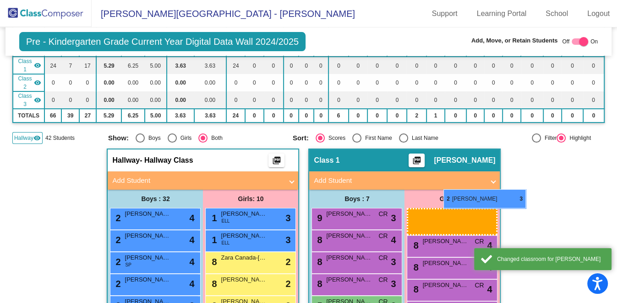
drag, startPoint x: 257, startPoint y: 192, endPoint x: 443, endPoint y: 189, distance: 186.3
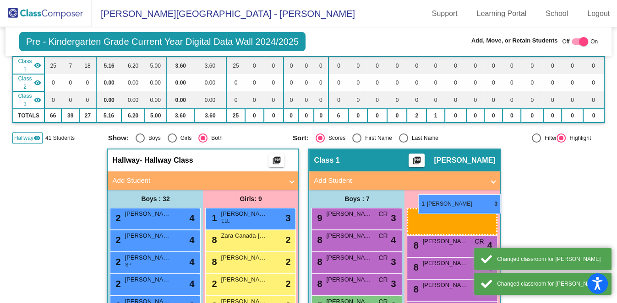
drag, startPoint x: 269, startPoint y: 194, endPoint x: 418, endPoint y: 195, distance: 148.8
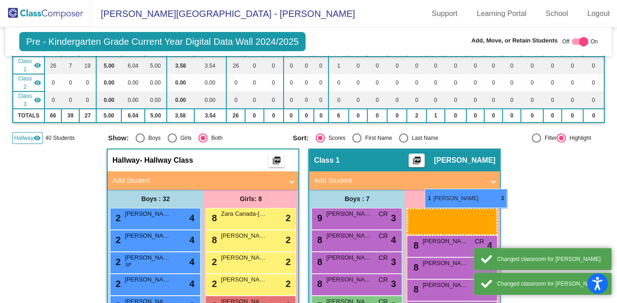
drag
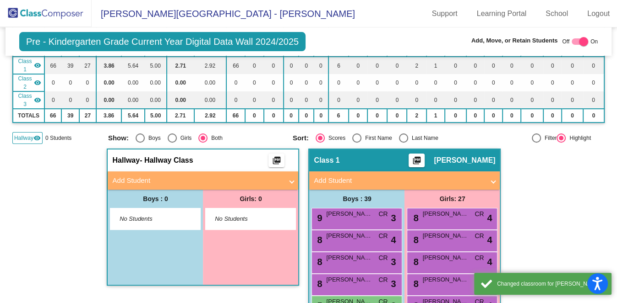
click at [582, 40] on div at bounding box center [583, 41] width 9 height 9
checkbox input "false"
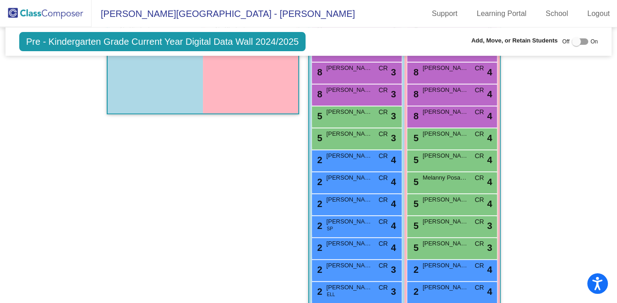
scroll to position [0, 0]
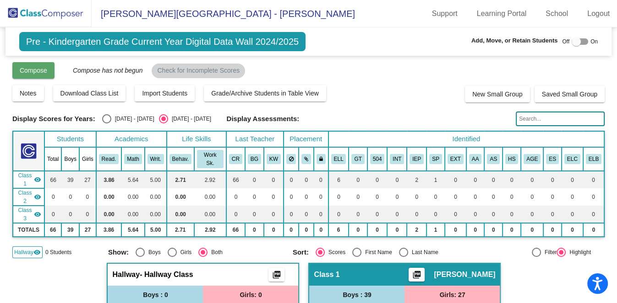
click at [40, 69] on span "Compose" at bounding box center [33, 70] width 27 height 7
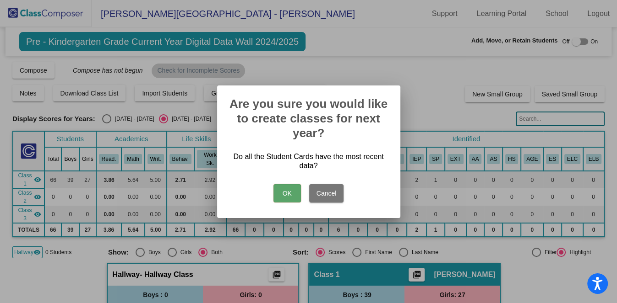
click at [280, 189] on button "OK" at bounding box center [286, 193] width 27 height 18
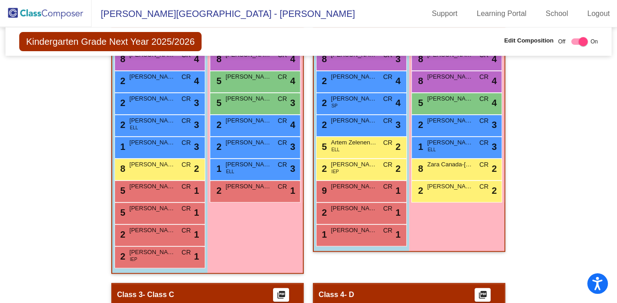
scroll to position [214, 0]
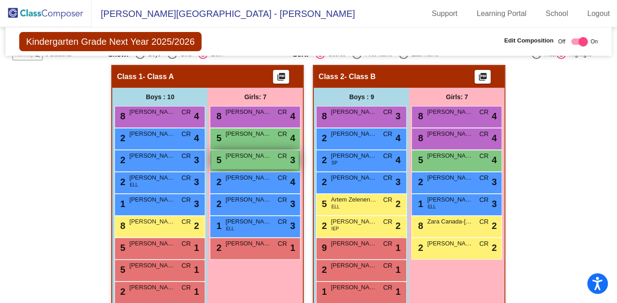
click at [216, 155] on span "5" at bounding box center [217, 160] width 7 height 10
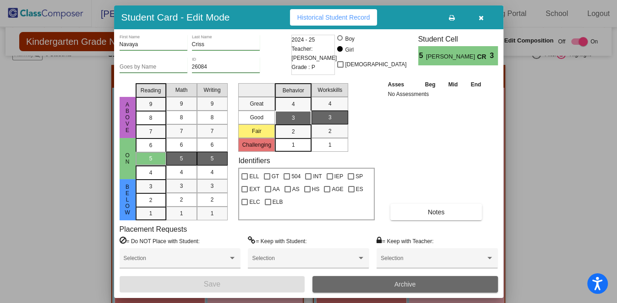
click at [426, 281] on button "Archive" at bounding box center [404, 284] width 185 height 16
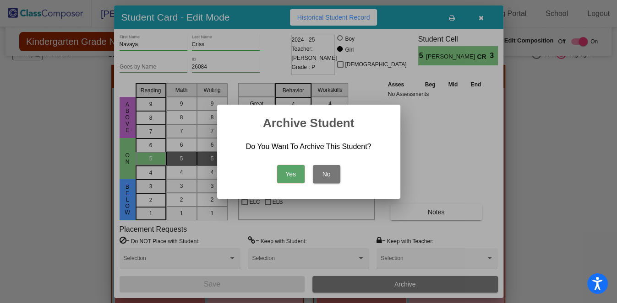
click at [291, 173] on button "Yes" at bounding box center [290, 174] width 27 height 18
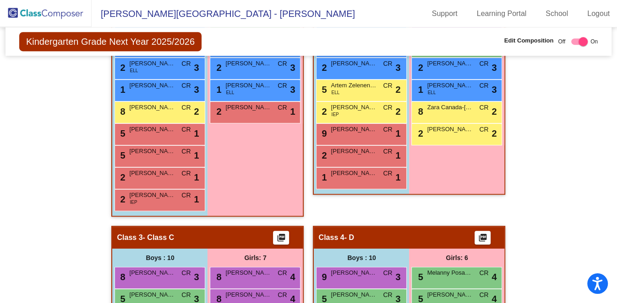
scroll to position [443, 0]
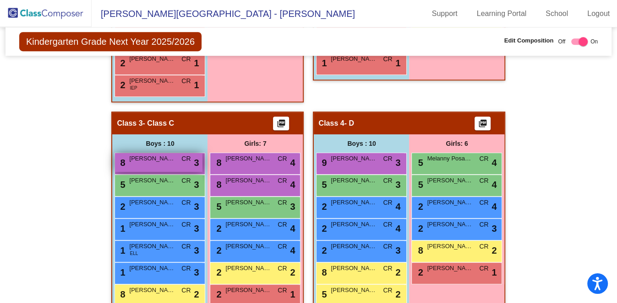
click at [145, 153] on div "8 [PERSON_NAME] CR lock do_not_disturb_alt 3" at bounding box center [158, 162] width 87 height 19
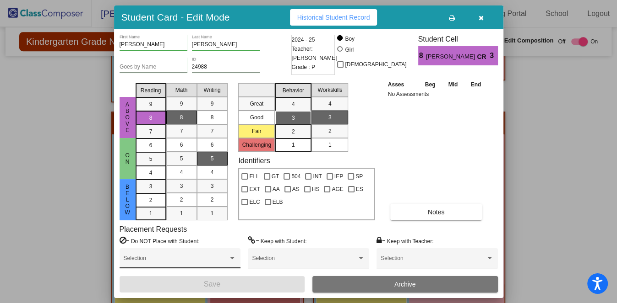
click at [147, 252] on div "Selection" at bounding box center [179, 259] width 121 height 21
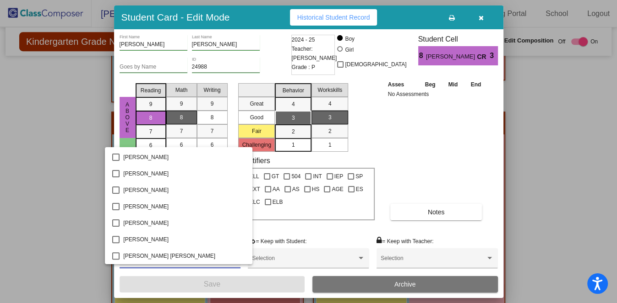
scroll to position [286, 0]
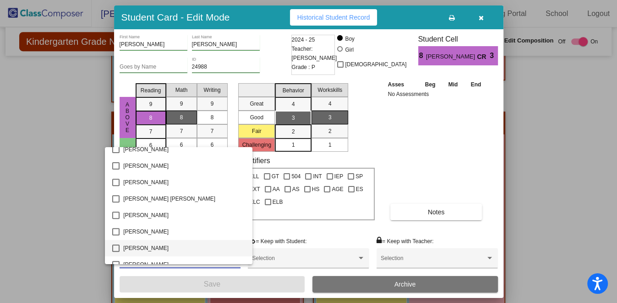
click at [158, 243] on span "[PERSON_NAME]" at bounding box center [183, 248] width 121 height 16
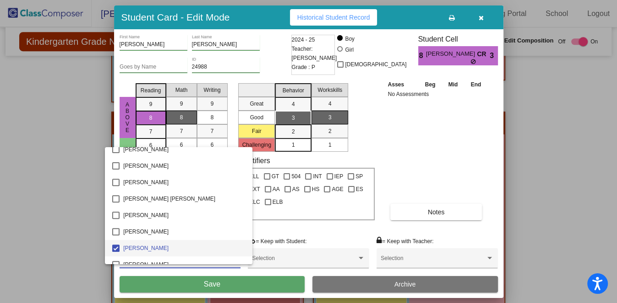
click at [256, 282] on div at bounding box center [308, 151] width 617 height 303
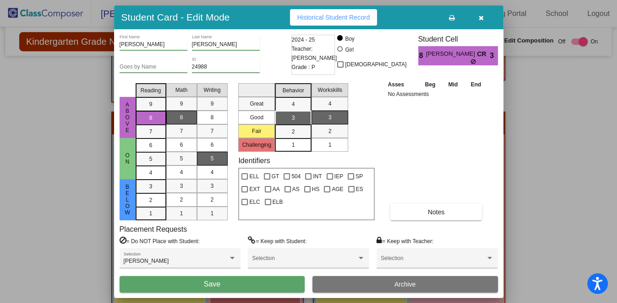
click at [256, 283] on button "Save" at bounding box center [211, 284] width 185 height 16
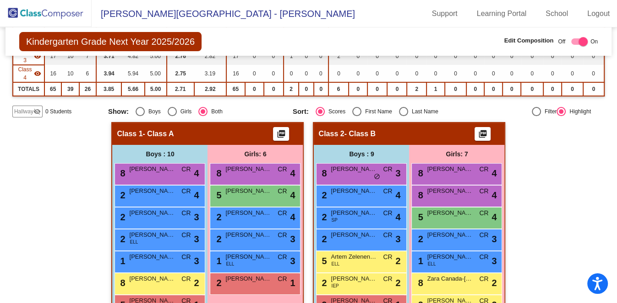
scroll to position [99, 0]
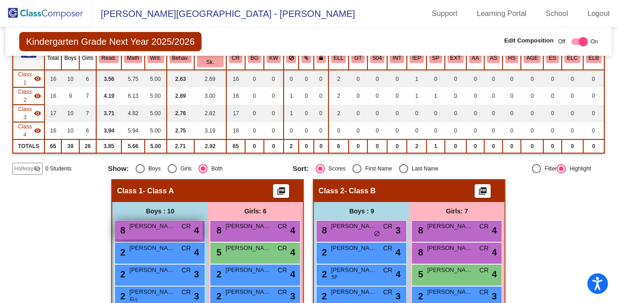
click at [135, 221] on div "8 [PERSON_NAME] CR lock do_not_disturb_alt 4" at bounding box center [158, 230] width 87 height 19
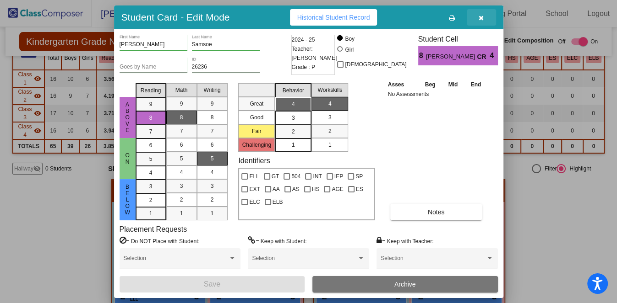
click at [479, 20] on icon "button" at bounding box center [480, 18] width 5 height 6
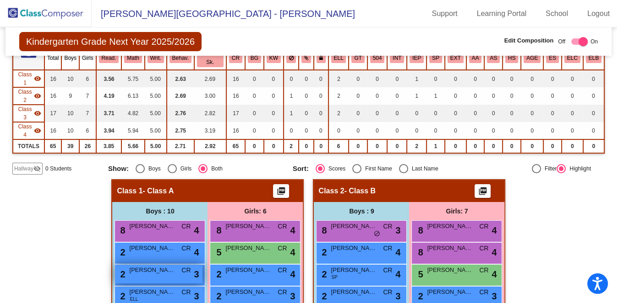
scroll to position [157, 0]
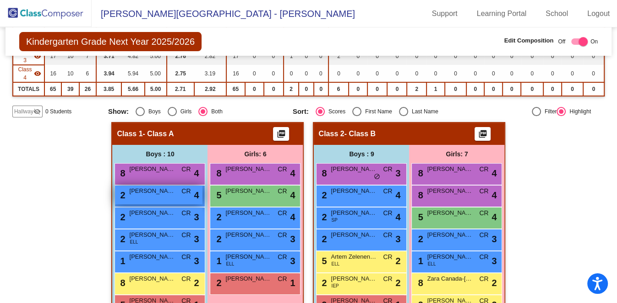
click at [142, 186] on div "2 [PERSON_NAME] CR lock do_not_disturb_alt 4" at bounding box center [158, 195] width 87 height 19
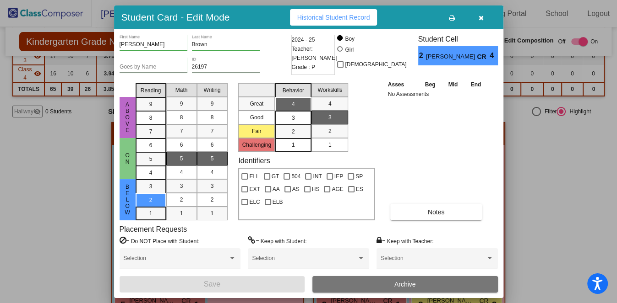
click at [482, 18] on icon "button" at bounding box center [480, 18] width 5 height 6
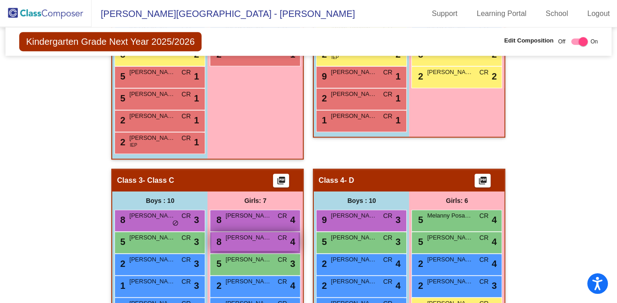
scroll to position [443, 0]
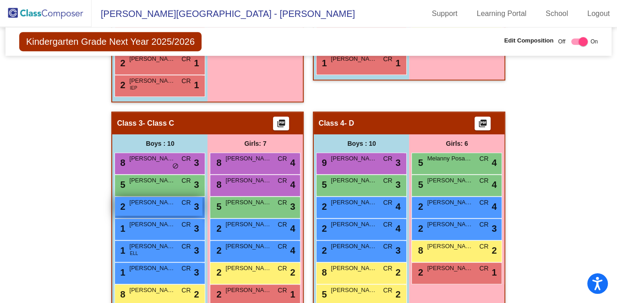
click at [140, 198] on span "[PERSON_NAME]" at bounding box center [152, 202] width 46 height 9
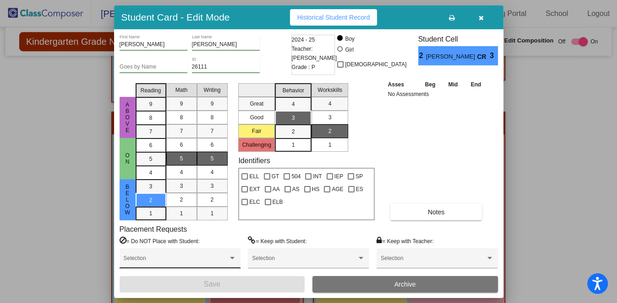
click at [187, 257] on div "Selection" at bounding box center [180, 261] width 113 height 16
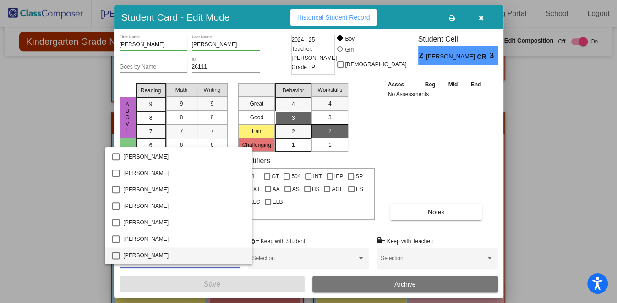
scroll to position [782, 0]
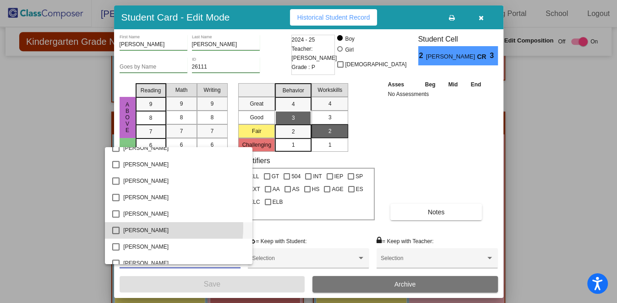
click at [137, 227] on span "[PERSON_NAME]" at bounding box center [183, 230] width 121 height 16
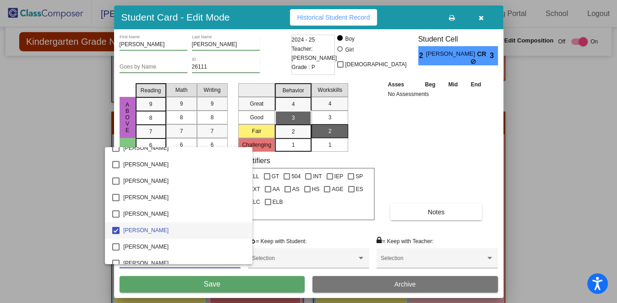
click at [233, 285] on div at bounding box center [308, 151] width 617 height 303
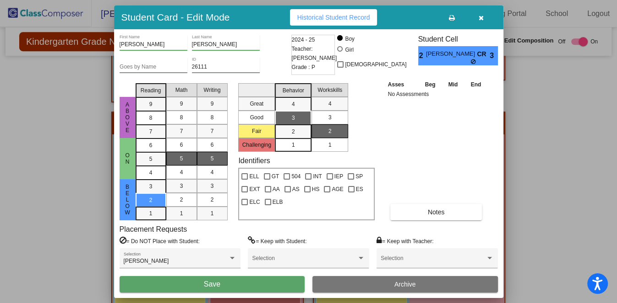
click at [197, 287] on button "Save" at bounding box center [211, 284] width 185 height 16
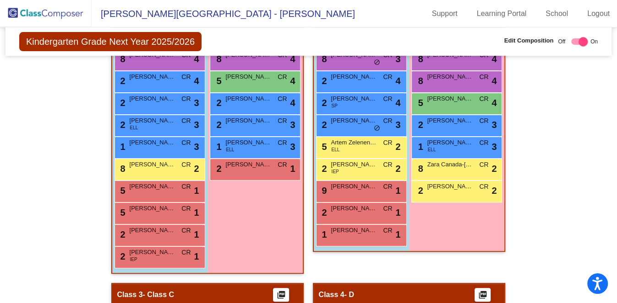
scroll to position [214, 0]
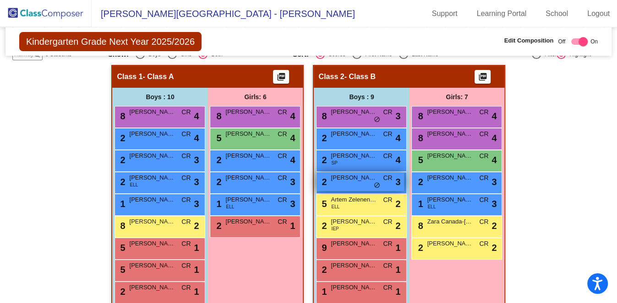
click at [351, 173] on span "[PERSON_NAME]" at bounding box center [353, 177] width 46 height 9
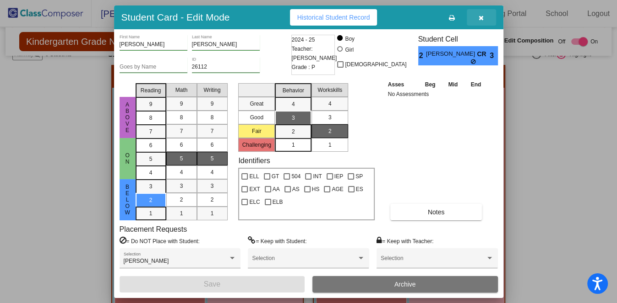
click at [485, 15] on button "button" at bounding box center [480, 17] width 29 height 16
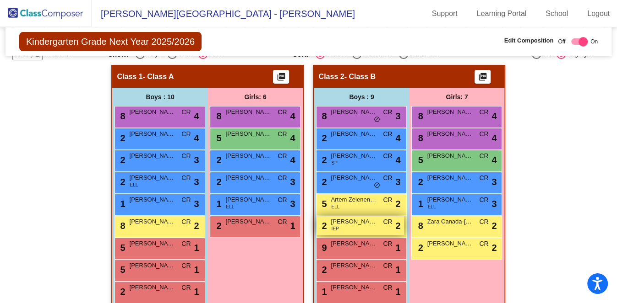
scroll to position [328, 0]
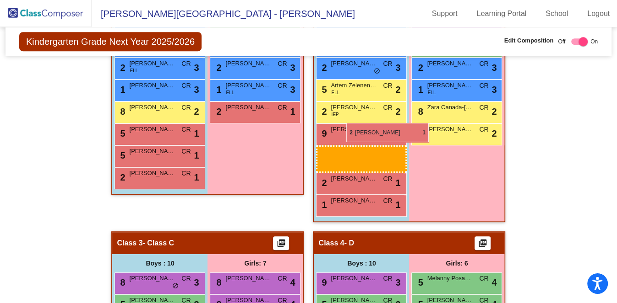
drag, startPoint x: 145, startPoint y: 177, endPoint x: 346, endPoint y: 123, distance: 208.5
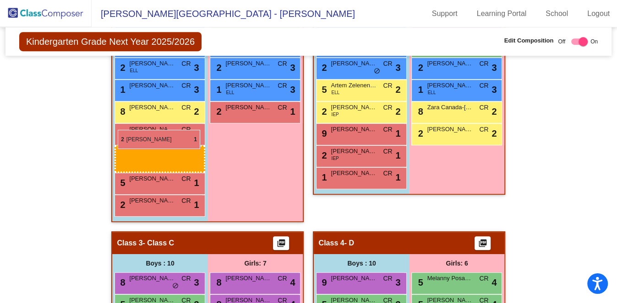
drag, startPoint x: 344, startPoint y: 133, endPoint x: 118, endPoint y: 130, distance: 226.6
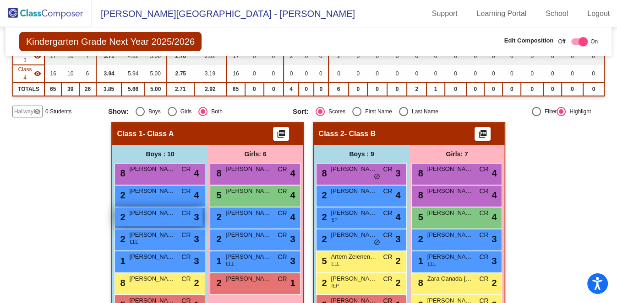
scroll to position [214, 0]
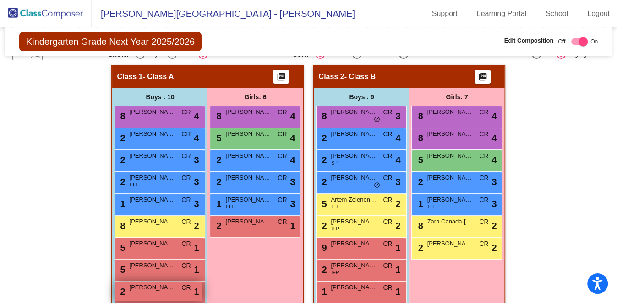
click at [146, 282] on div "2 [PERSON_NAME] CR lock do_not_disturb_alt 1" at bounding box center [158, 291] width 87 height 19
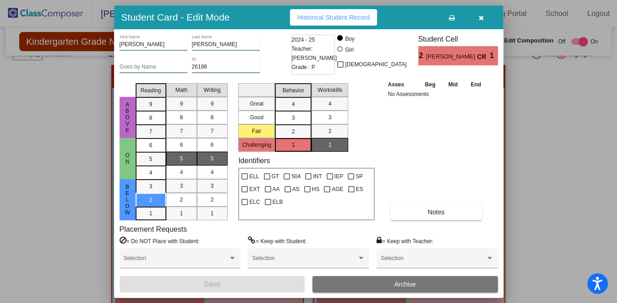
click at [482, 22] on button "button" at bounding box center [480, 17] width 29 height 16
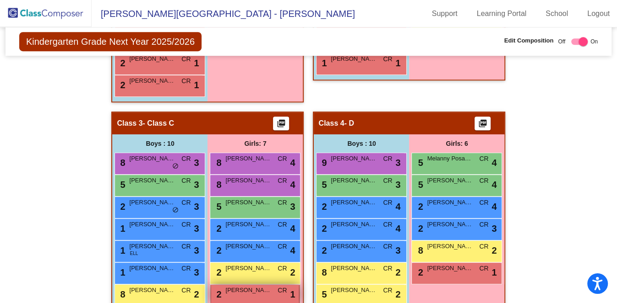
scroll to position [500, 0]
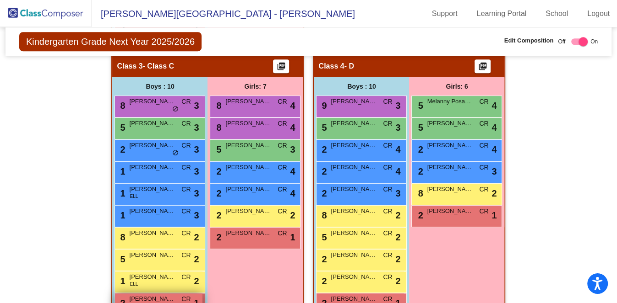
click at [169, 294] on div "2 Rayan Baichou CR lock do_not_disturb_alt 1" at bounding box center [158, 303] width 87 height 19
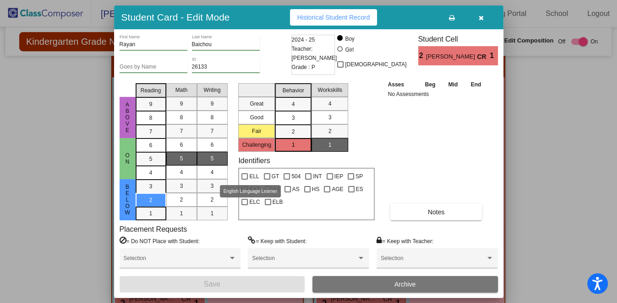
click at [244, 173] on div at bounding box center [244, 176] width 6 height 6
click at [244, 180] on input "ELL" at bounding box center [244, 180] width 0 height 0
checkbox input "true"
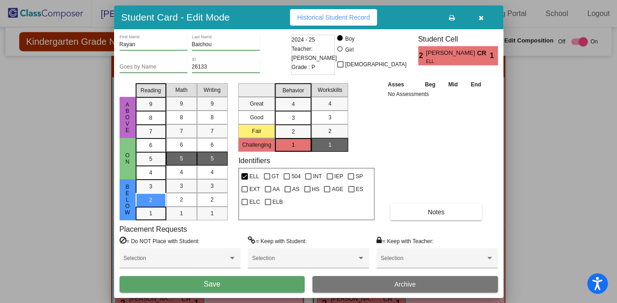
click at [253, 280] on button "Save" at bounding box center [211, 284] width 185 height 16
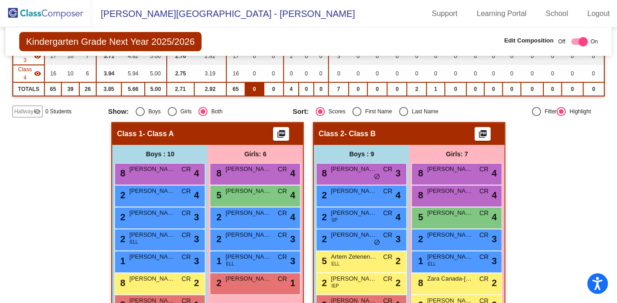
scroll to position [99, 0]
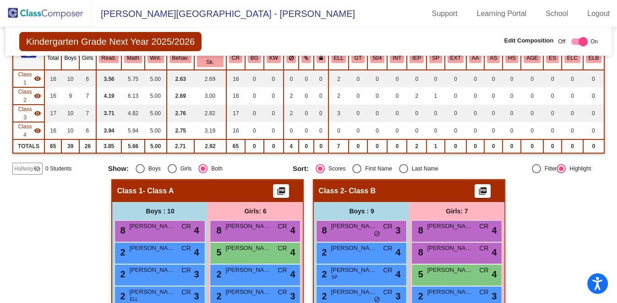
click at [402, 164] on div "Select an option" at bounding box center [403, 168] width 9 height 9
click at [403, 173] on input "Last Name" at bounding box center [403, 173] width 0 height 0
radio input "true"
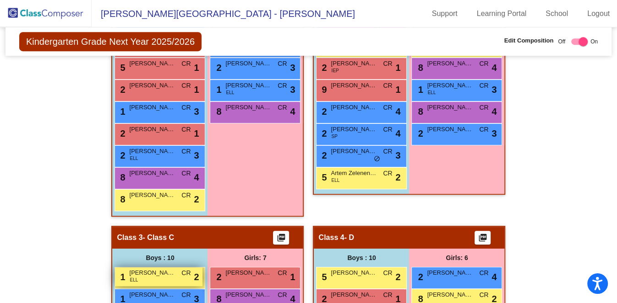
scroll to position [214, 0]
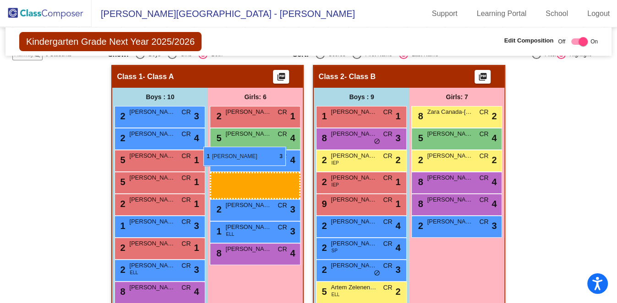
drag, startPoint x: 435, startPoint y: 179, endPoint x: 204, endPoint y: 147, distance: 233.0
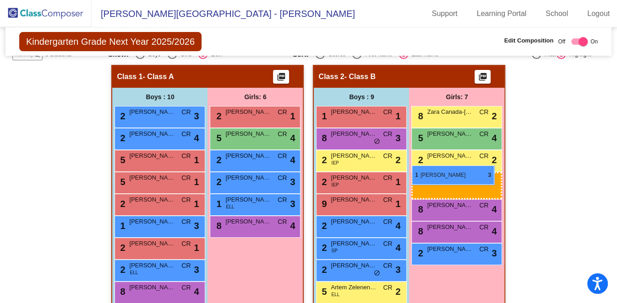
drag, startPoint x: 437, startPoint y: 182, endPoint x: 411, endPoint y: 166, distance: 30.2
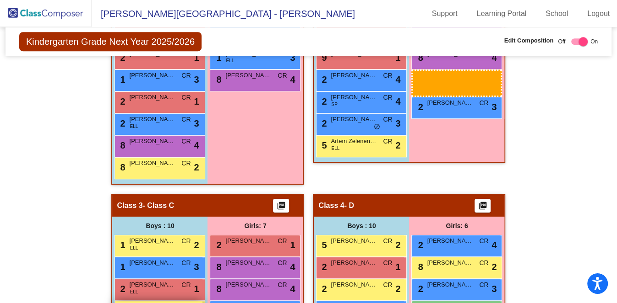
scroll to position [368, 0]
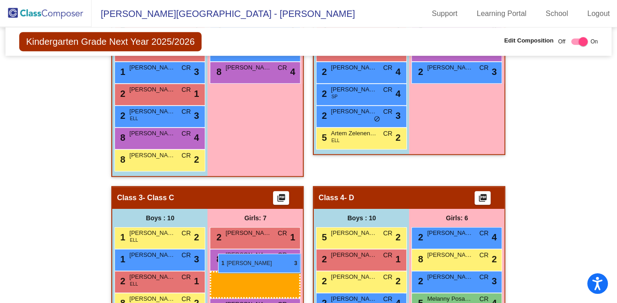
drag, startPoint x: 447, startPoint y: 122, endPoint x: 218, endPoint y: 254, distance: 264.7
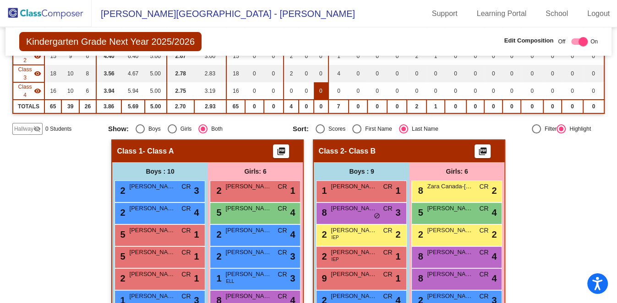
scroll to position [25, 0]
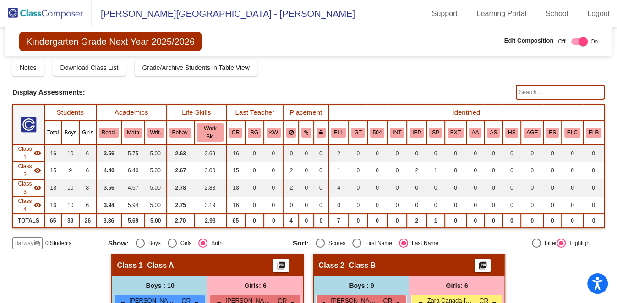
click at [319, 239] on div "Select an option" at bounding box center [319, 243] width 9 height 9
click at [319, 248] on input "Scores" at bounding box center [319, 248] width 0 height 0
radio input "true"
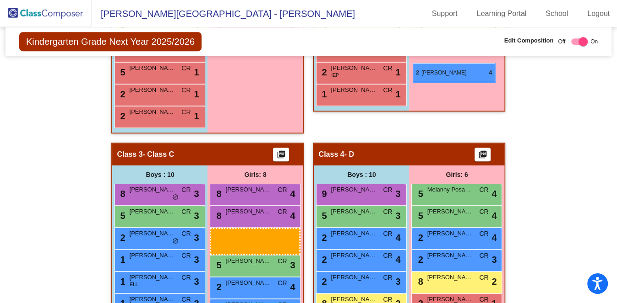
scroll to position [297, 0]
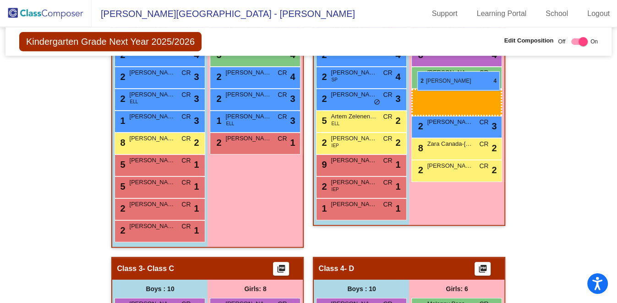
drag, startPoint x: 265, startPoint y: 203, endPoint x: 417, endPoint y: 71, distance: 201.2
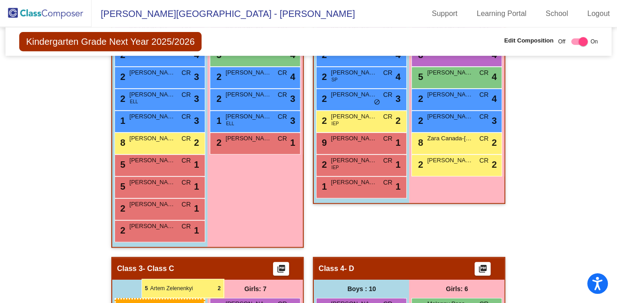
drag, startPoint x: 354, startPoint y: 207, endPoint x: 141, endPoint y: 279, distance: 224.2
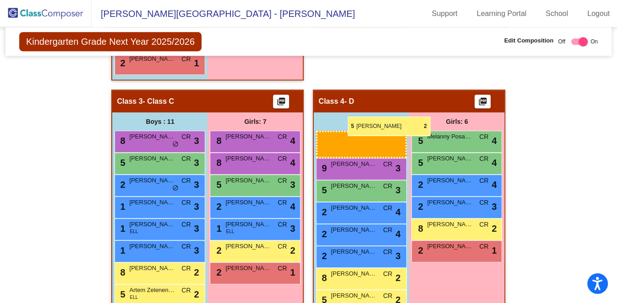
scroll to position [350, 0]
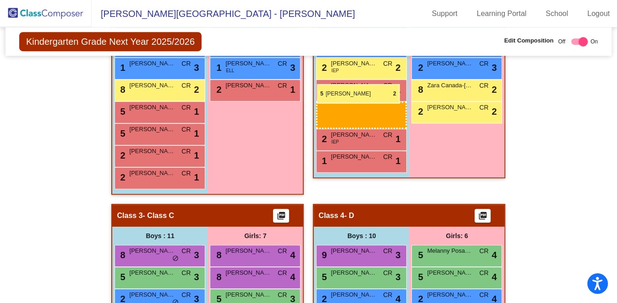
drag, startPoint x: 164, startPoint y: 209, endPoint x: 317, endPoint y: 84, distance: 197.2
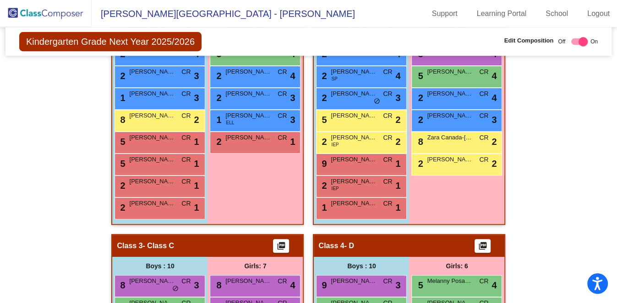
scroll to position [306, 0]
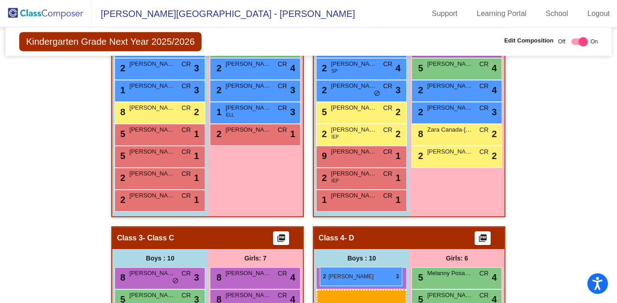
drag, startPoint x: 149, startPoint y: 138, endPoint x: 317, endPoint y: 267, distance: 211.2
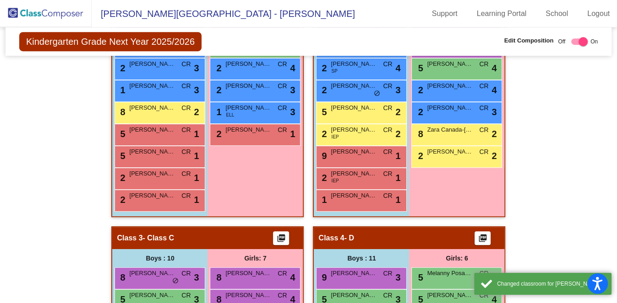
scroll to position [420, 0]
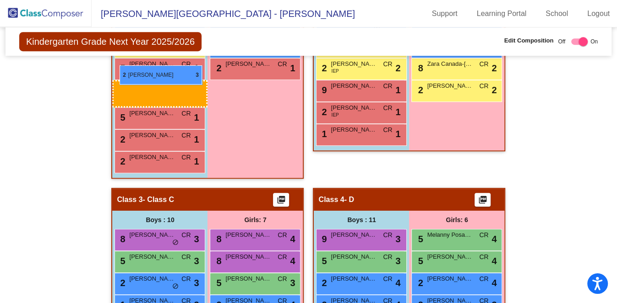
drag, startPoint x: 354, startPoint y: 225, endPoint x: 119, endPoint y: 65, distance: 283.4
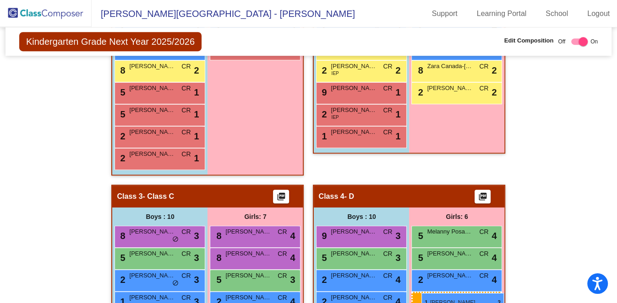
scroll to position [373, 0]
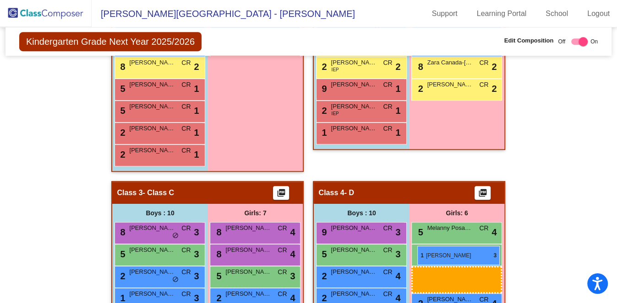
drag, startPoint x: 238, startPoint y: 170, endPoint x: 417, endPoint y: 246, distance: 194.0
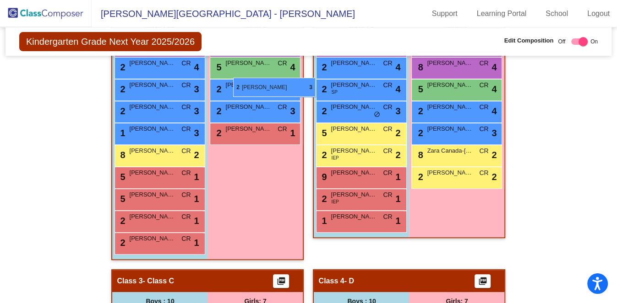
scroll to position [227, 0]
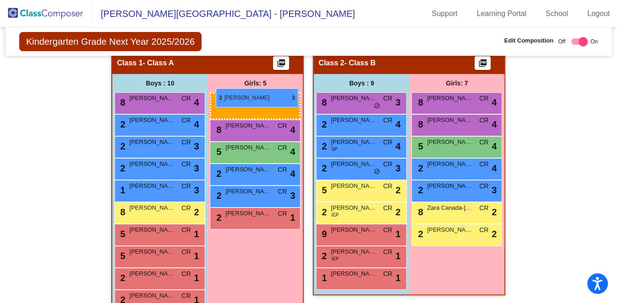
drag, startPoint x: 467, startPoint y: 214, endPoint x: 216, endPoint y: 88, distance: 281.3
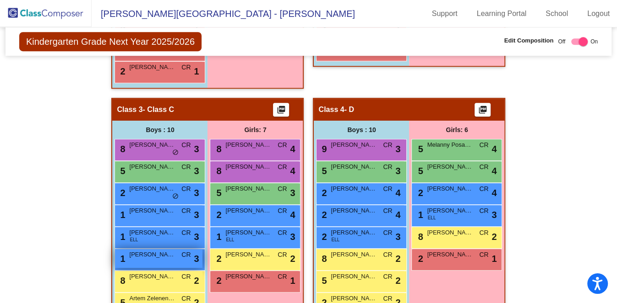
scroll to position [500, 0]
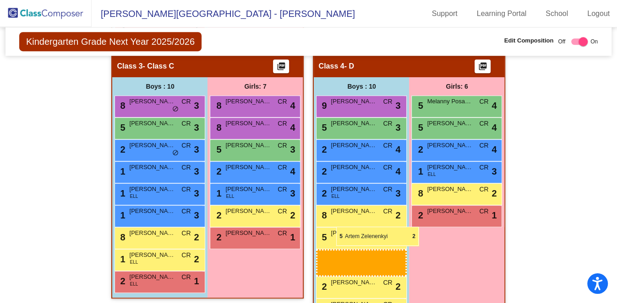
drag, startPoint x: 163, startPoint y: 235, endPoint x: 336, endPoint y: 227, distance: 172.8
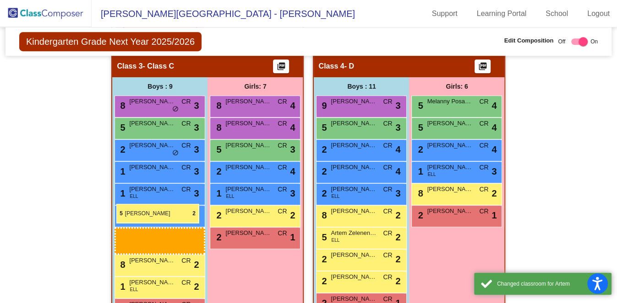
drag, startPoint x: 340, startPoint y: 210, endPoint x: 116, endPoint y: 204, distance: 223.4
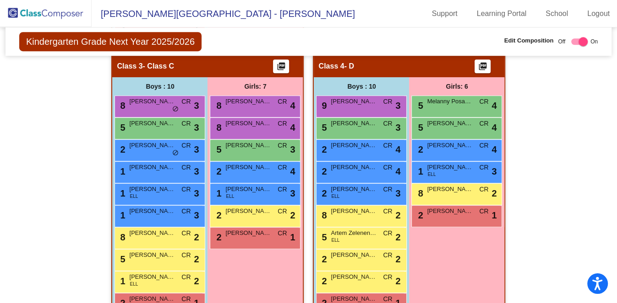
click at [248, 257] on div "Girls: 7 8 [PERSON_NAME] CR lock do_not_disturb_alt 4 8 Jordan [PERSON_NAME] lo…" at bounding box center [254, 198] width 95 height 243
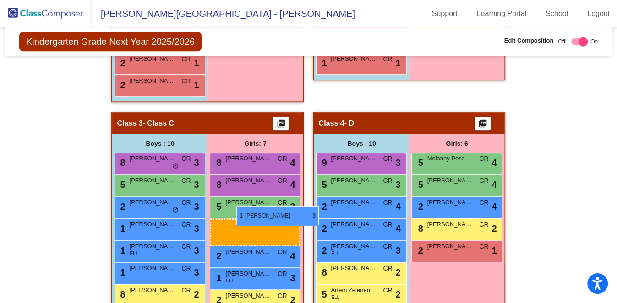
drag, startPoint x: 459, startPoint y: 200, endPoint x: 236, endPoint y: 206, distance: 222.6
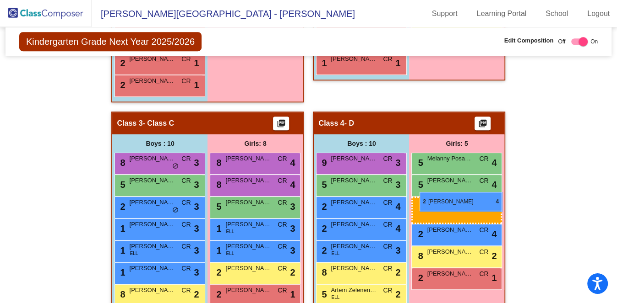
drag, startPoint x: 241, startPoint y: 208, endPoint x: 419, endPoint y: 192, distance: 179.2
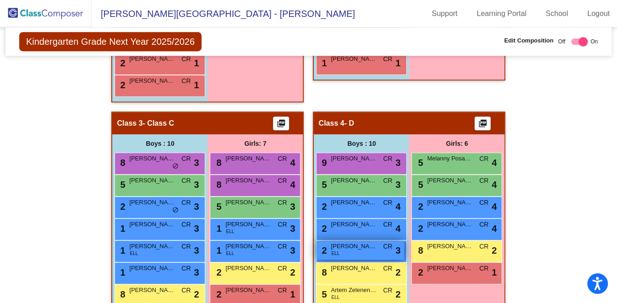
scroll to position [500, 0]
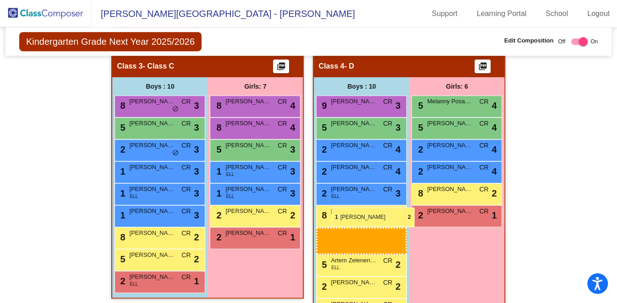
drag, startPoint x: 157, startPoint y: 252, endPoint x: 331, endPoint y: 208, distance: 179.8
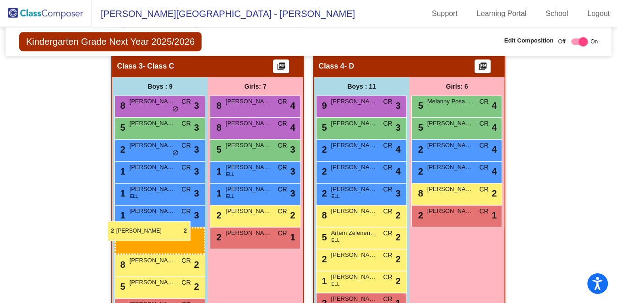
drag, startPoint x: 351, startPoint y: 233, endPoint x: 108, endPoint y: 222, distance: 243.3
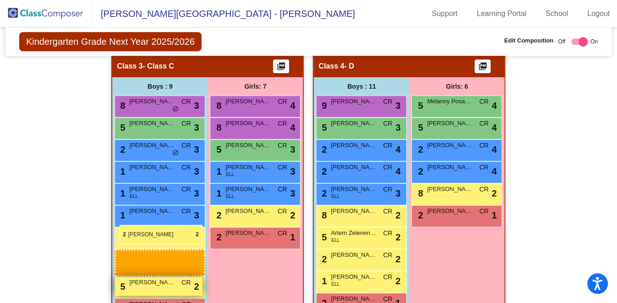
drag, startPoint x: 353, startPoint y: 231, endPoint x: 117, endPoint y: 225, distance: 236.2
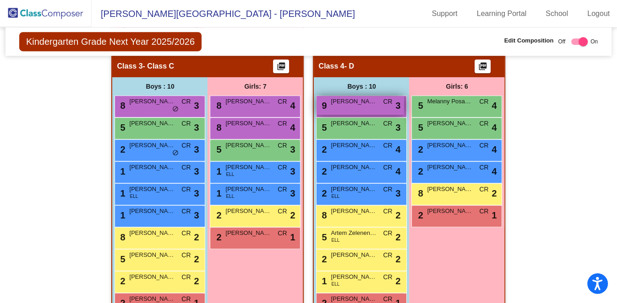
click at [330, 97] on span "[PERSON_NAME] [PERSON_NAME]" at bounding box center [353, 101] width 46 height 9
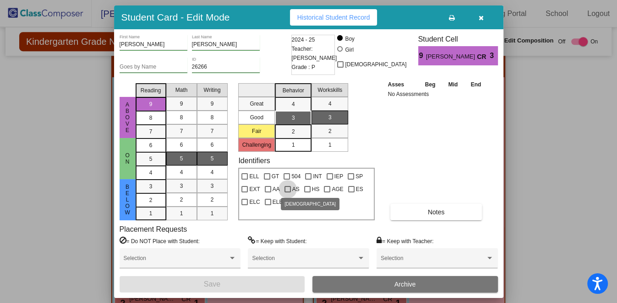
click at [292, 188] on span "AS" at bounding box center [295, 189] width 7 height 11
click at [287, 193] on input "AS" at bounding box center [287, 193] width 0 height 0
checkbox input "true"
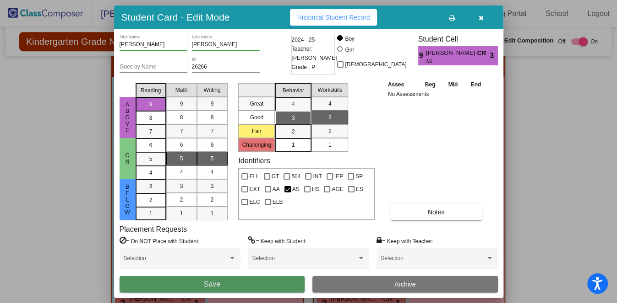
click at [268, 286] on button "Save" at bounding box center [211, 284] width 185 height 16
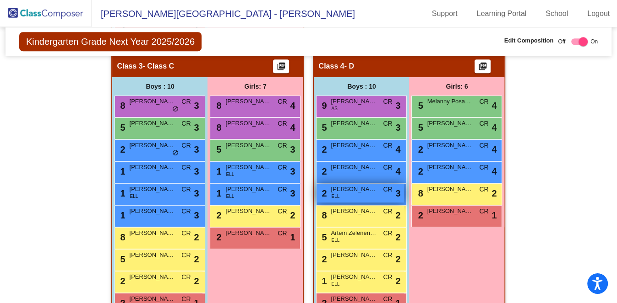
click at [356, 185] on span "[PERSON_NAME]" at bounding box center [353, 189] width 46 height 9
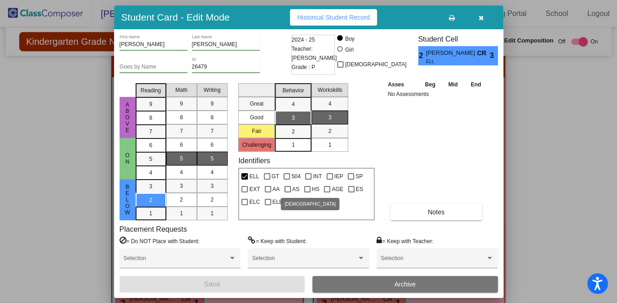
click at [287, 188] on div at bounding box center [287, 189] width 6 height 6
click at [287, 193] on input "AS" at bounding box center [287, 193] width 0 height 0
checkbox input "true"
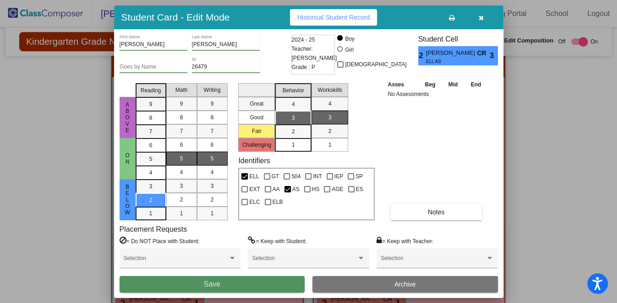
click at [274, 283] on button "Save" at bounding box center [211, 284] width 185 height 16
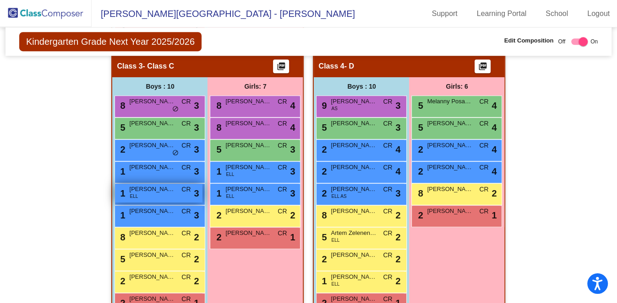
click at [146, 184] on div "1 [PERSON_NAME] [PERSON_NAME] lock do_not_disturb_alt 3" at bounding box center [158, 193] width 87 height 19
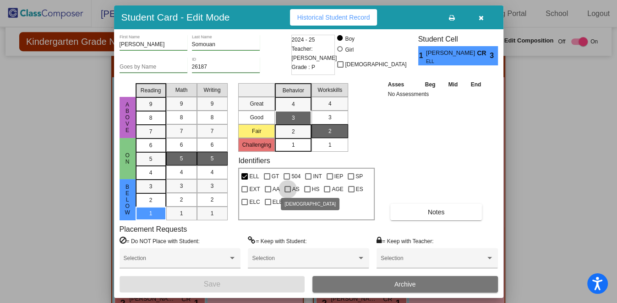
click at [285, 190] on div at bounding box center [287, 189] width 6 height 6
click at [287, 193] on input "AS" at bounding box center [287, 193] width 0 height 0
checkbox input "true"
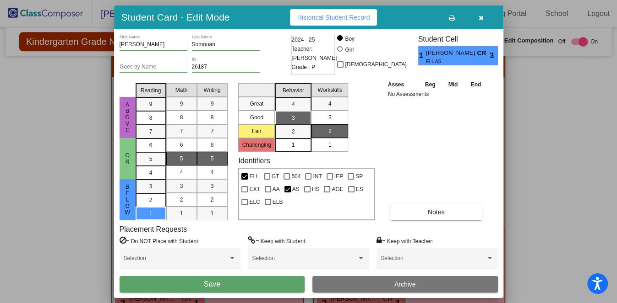
click at [271, 288] on button "Save" at bounding box center [211, 284] width 185 height 16
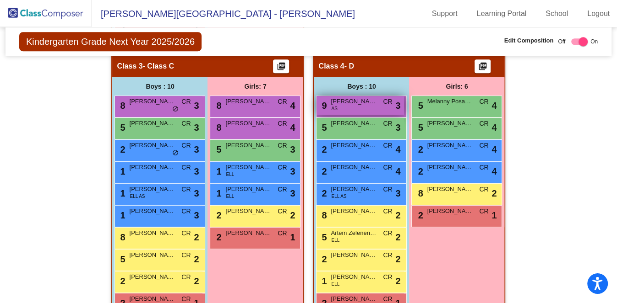
click at [342, 96] on div "9 [PERSON_NAME] [PERSON_NAME] AS CR lock do_not_disturb_alt 3" at bounding box center [359, 105] width 87 height 19
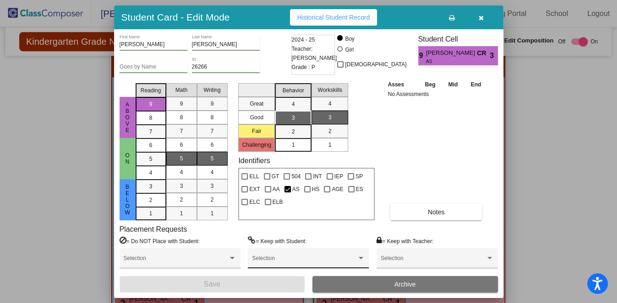
click at [290, 261] on span at bounding box center [304, 262] width 104 height 6
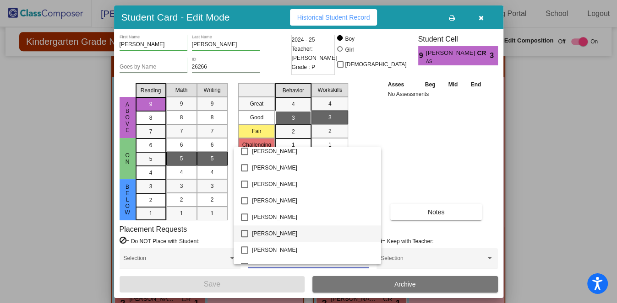
scroll to position [629, 0]
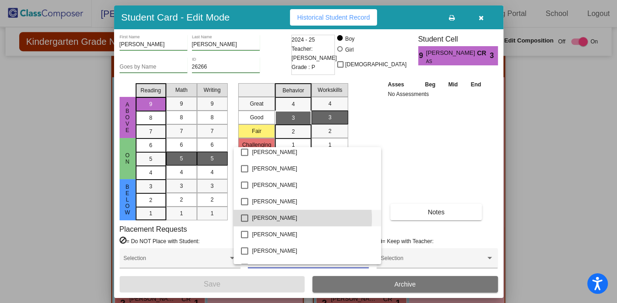
click at [281, 219] on span "[PERSON_NAME]" at bounding box center [312, 218] width 121 height 16
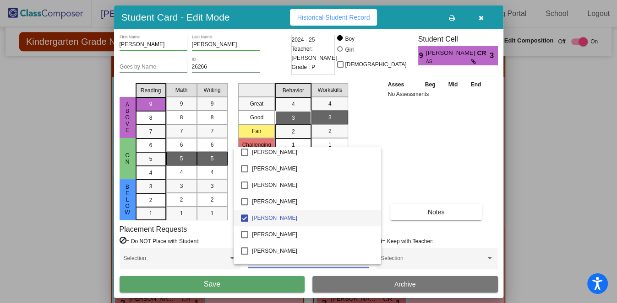
click at [275, 287] on div at bounding box center [308, 151] width 617 height 303
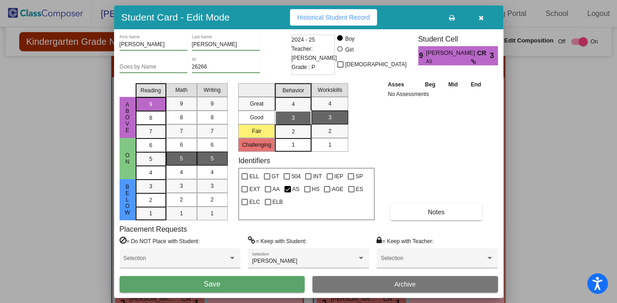
click at [275, 283] on button "Save" at bounding box center [211, 284] width 185 height 16
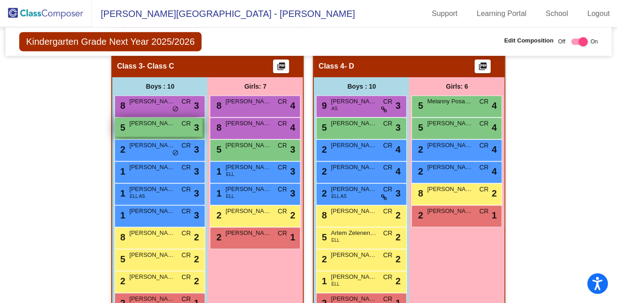
click at [149, 118] on div "5 [PERSON_NAME] CR lock do_not_disturb_alt 3" at bounding box center [158, 127] width 87 height 19
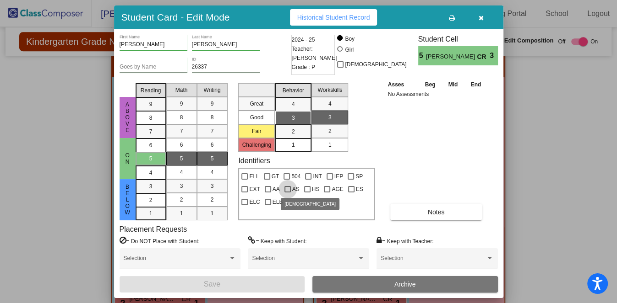
click at [286, 190] on div at bounding box center [287, 189] width 6 height 6
click at [287, 193] on input "AS" at bounding box center [287, 193] width 0 height 0
checkbox input "true"
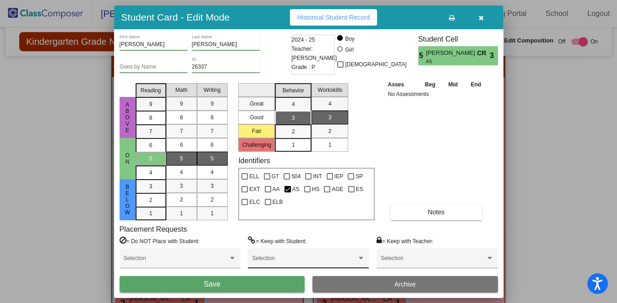
click at [298, 260] on span at bounding box center [304, 262] width 104 height 6
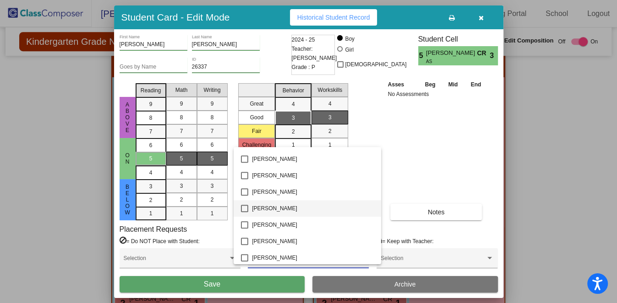
scroll to position [400, 0]
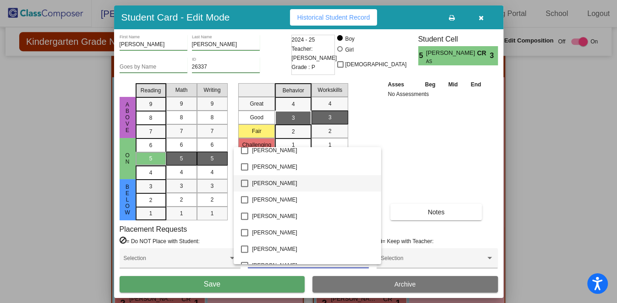
click at [268, 179] on span "[PERSON_NAME]" at bounding box center [312, 183] width 121 height 16
click at [268, 281] on div at bounding box center [308, 151] width 617 height 303
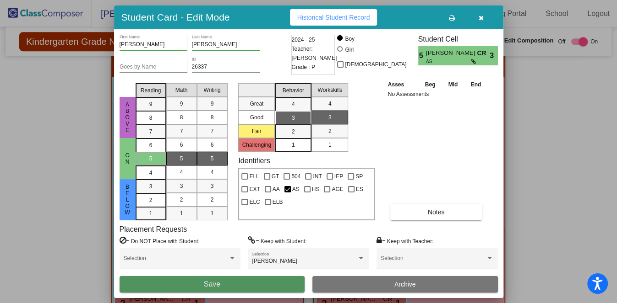
click at [267, 280] on button "Save" at bounding box center [211, 284] width 185 height 16
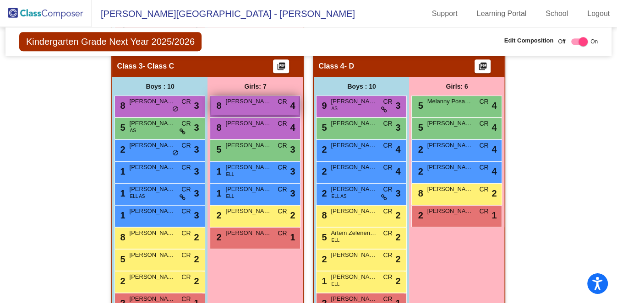
click at [244, 97] on span "[PERSON_NAME]" at bounding box center [248, 101] width 46 height 9
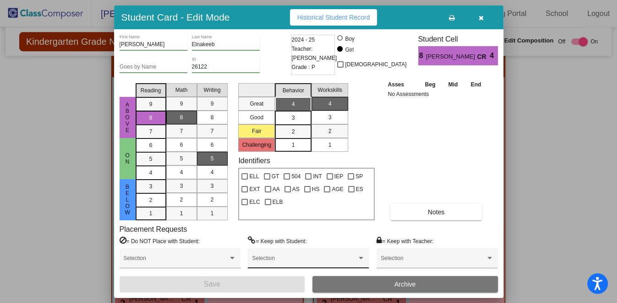
click at [274, 259] on span at bounding box center [304, 262] width 104 height 6
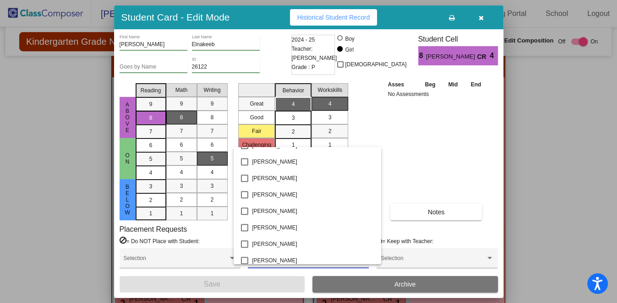
scroll to position [858, 0]
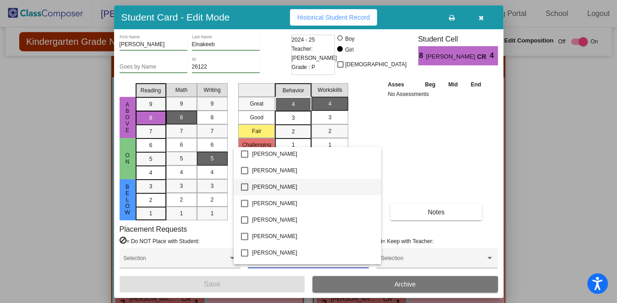
click at [263, 184] on span "[PERSON_NAME]" at bounding box center [312, 187] width 121 height 16
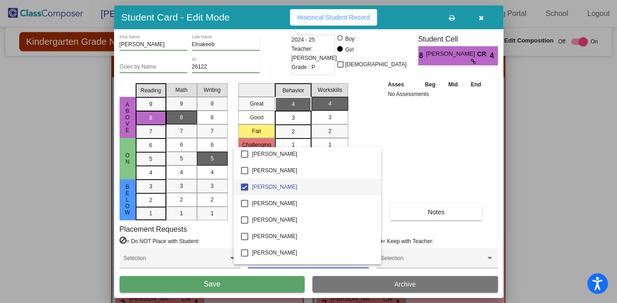
click at [248, 283] on div at bounding box center [308, 151] width 617 height 303
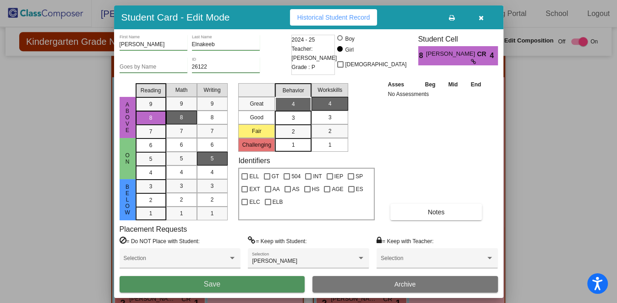
click at [249, 281] on button "Save" at bounding box center [211, 284] width 185 height 16
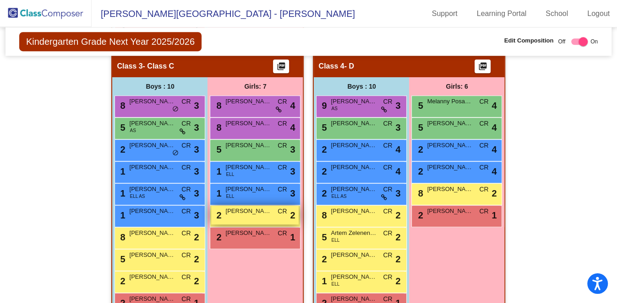
click at [260, 207] on span "[PERSON_NAME]" at bounding box center [248, 211] width 46 height 9
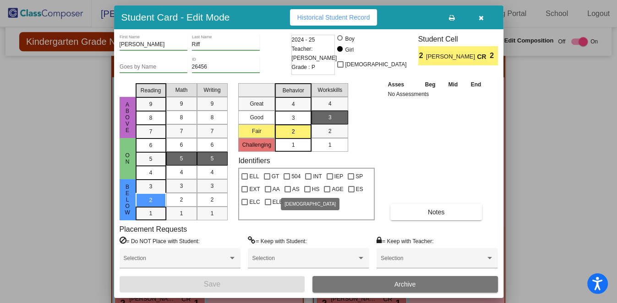
click at [289, 188] on label "AS" at bounding box center [291, 189] width 15 height 11
click at [287, 193] on input "AS" at bounding box center [287, 193] width 0 height 0
checkbox input "true"
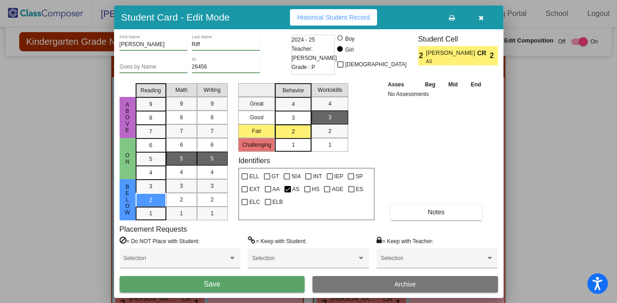
click at [260, 283] on button "Save" at bounding box center [211, 284] width 185 height 16
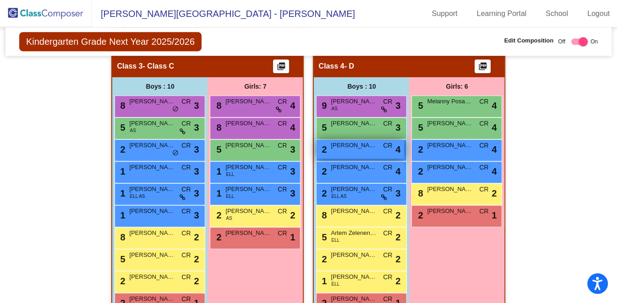
click at [360, 140] on div "2 [PERSON_NAME] CR lock do_not_disturb_alt 4" at bounding box center [359, 149] width 87 height 19
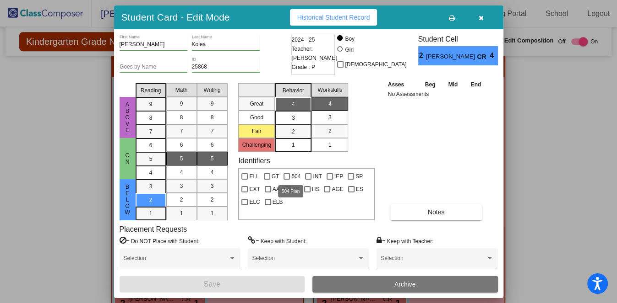
click at [292, 173] on span "504" at bounding box center [295, 176] width 9 height 11
click at [287, 180] on input "504" at bounding box center [286, 180] width 0 height 0
checkbox input "true"
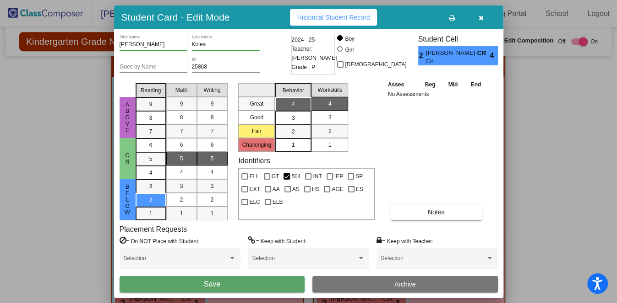
click at [288, 281] on button "Save" at bounding box center [211, 284] width 185 height 16
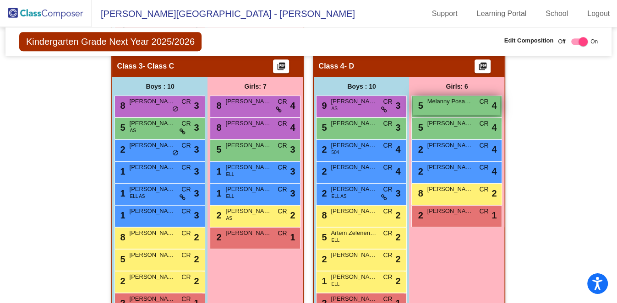
click at [447, 96] on div "5 Melanny Posadras [PERSON_NAME] lock do_not_disturb_alt 4" at bounding box center [455, 105] width 87 height 19
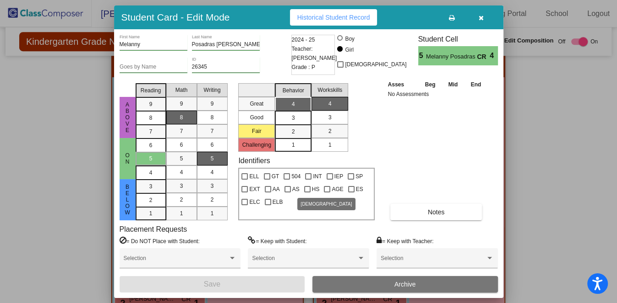
click at [312, 189] on span "HS" at bounding box center [316, 189] width 8 height 11
click at [307, 193] on input "HS" at bounding box center [307, 193] width 0 height 0
checkbox input "true"
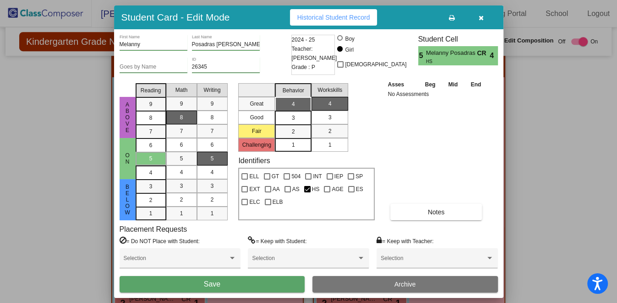
drag, startPoint x: 277, startPoint y: 280, endPoint x: 289, endPoint y: 275, distance: 12.5
click at [278, 280] on button "Save" at bounding box center [211, 284] width 185 height 16
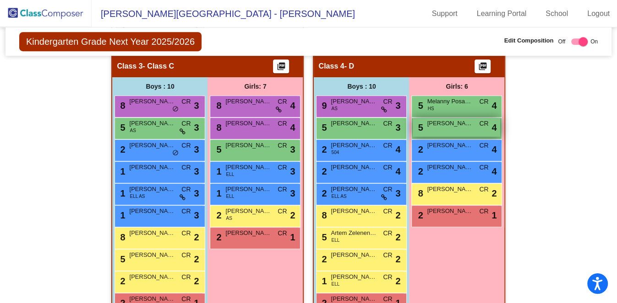
click at [448, 118] on div "5 [PERSON_NAME] lock do_not_disturb_alt 4" at bounding box center [455, 127] width 87 height 19
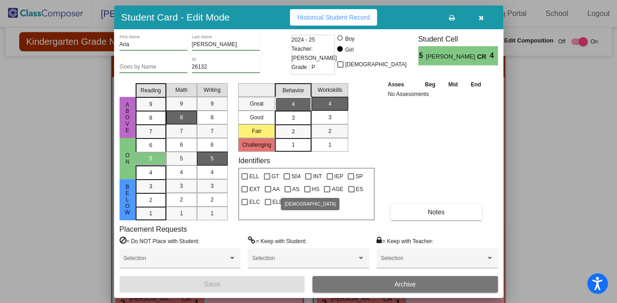
click at [292, 189] on span "AS" at bounding box center [295, 189] width 7 height 11
click at [287, 193] on input "AS" at bounding box center [287, 193] width 0 height 0
checkbox input "true"
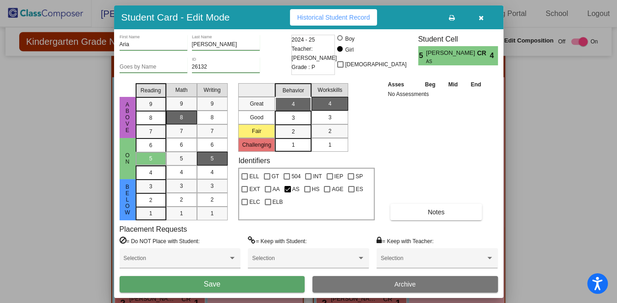
click at [277, 282] on button "Save" at bounding box center [211, 284] width 185 height 16
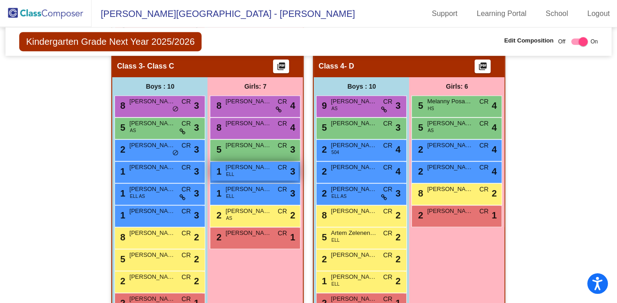
click at [237, 162] on div "1 [PERSON_NAME] [PERSON_NAME] lock do_not_disturb_alt 3" at bounding box center [254, 171] width 87 height 19
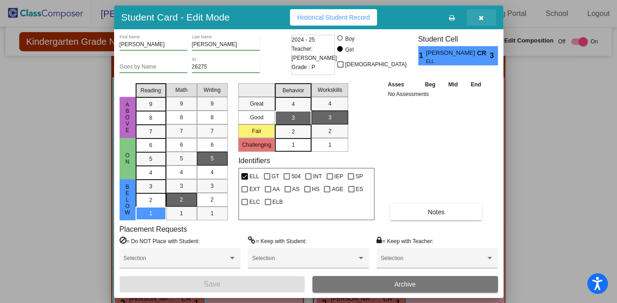
click at [481, 17] on icon "button" at bounding box center [480, 18] width 5 height 6
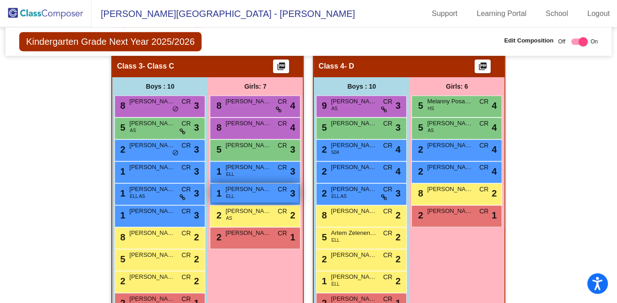
click at [255, 185] on span "[PERSON_NAME]" at bounding box center [248, 189] width 46 height 9
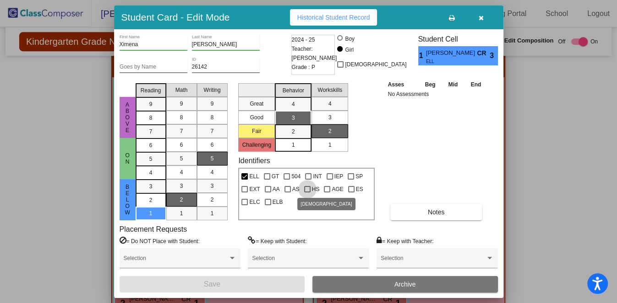
click at [305, 187] on div at bounding box center [307, 189] width 6 height 6
click at [307, 193] on input "HS" at bounding box center [307, 193] width 0 height 0
checkbox input "true"
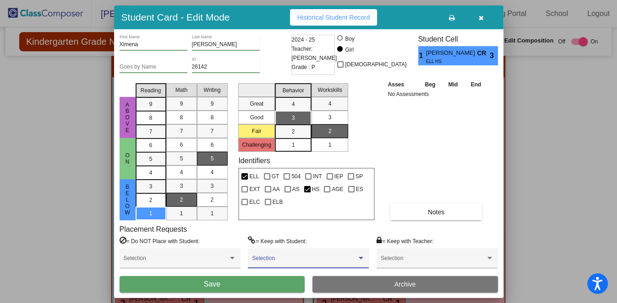
click at [266, 259] on span at bounding box center [304, 262] width 104 height 6
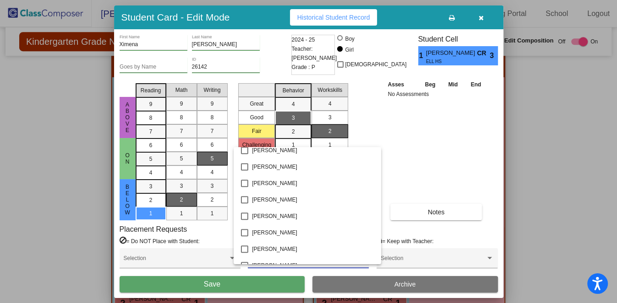
scroll to position [515, 0]
click at [261, 179] on span "[PERSON_NAME]" at bounding box center [312, 184] width 121 height 16
click at [263, 284] on div at bounding box center [308, 151] width 617 height 303
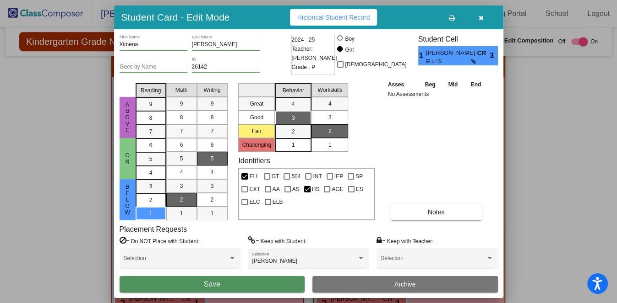
click at [263, 280] on button "Save" at bounding box center [211, 284] width 185 height 16
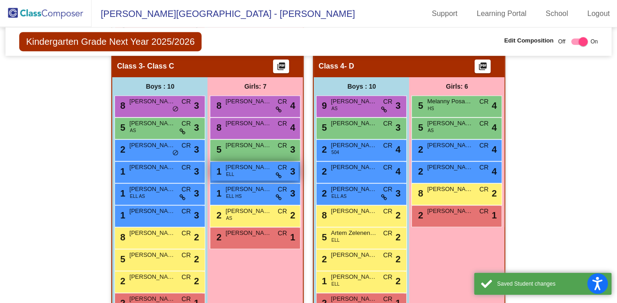
click at [250, 163] on span "[PERSON_NAME]" at bounding box center [248, 167] width 46 height 9
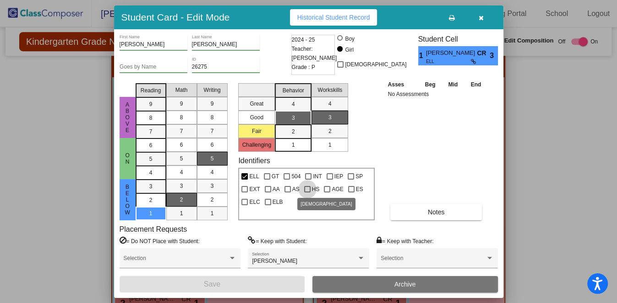
click at [309, 184] on label "HS" at bounding box center [312, 189] width 16 height 11
click at [307, 193] on input "HS" at bounding box center [307, 193] width 0 height 0
checkbox input "true"
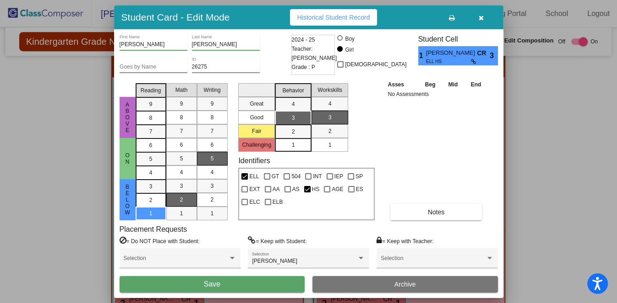
click at [258, 281] on button "Save" at bounding box center [211, 284] width 185 height 16
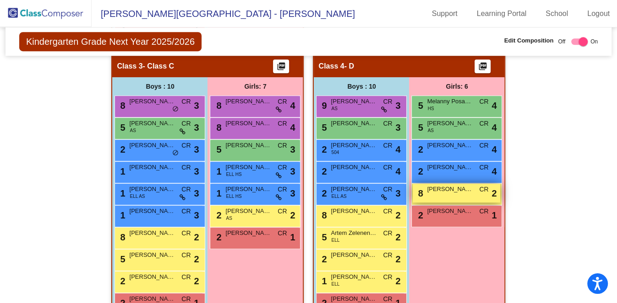
click at [446, 185] on span "[PERSON_NAME]" at bounding box center [450, 189] width 46 height 9
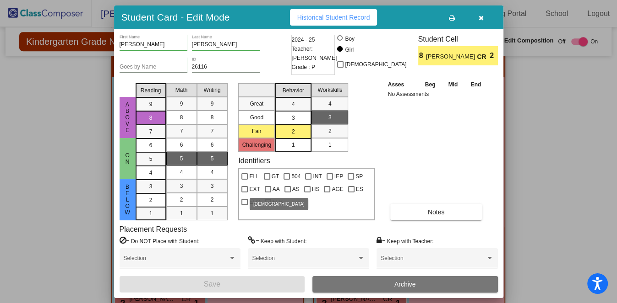
click at [272, 188] on span "AA" at bounding box center [275, 189] width 7 height 11
click at [268, 193] on input "AA" at bounding box center [267, 193] width 0 height 0
checkbox input "true"
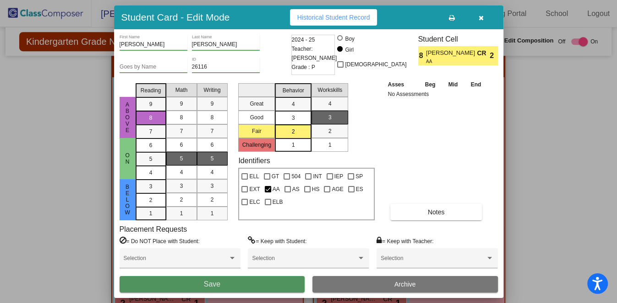
click at [292, 280] on button "Save" at bounding box center [211, 284] width 185 height 16
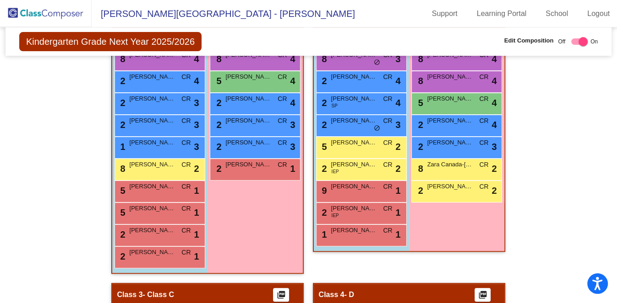
scroll to position [214, 0]
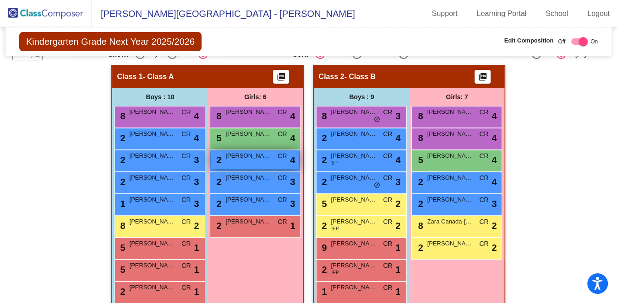
click at [236, 151] on div "2 [PERSON_NAME] CR lock do_not_disturb_alt 4" at bounding box center [254, 160] width 87 height 19
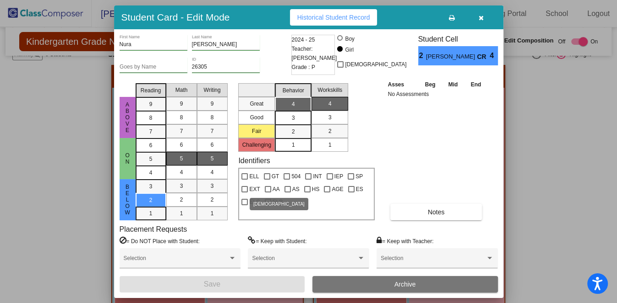
click at [265, 188] on div at bounding box center [268, 189] width 6 height 6
click at [267, 193] on input "AA" at bounding box center [267, 193] width 0 height 0
checkbox input "true"
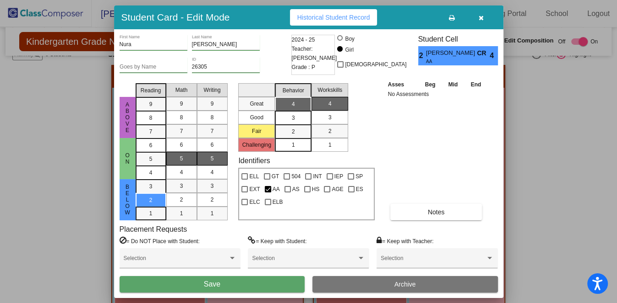
click at [271, 287] on button "Save" at bounding box center [211, 284] width 185 height 16
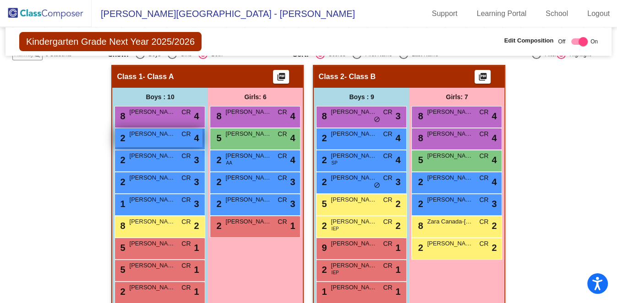
click at [164, 130] on span "[PERSON_NAME]" at bounding box center [152, 134] width 46 height 9
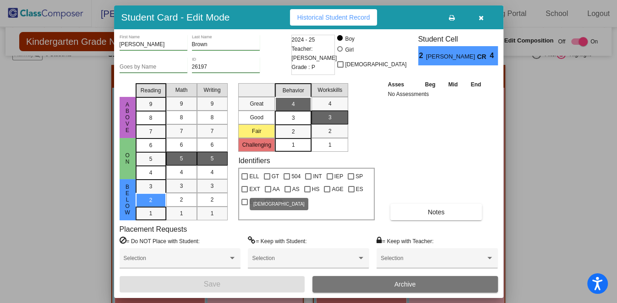
click at [265, 186] on div at bounding box center [268, 189] width 6 height 6
click at [267, 193] on input "AA" at bounding box center [267, 193] width 0 height 0
checkbox input "true"
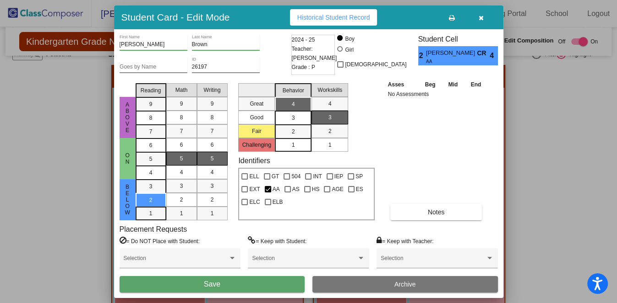
click at [257, 284] on button "Save" at bounding box center [211, 284] width 185 height 16
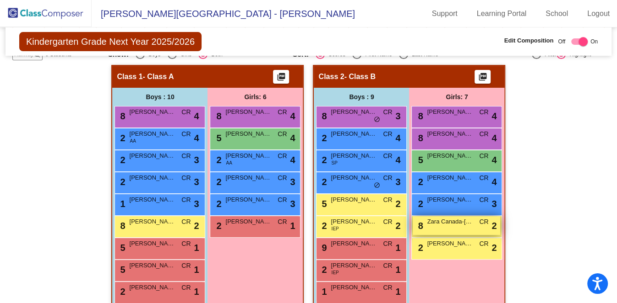
click at [453, 216] on div "8 Zara [GEOGRAPHIC_DATA]-[PERSON_NAME] lock do_not_disturb_alt 2" at bounding box center [455, 225] width 87 height 19
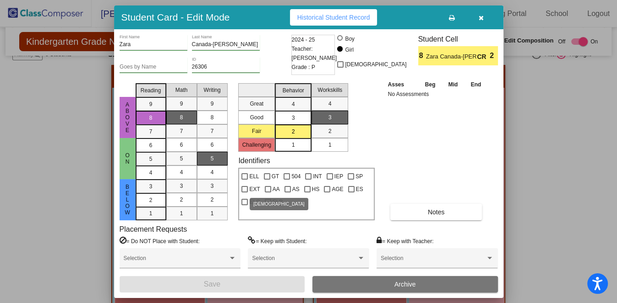
click at [272, 189] on span "AA" at bounding box center [275, 189] width 7 height 11
click at [268, 193] on input "AA" at bounding box center [267, 193] width 0 height 0
checkbox input "true"
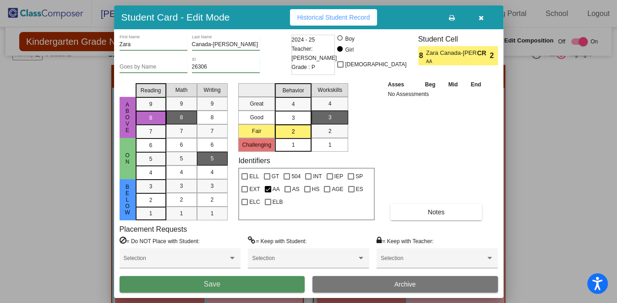
drag, startPoint x: 288, startPoint y: 284, endPoint x: 292, endPoint y: 281, distance: 5.2
click at [289, 283] on button "Save" at bounding box center [211, 284] width 185 height 16
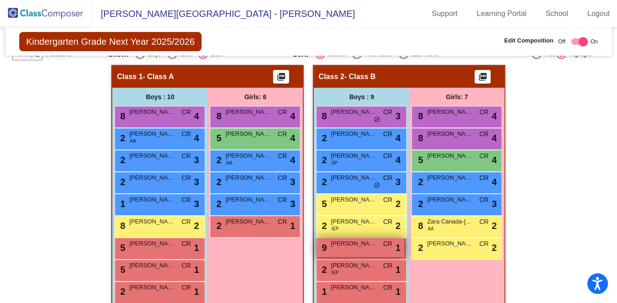
click at [338, 239] on span "[PERSON_NAME]" at bounding box center [353, 243] width 46 height 9
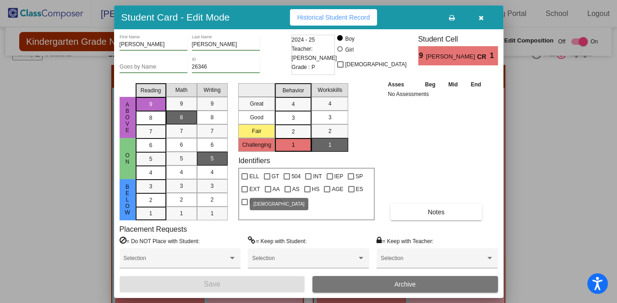
click at [270, 189] on label "AA" at bounding box center [272, 189] width 15 height 11
click at [268, 193] on input "AA" at bounding box center [267, 193] width 0 height 0
checkbox input "true"
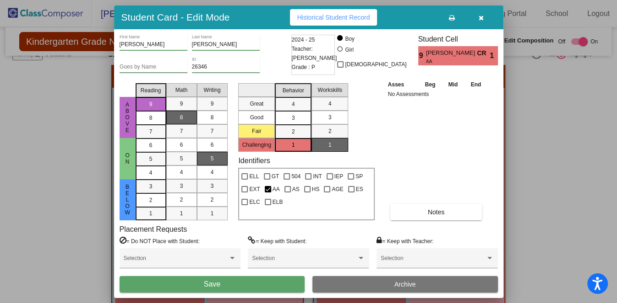
drag, startPoint x: 230, startPoint y: 282, endPoint x: 249, endPoint y: 271, distance: 22.4
click at [231, 282] on button "Save" at bounding box center [211, 284] width 185 height 16
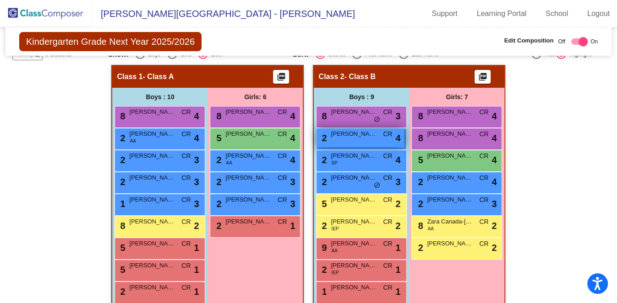
click at [368, 130] on span "[PERSON_NAME]" at bounding box center [353, 134] width 46 height 9
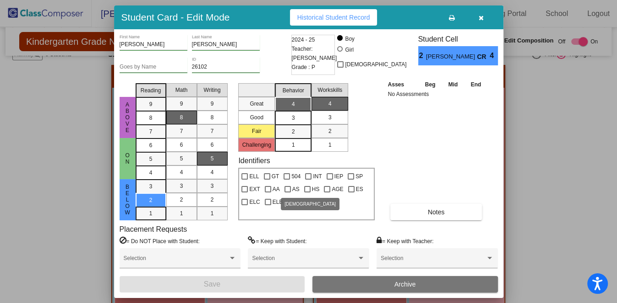
click at [285, 190] on div at bounding box center [287, 189] width 6 height 6
click at [287, 193] on input "AS" at bounding box center [287, 193] width 0 height 0
checkbox input "true"
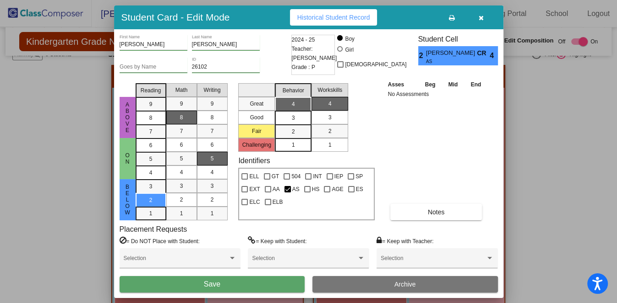
click at [279, 282] on button "Save" at bounding box center [211, 284] width 185 height 16
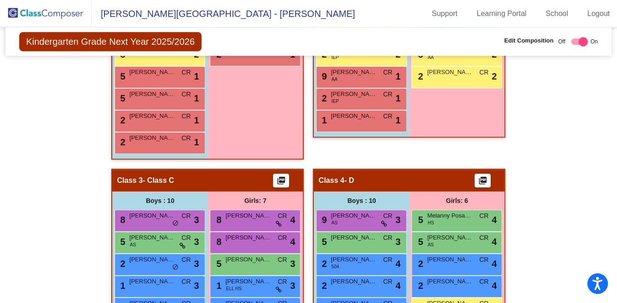
scroll to position [443, 0]
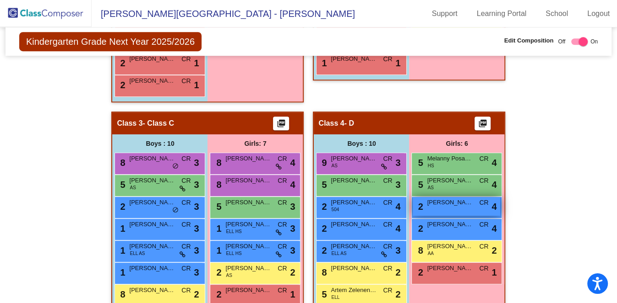
click at [454, 197] on div "2 [PERSON_NAME] lock do_not_disturb_alt 4" at bounding box center [455, 206] width 87 height 19
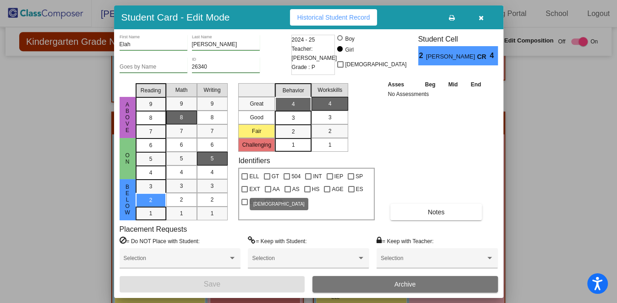
click at [268, 192] on div at bounding box center [268, 189] width 6 height 6
click at [268, 193] on input "AA" at bounding box center [267, 193] width 0 height 0
checkbox input "true"
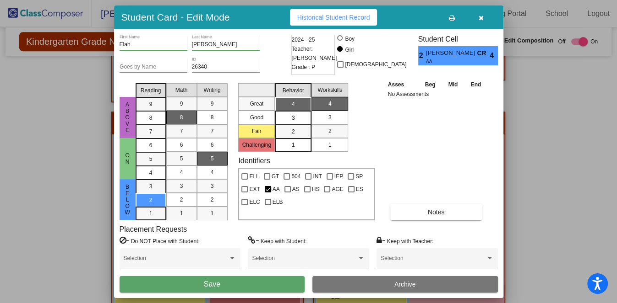
click at [280, 282] on button "Save" at bounding box center [211, 284] width 185 height 16
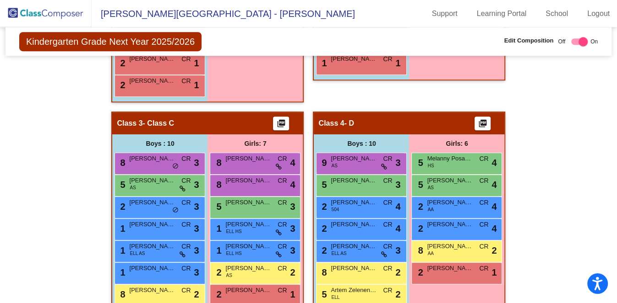
scroll to position [500, 0]
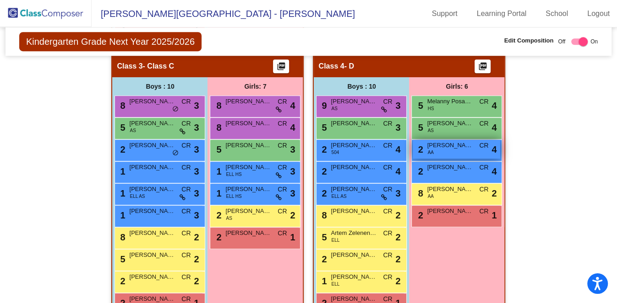
click at [440, 140] on div "2 [PERSON_NAME] AA CR lock do_not_disturb_alt 4" at bounding box center [455, 149] width 87 height 19
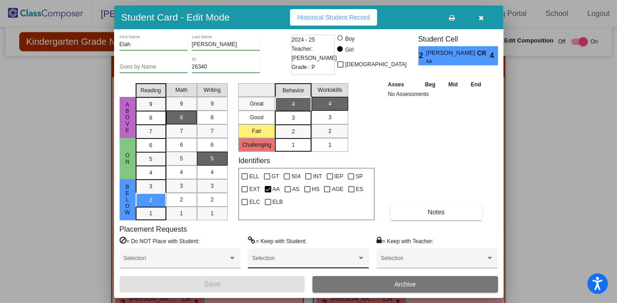
click at [288, 256] on div "Selection" at bounding box center [308, 261] width 113 height 16
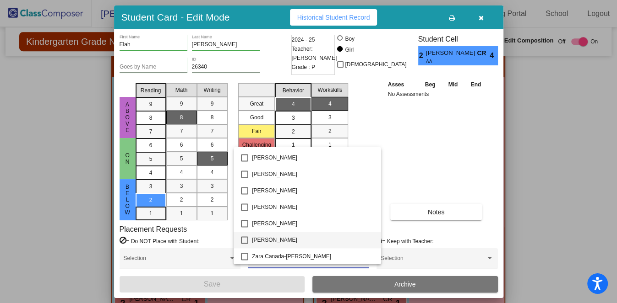
scroll to position [896, 0]
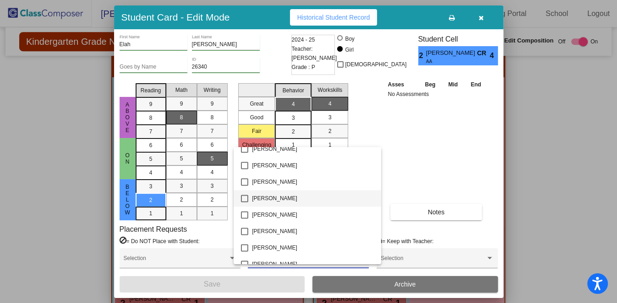
click at [269, 199] on span "[PERSON_NAME]" at bounding box center [312, 198] width 121 height 16
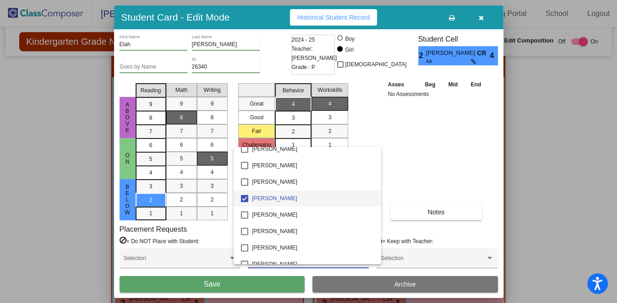
click at [245, 285] on div at bounding box center [308, 151] width 617 height 303
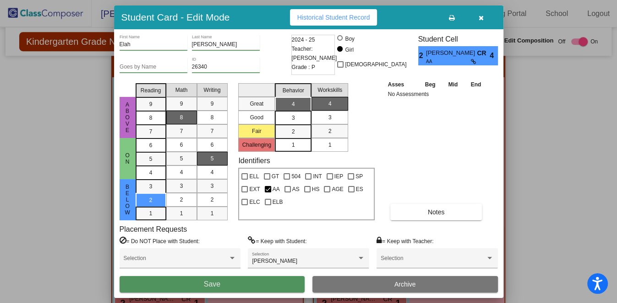
click at [246, 282] on button "Save" at bounding box center [211, 284] width 185 height 16
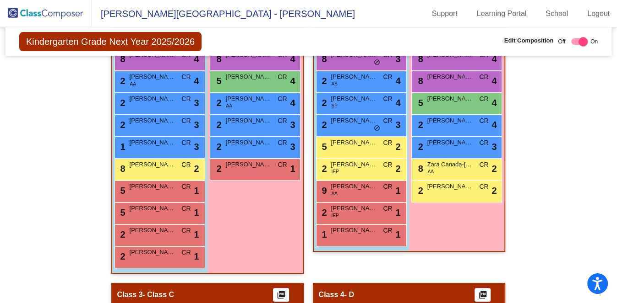
scroll to position [214, 0]
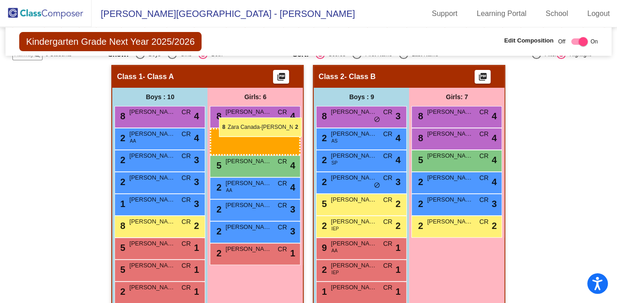
drag, startPoint x: 467, startPoint y: 200, endPoint x: 219, endPoint y: 118, distance: 261.8
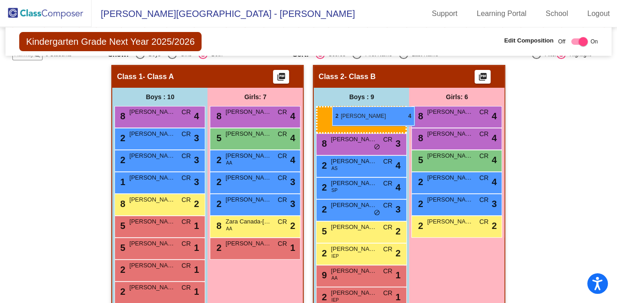
drag, startPoint x: 168, startPoint y: 111, endPoint x: 332, endPoint y: 107, distance: 164.4
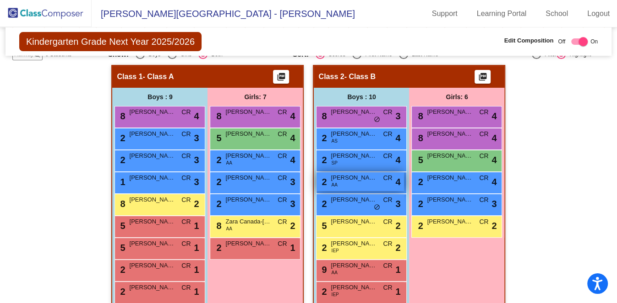
click at [359, 173] on span "[PERSON_NAME]" at bounding box center [353, 177] width 46 height 9
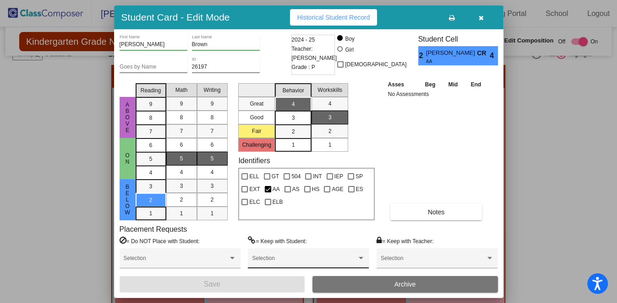
click at [265, 260] on span at bounding box center [304, 262] width 104 height 6
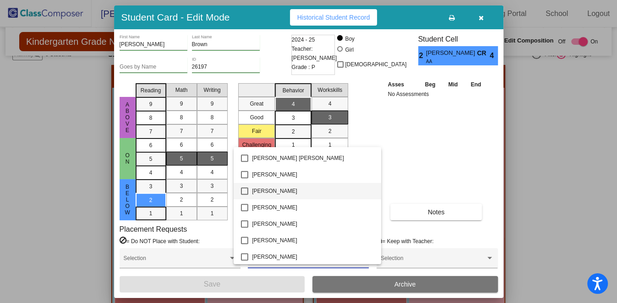
scroll to position [458, 0]
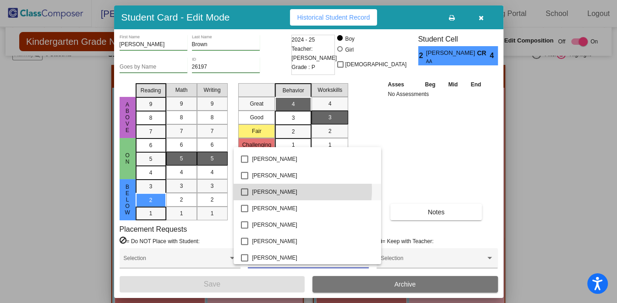
click at [281, 190] on span "[PERSON_NAME]" at bounding box center [312, 192] width 121 height 16
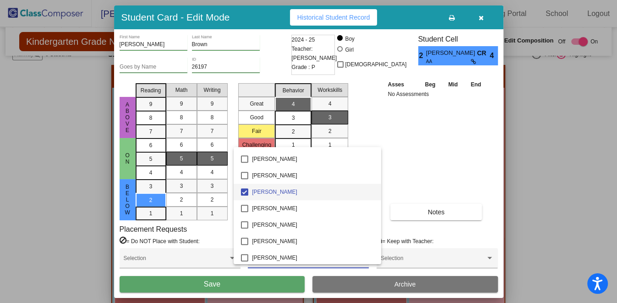
click at [275, 282] on div at bounding box center [308, 151] width 617 height 303
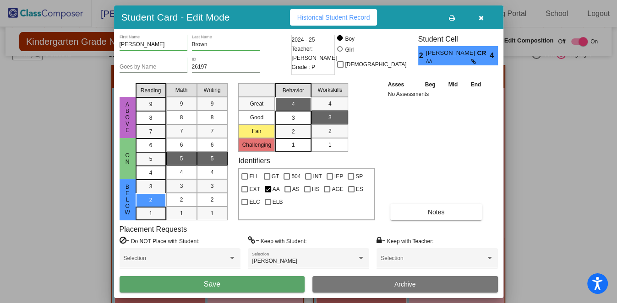
click at [281, 282] on button "Save" at bounding box center [211, 284] width 185 height 16
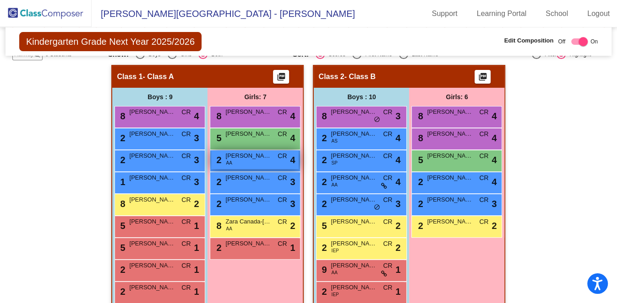
click at [244, 151] on div "2 [PERSON_NAME] AA CR lock do_not_disturb_alt 4" at bounding box center [254, 160] width 87 height 19
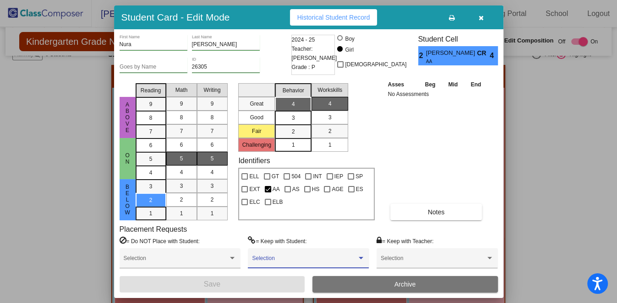
click at [274, 260] on span at bounding box center [304, 262] width 104 height 6
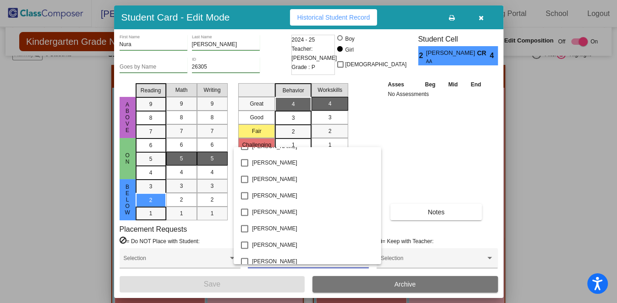
scroll to position [953, 0]
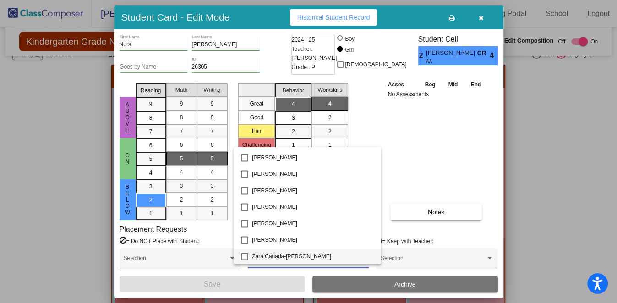
click at [288, 254] on span "Zara Canada-[PERSON_NAME]" at bounding box center [312, 257] width 121 height 16
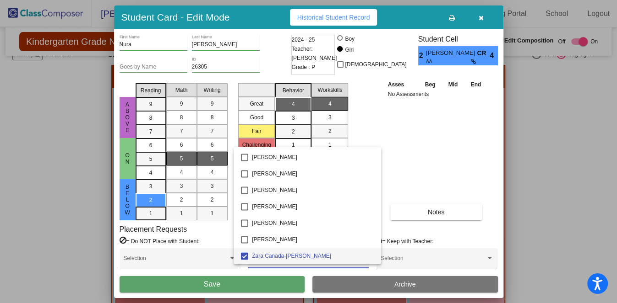
click at [265, 281] on div at bounding box center [308, 151] width 617 height 303
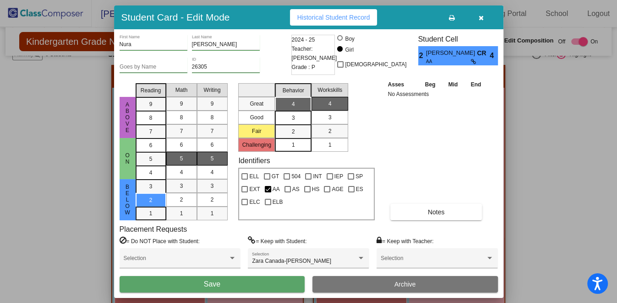
click at [267, 281] on button "Save" at bounding box center [211, 284] width 185 height 16
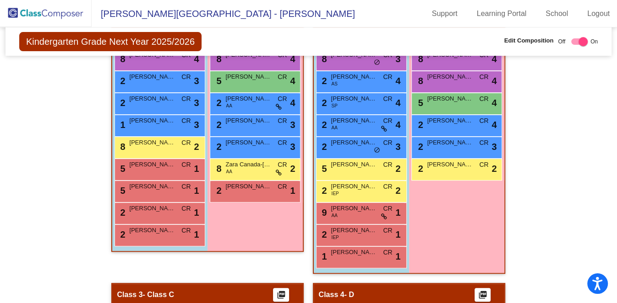
scroll to position [214, 0]
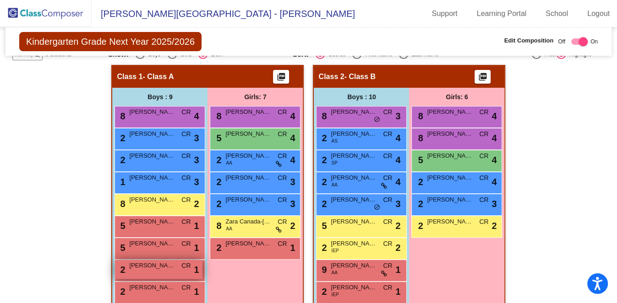
click at [146, 260] on div "2 [PERSON_NAME] CR lock do_not_disturb_alt 1" at bounding box center [158, 269] width 87 height 19
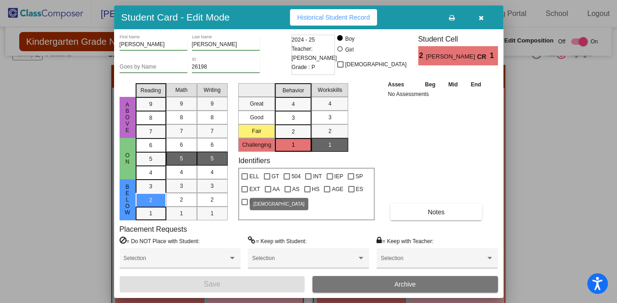
click at [266, 190] on div at bounding box center [268, 189] width 6 height 6
click at [267, 193] on input "AA" at bounding box center [267, 193] width 0 height 0
checkbox input "true"
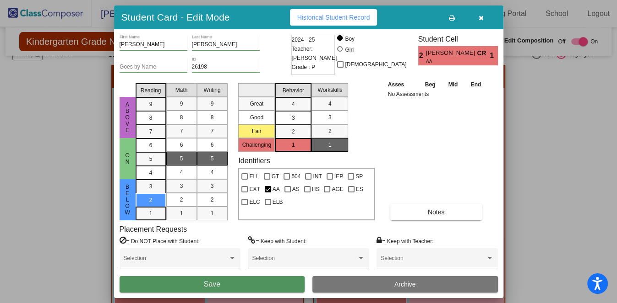
click at [267, 280] on button "Save" at bounding box center [211, 284] width 185 height 16
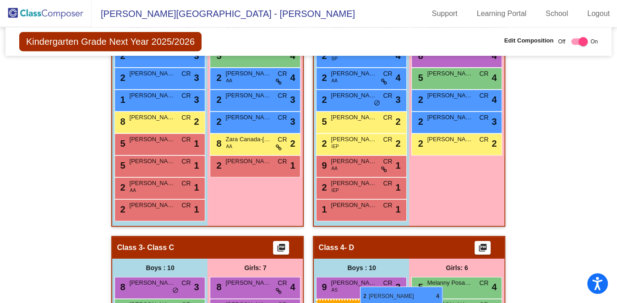
scroll to position [298, 0]
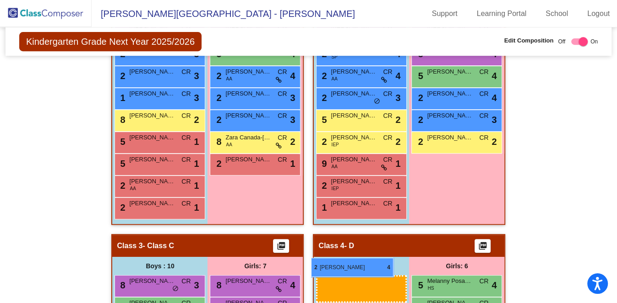
drag, startPoint x: 351, startPoint y: 107, endPoint x: 311, endPoint y: 258, distance: 156.2
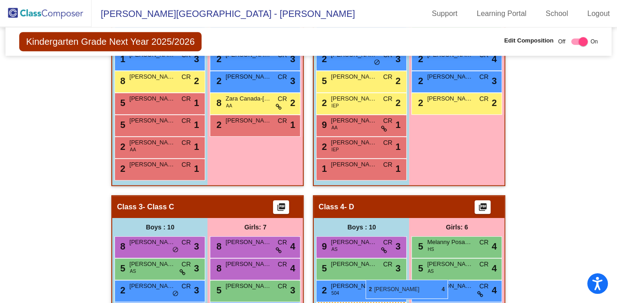
scroll to position [341, 0]
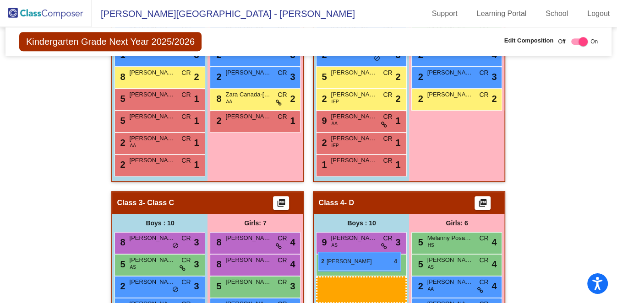
drag, startPoint x: 352, startPoint y: 81, endPoint x: 318, endPoint y: 252, distance: 174.6
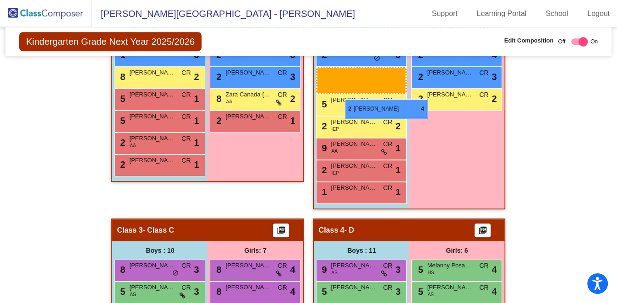
scroll to position [284, 0]
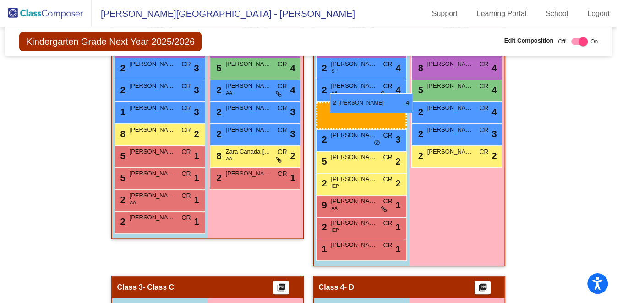
drag, startPoint x: 346, startPoint y: 202, endPoint x: 327, endPoint y: 93, distance: 110.2
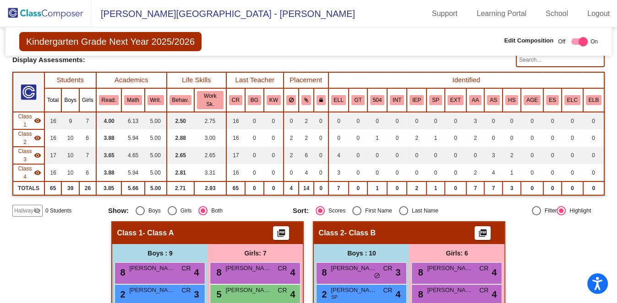
scroll to position [0, 0]
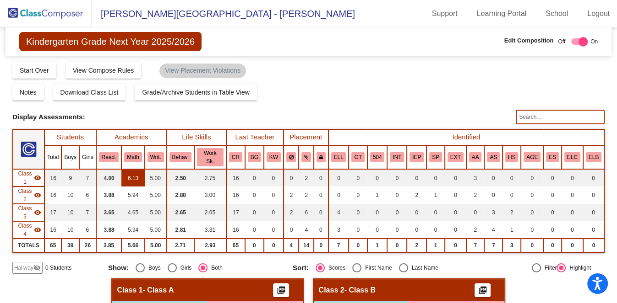
click at [125, 169] on td "6.13" at bounding box center [132, 177] width 23 height 17
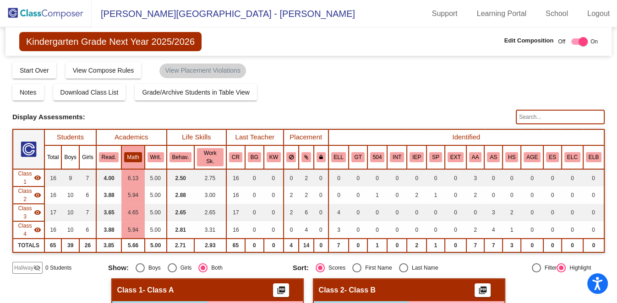
click at [140, 152] on button "Math" at bounding box center [132, 157] width 17 height 10
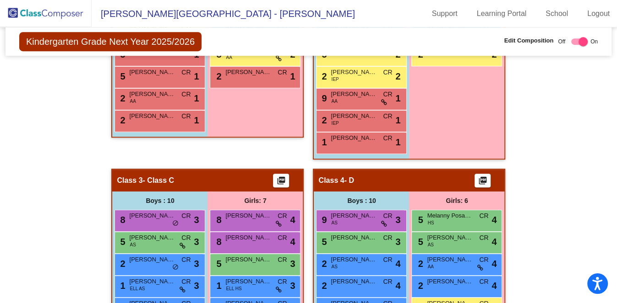
scroll to position [271, 0]
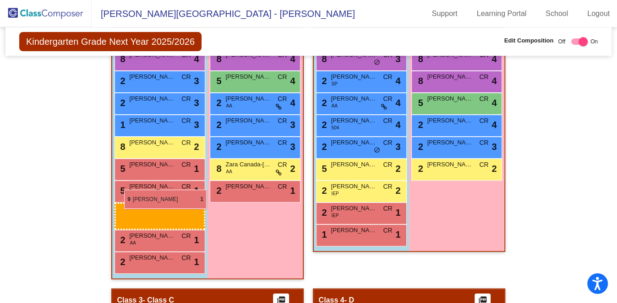
drag, startPoint x: 356, startPoint y: 187, endPoint x: 121, endPoint y: 189, distance: 235.3
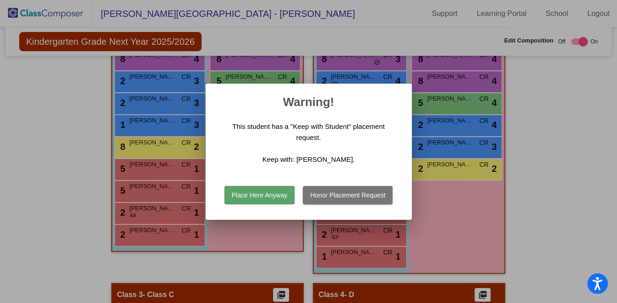
click at [273, 195] on button "Place Here Anyway" at bounding box center [259, 195] width 70 height 18
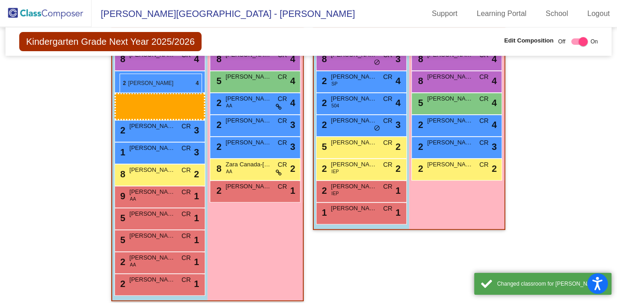
drag, startPoint x: 342, startPoint y: 75, endPoint x: 119, endPoint y: 74, distance: 222.9
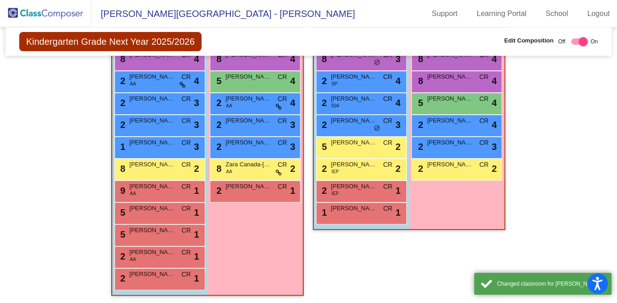
scroll to position [214, 0]
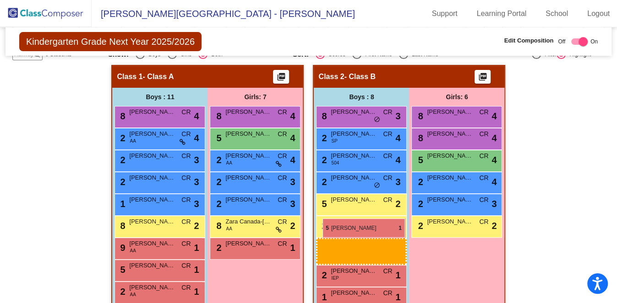
drag, startPoint x: 162, startPoint y: 247, endPoint x: 322, endPoint y: 219, distance: 163.1
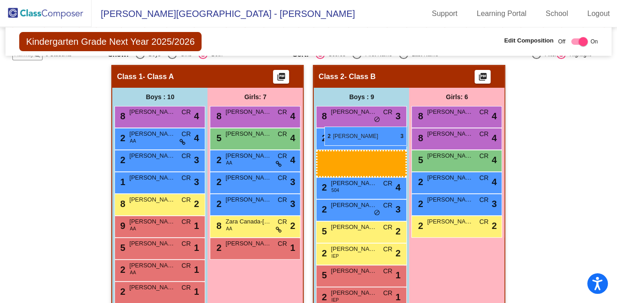
drag, startPoint x: 151, startPoint y: 135, endPoint x: 324, endPoint y: 127, distance: 173.7
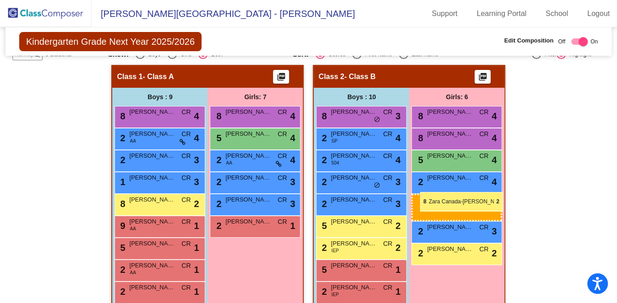
drag, startPoint x: 245, startPoint y: 201, endPoint x: 420, endPoint y: 192, distance: 175.1
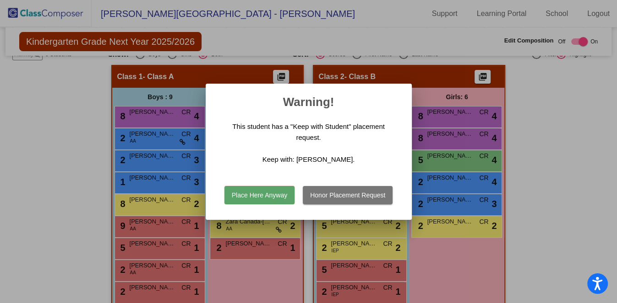
click at [268, 195] on button "Place Here Anyway" at bounding box center [259, 195] width 70 height 18
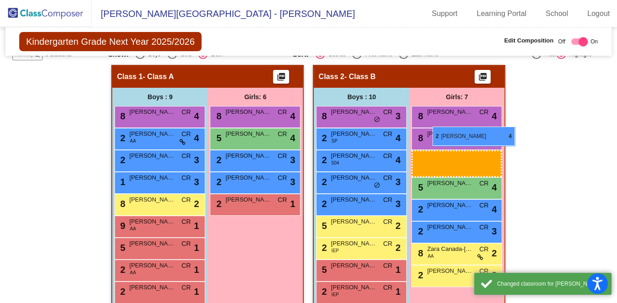
drag, startPoint x: 253, startPoint y: 138, endPoint x: 432, endPoint y: 127, distance: 179.8
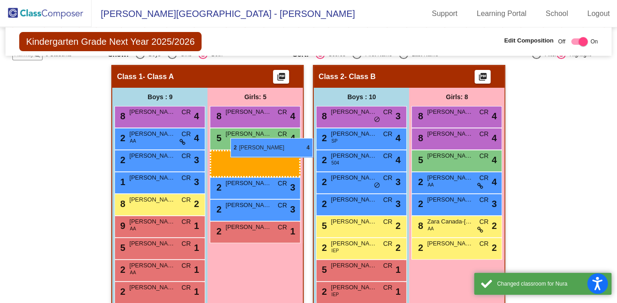
drag, startPoint x: 454, startPoint y: 158, endPoint x: 230, endPoint y: 138, distance: 224.7
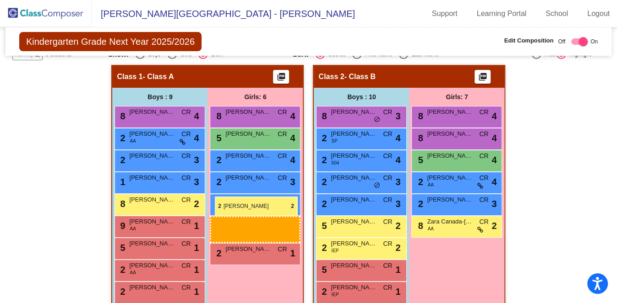
drag, startPoint x: 455, startPoint y: 226, endPoint x: 215, endPoint y: 197, distance: 241.6
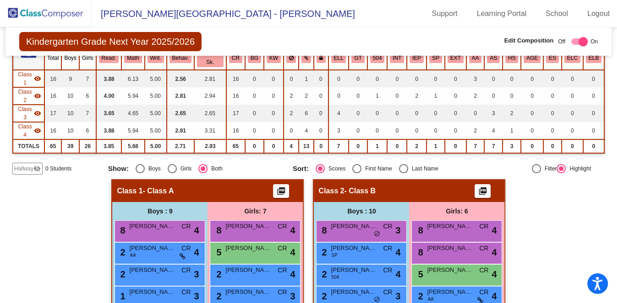
scroll to position [42, 0]
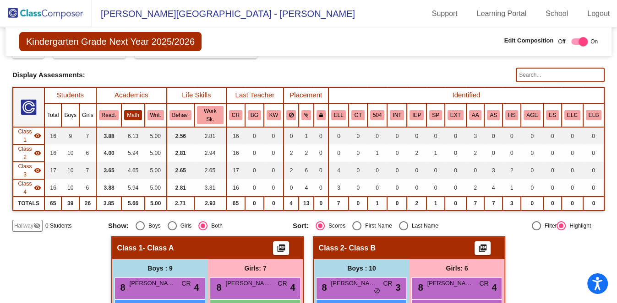
click at [133, 110] on button "Math" at bounding box center [132, 115] width 17 height 10
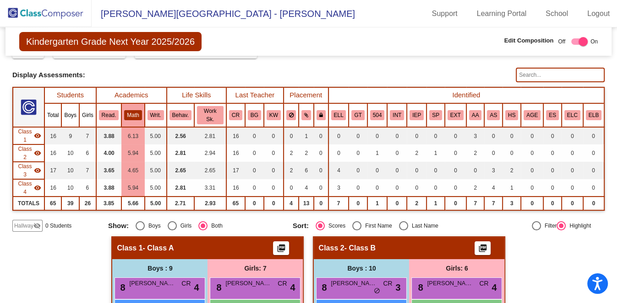
click at [133, 110] on button "Math" at bounding box center [132, 115] width 17 height 10
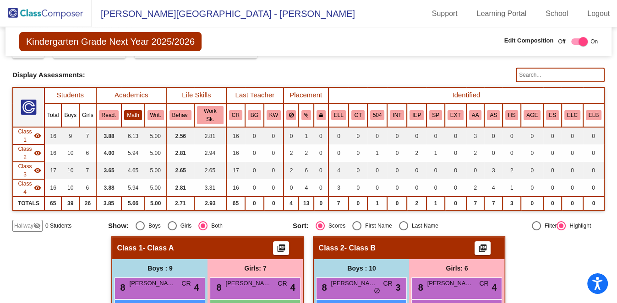
click at [133, 110] on button "Math" at bounding box center [132, 115] width 17 height 10
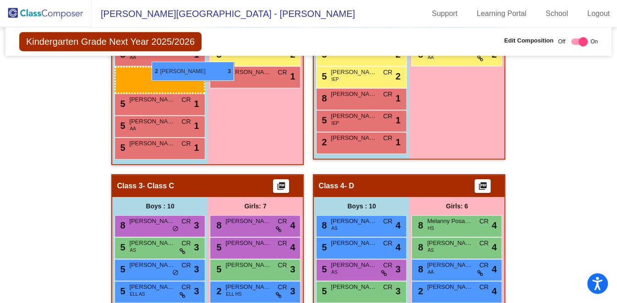
scroll to position [328, 0]
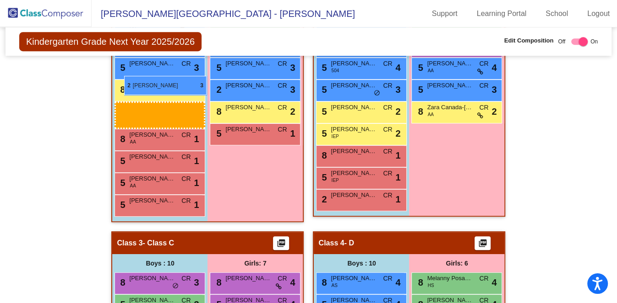
drag, startPoint x: 169, startPoint y: 194, endPoint x: 124, endPoint y: 76, distance: 125.9
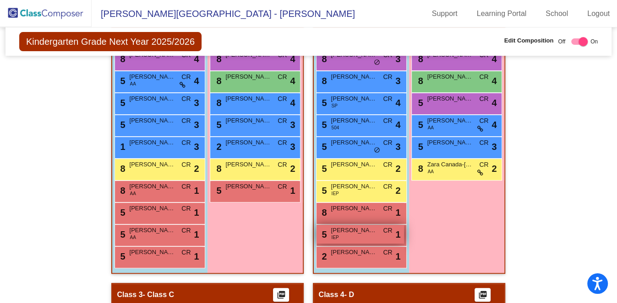
scroll to position [214, 0]
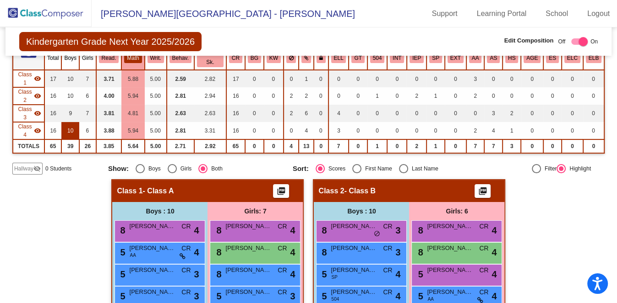
scroll to position [42, 0]
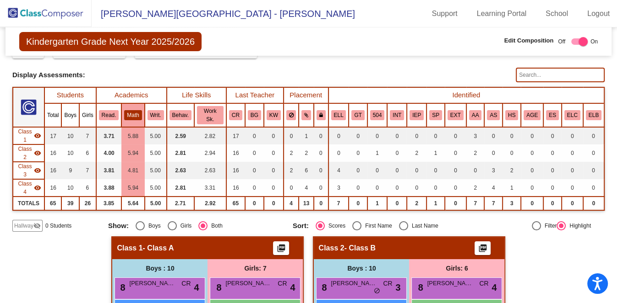
click at [116, 93] on th "Academics" at bounding box center [131, 95] width 70 height 16
click at [113, 114] on button "Read." at bounding box center [109, 115] width 20 height 10
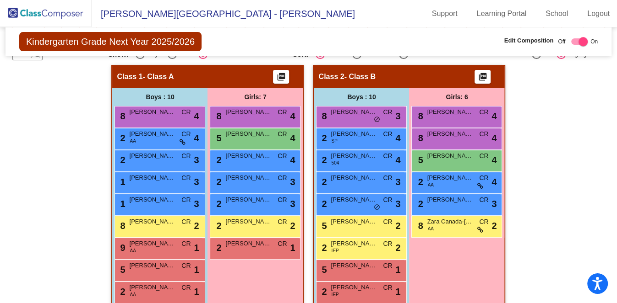
scroll to position [217, 0]
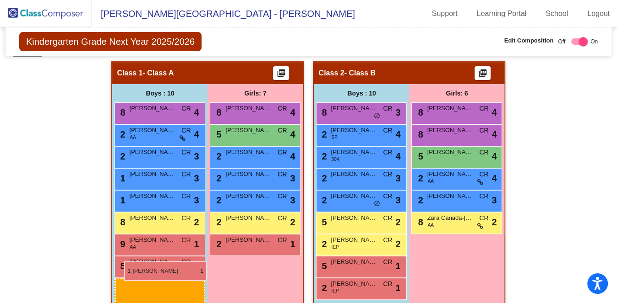
drag, startPoint x: 341, startPoint y: 292, endPoint x: 124, endPoint y: 262, distance: 219.4
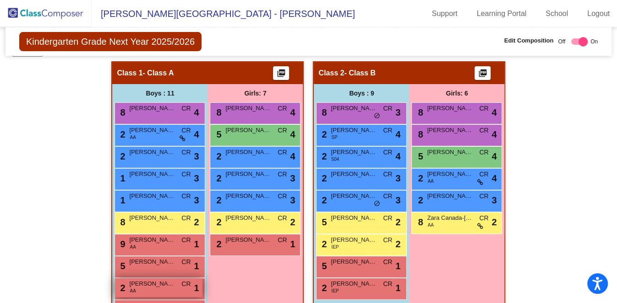
scroll to position [275, 0]
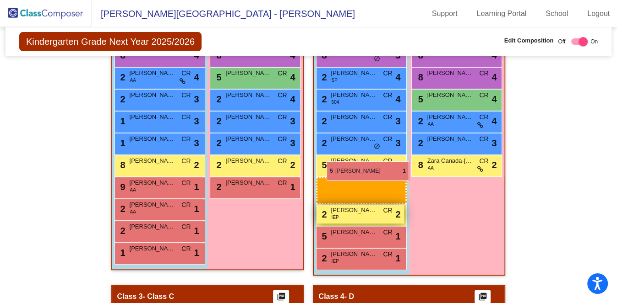
drag, startPoint x: 155, startPoint y: 181, endPoint x: 326, endPoint y: 162, distance: 172.2
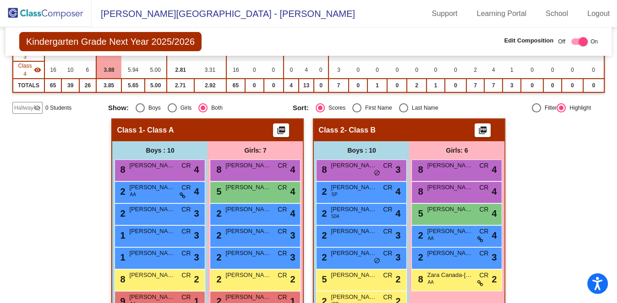
scroll to position [217, 0]
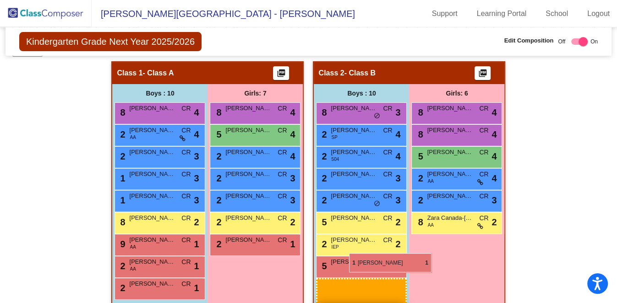
drag, startPoint x: 158, startPoint y: 284, endPoint x: 347, endPoint y: 254, distance: 191.4
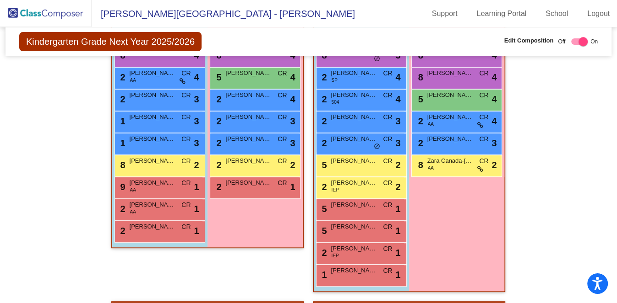
scroll to position [332, 0]
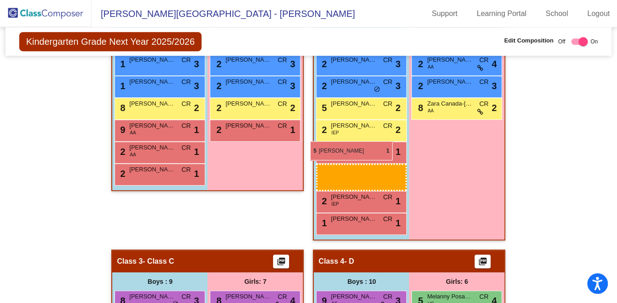
drag, startPoint x: 335, startPoint y: 146, endPoint x: 312, endPoint y: 142, distance: 23.8
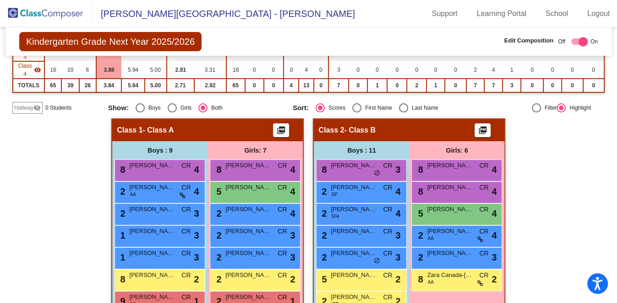
scroll to position [275, 0]
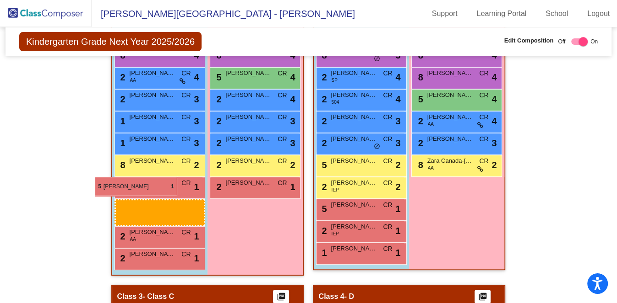
drag, startPoint x: 344, startPoint y: 206, endPoint x: 91, endPoint y: 177, distance: 254.9
drag, startPoint x: 366, startPoint y: 206, endPoint x: 136, endPoint y: 179, distance: 231.3
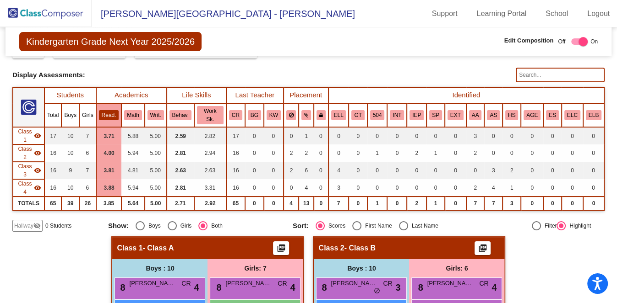
scroll to position [0, 0]
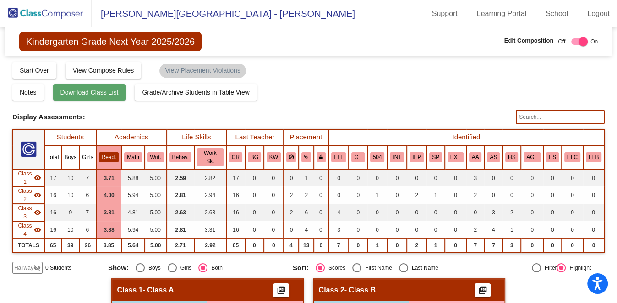
click at [77, 96] on button "Download Class List" at bounding box center [89, 92] width 73 height 16
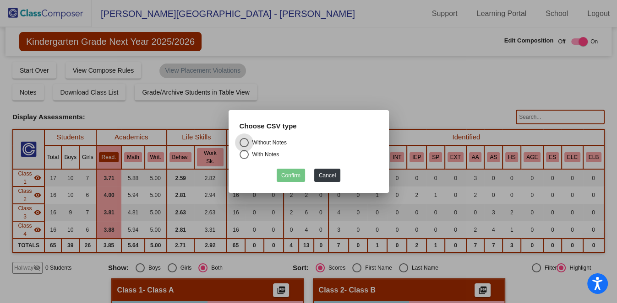
click at [243, 158] on div "Select an option" at bounding box center [243, 154] width 9 height 9
click at [244, 159] on input "With Notes" at bounding box center [244, 159] width 0 height 0
radio input "true"
click at [293, 174] on button "Confirm" at bounding box center [290, 175] width 28 height 13
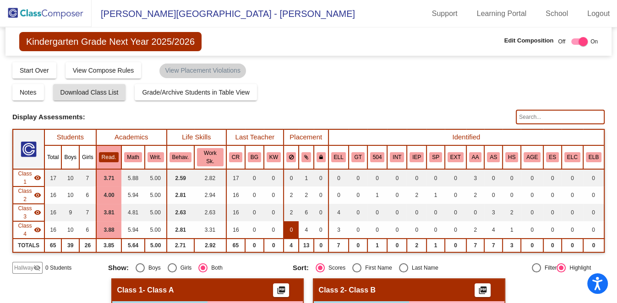
scroll to position [114, 0]
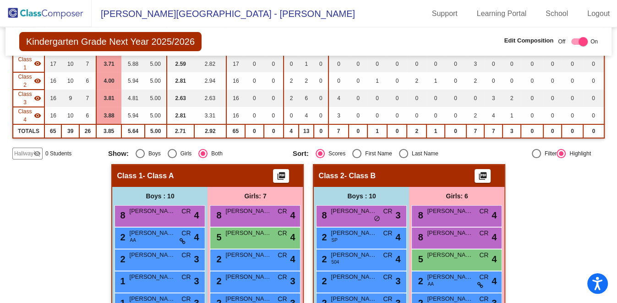
click at [275, 29] on div "Kindergarten Grade Next Year 2025/2026 Edit Composition Off On Incoming Digital…" at bounding box center [308, 41] width 606 height 28
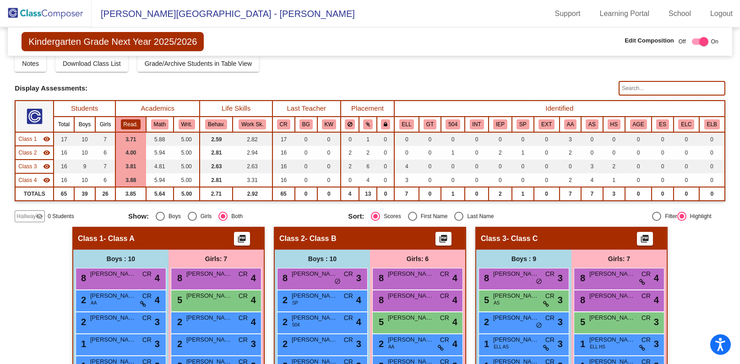
scroll to position [0, 0]
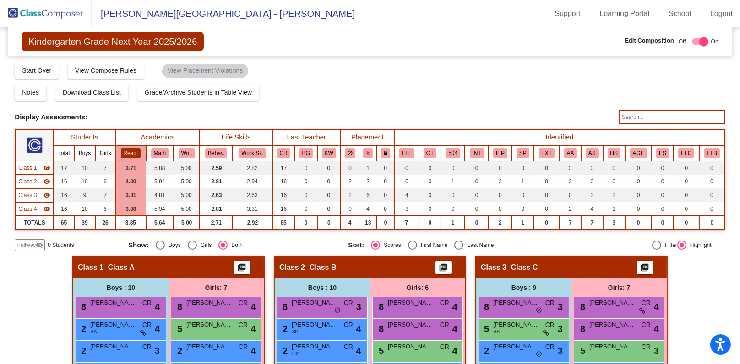
click at [65, 10] on img at bounding box center [46, 13] width 92 height 27
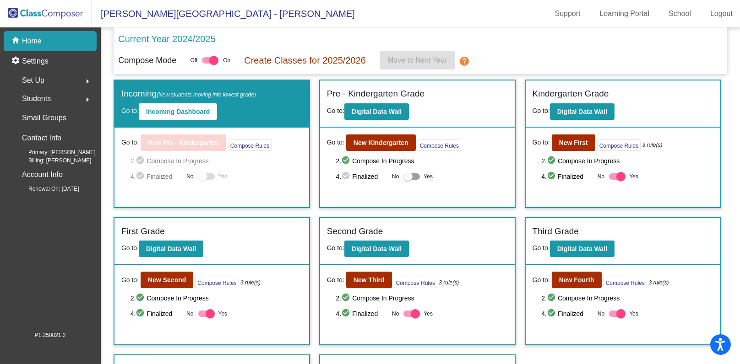
click at [47, 76] on div "Set Up arrow_right" at bounding box center [52, 80] width 87 height 18
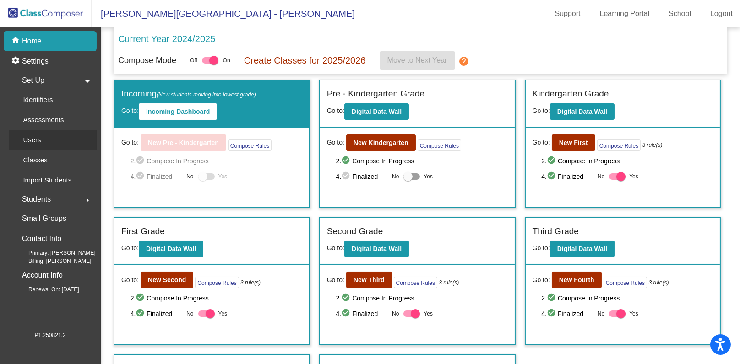
click at [58, 133] on link "Users" at bounding box center [52, 140] width 87 height 20
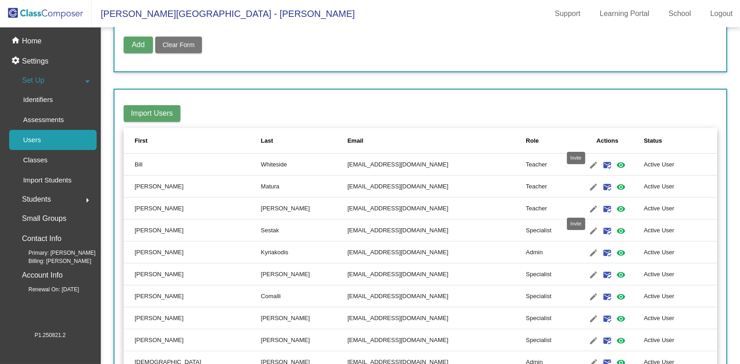
scroll to position [137, 0]
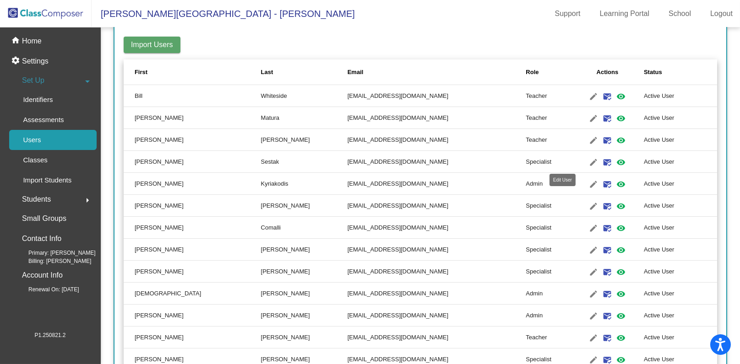
click at [588, 160] on mat-icon "edit" at bounding box center [593, 162] width 11 height 11
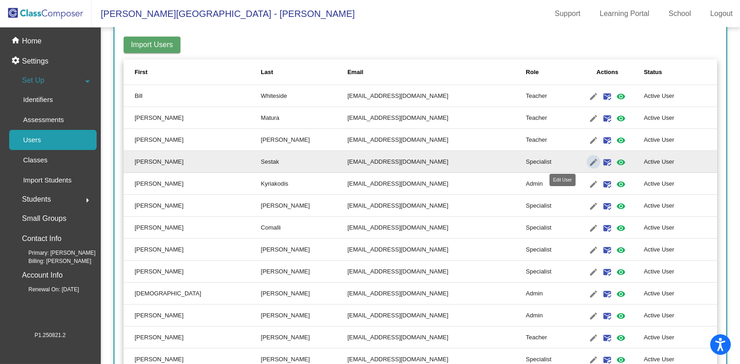
type input "[PERSON_NAME]"
type input "Sestak"
type input "[EMAIL_ADDRESS][DOMAIN_NAME]"
radio input "true"
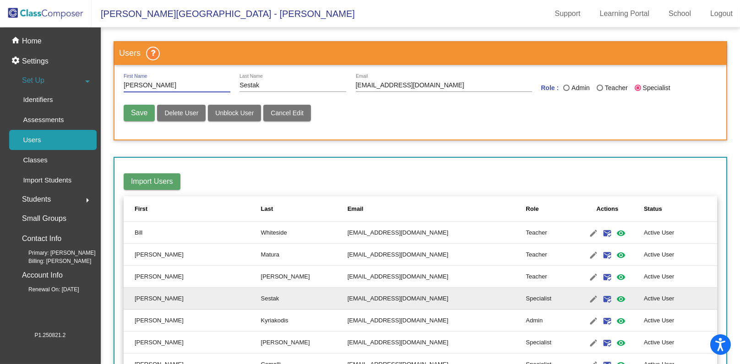
click at [596, 85] on div "Last Name" at bounding box center [599, 88] width 6 height 6
click at [599, 91] on input "Teacher" at bounding box center [599, 91] width 0 height 0
radio input "true"
click at [137, 111] on span "Save" at bounding box center [139, 113] width 16 height 8
radio input "false"
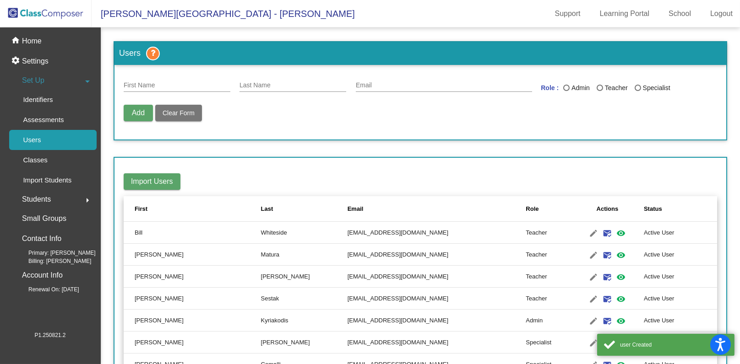
scroll to position [137, 0]
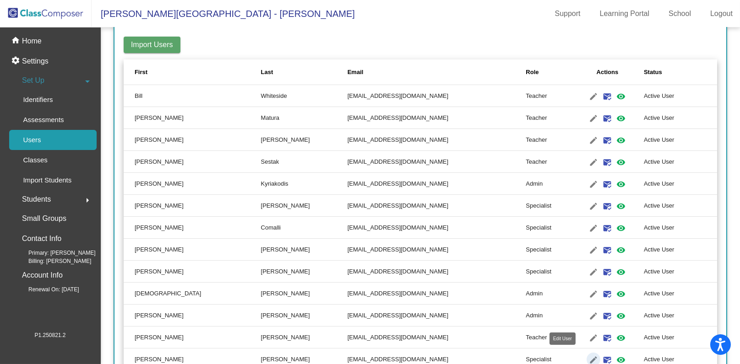
click at [588, 303] on mat-icon "edit" at bounding box center [593, 360] width 11 height 11
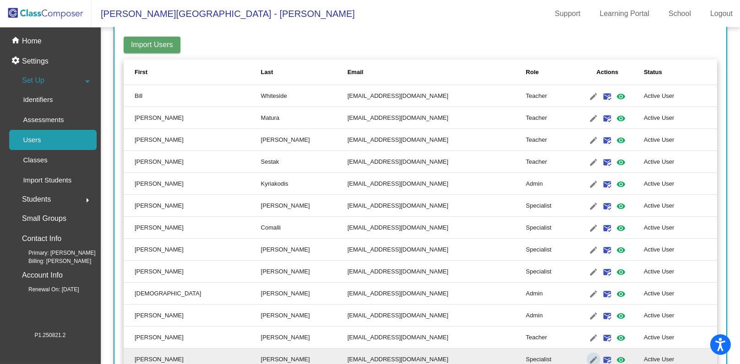
type input "[PERSON_NAME]"
type input "[EMAIL_ADDRESS][DOMAIN_NAME]"
radio input "true"
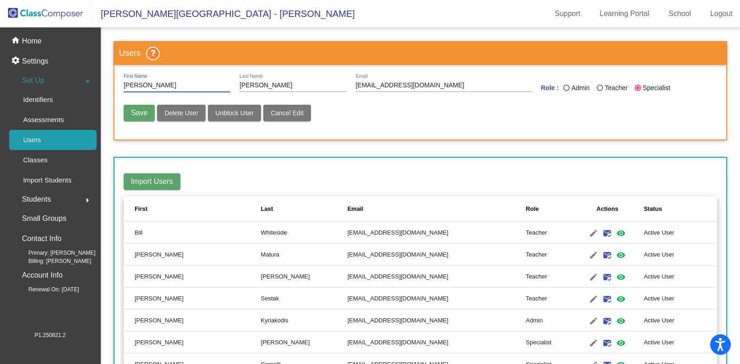
click at [596, 83] on label "Teacher" at bounding box center [615, 88] width 38 height 10
click at [599, 91] on input "Teacher" at bounding box center [599, 91] width 0 height 0
radio input "true"
drag, startPoint x: 142, startPoint y: 114, endPoint x: 152, endPoint y: 121, distance: 11.9
click at [142, 115] on span "Save" at bounding box center [139, 113] width 16 height 8
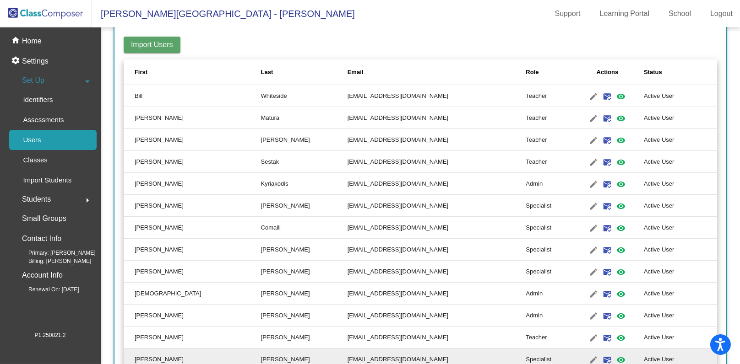
scroll to position [206, 0]
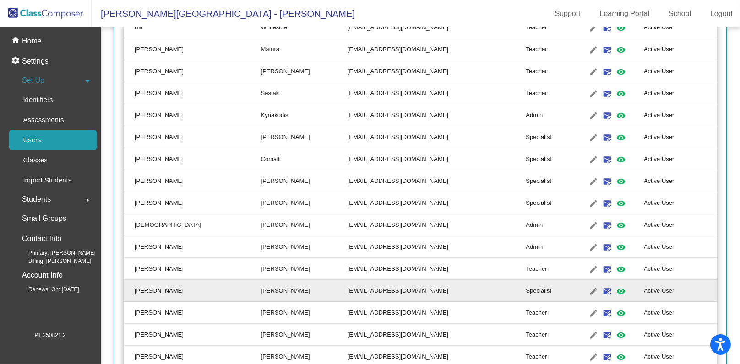
radio input "false"
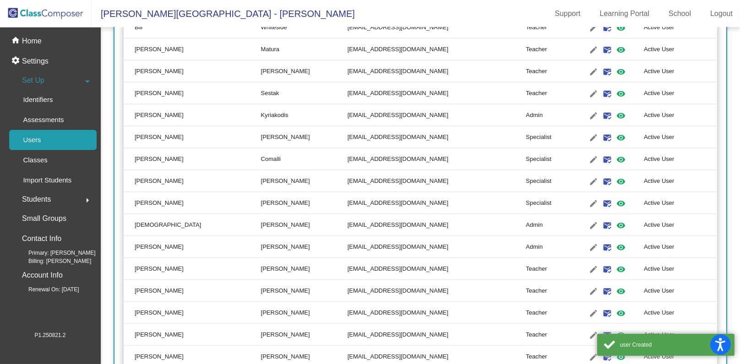
scroll to position [274, 0]
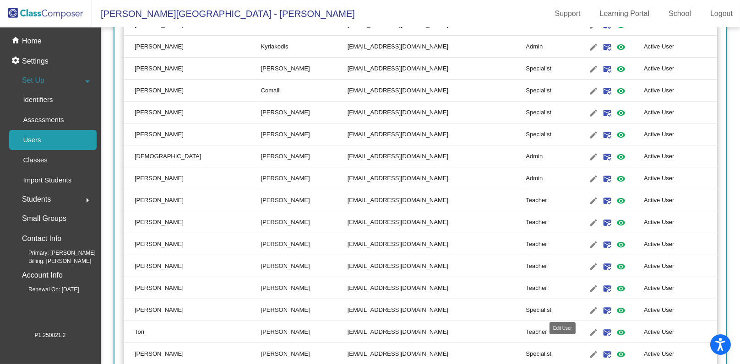
click at [588, 303] on mat-icon "edit" at bounding box center [593, 310] width 11 height 11
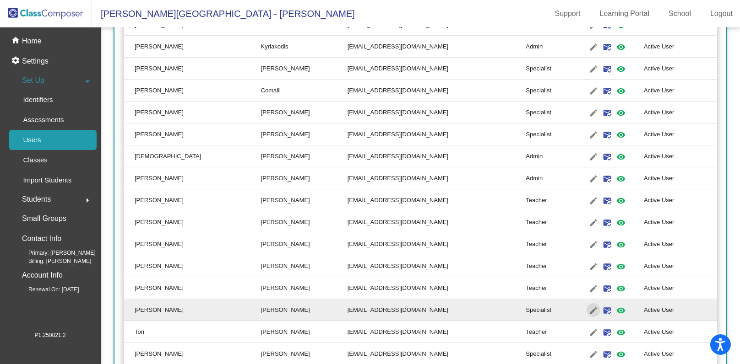
type input "[PERSON_NAME]"
type input "[EMAIL_ADDRESS][DOMAIN_NAME]"
radio input "true"
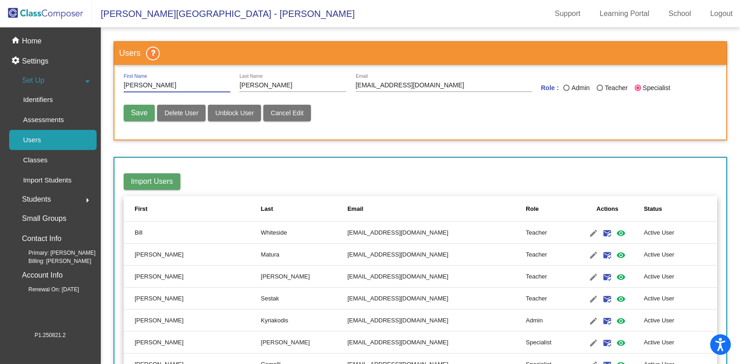
click at [603, 83] on div "Teacher" at bounding box center [615, 88] width 25 height 10
click at [600, 91] on input "Teacher" at bounding box center [599, 91] width 0 height 0
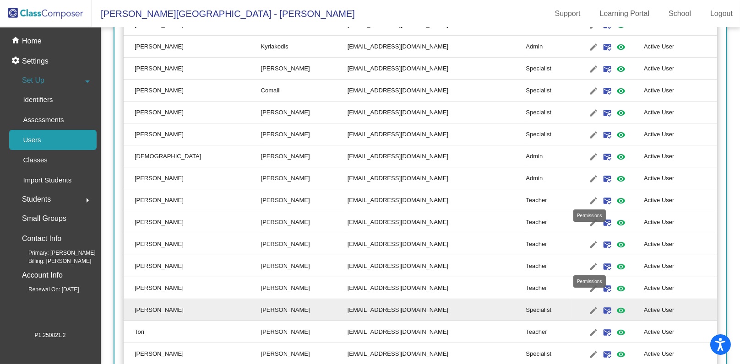
scroll to position [343, 0]
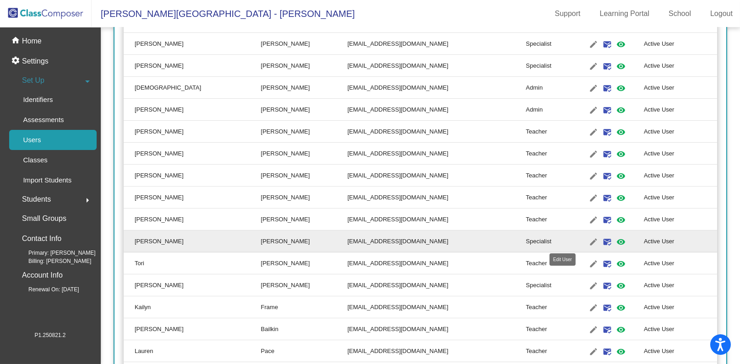
click at [588, 242] on mat-icon "edit" at bounding box center [593, 242] width 11 height 11
radio input "false"
radio input "true"
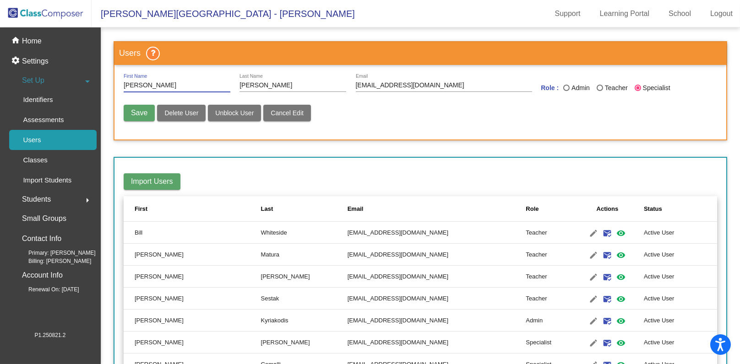
click at [596, 86] on div "Last Name" at bounding box center [599, 88] width 6 height 6
click at [599, 91] on input "Teacher" at bounding box center [599, 91] width 0 height 0
radio input "true"
drag, startPoint x: 134, startPoint y: 107, endPoint x: 152, endPoint y: 116, distance: 19.7
click at [134, 107] on button "Save" at bounding box center [139, 113] width 31 height 16
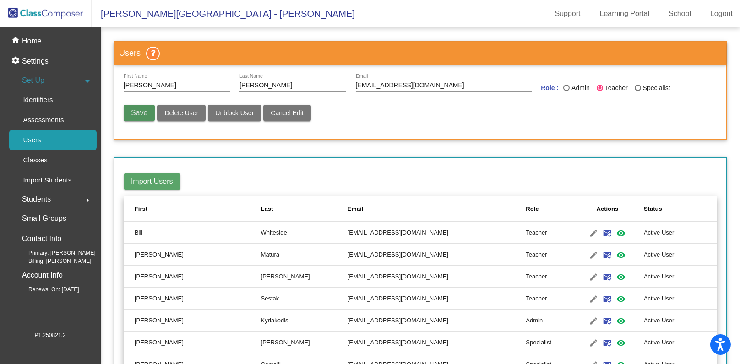
radio input "false"
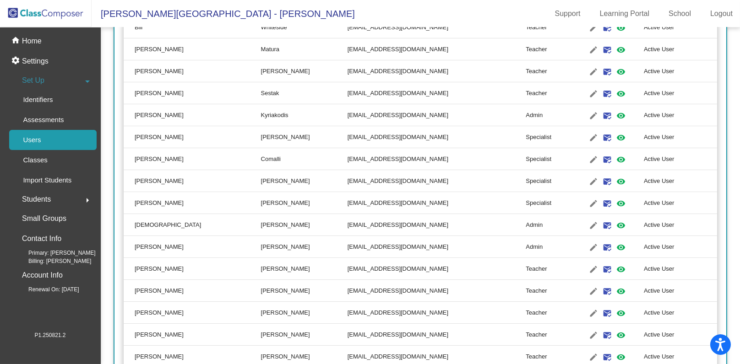
scroll to position [343, 0]
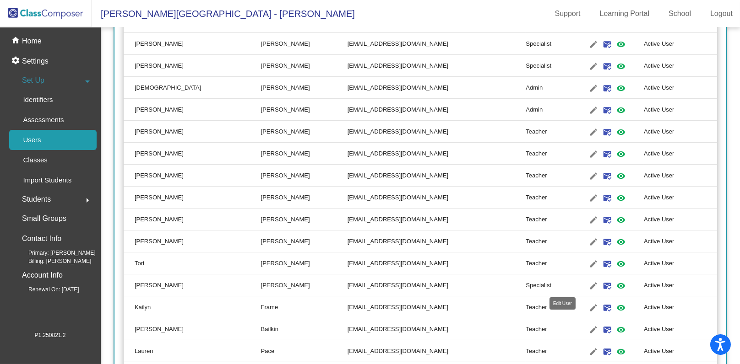
click at [588, 282] on mat-icon "edit" at bounding box center [593, 286] width 11 height 11
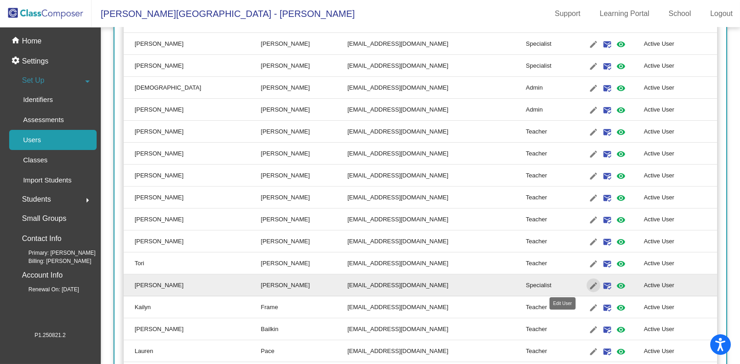
type input "[PERSON_NAME]"
type input "[EMAIL_ADDRESS][DOMAIN_NAME]"
radio input "true"
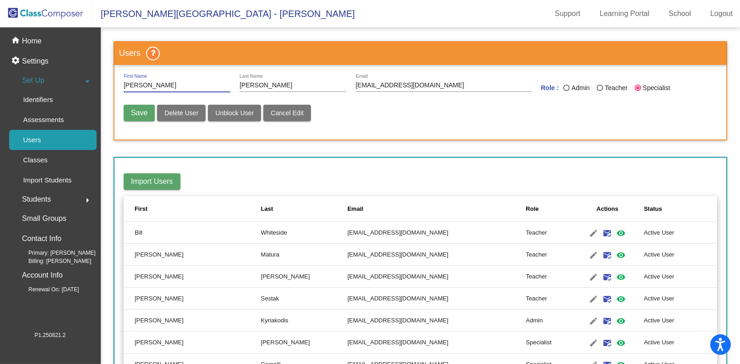
click at [145, 109] on span "Save" at bounding box center [139, 113] width 16 height 8
radio input "false"
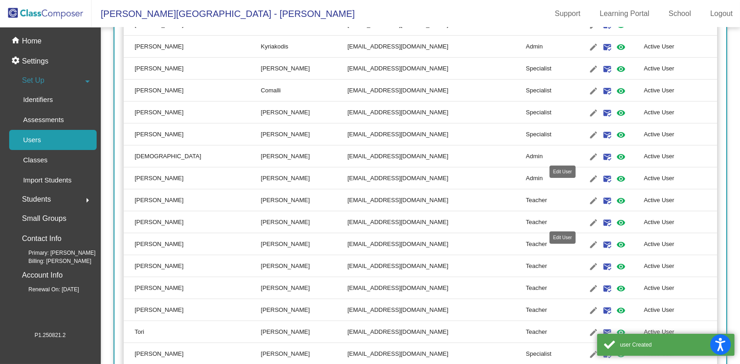
scroll to position [343, 0]
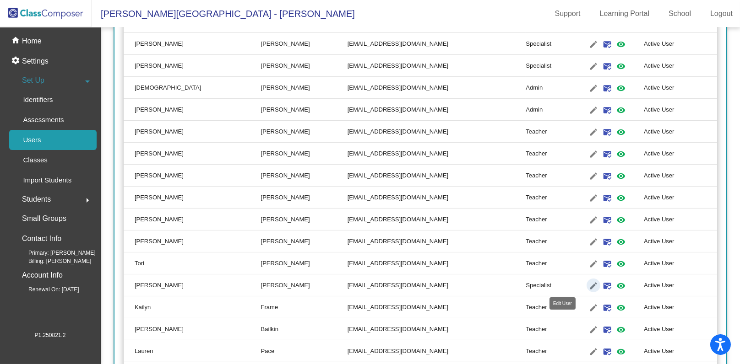
click at [588, 283] on mat-icon "edit" at bounding box center [593, 286] width 11 height 11
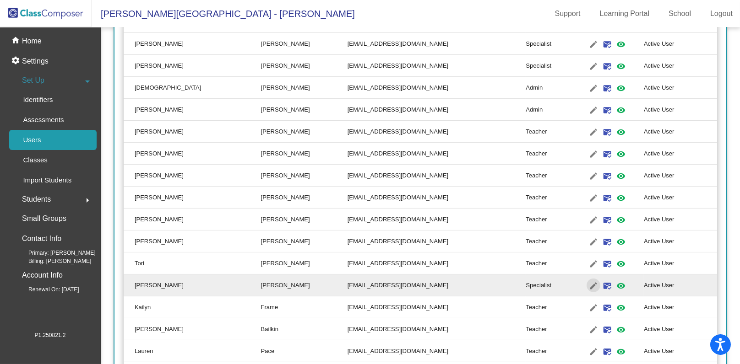
type input "[PERSON_NAME]"
type input "[EMAIL_ADDRESS][DOMAIN_NAME]"
radio input "true"
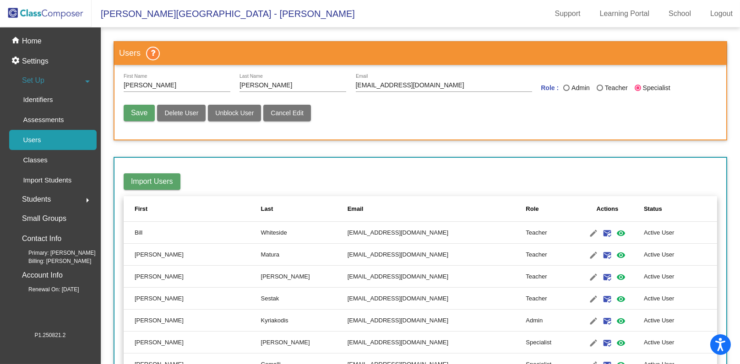
drag, startPoint x: 138, startPoint y: 117, endPoint x: 615, endPoint y: 91, distance: 477.2
click at [615, 91] on div "[PERSON_NAME] First Name [PERSON_NAME] Last Name [PERSON_NAME][EMAIL_ADDRESS][D…" at bounding box center [420, 102] width 593 height 56
click at [615, 91] on div "Teacher" at bounding box center [615, 88] width 25 height 10
click at [600, 91] on input "Teacher" at bounding box center [599, 91] width 0 height 0
radio input "true"
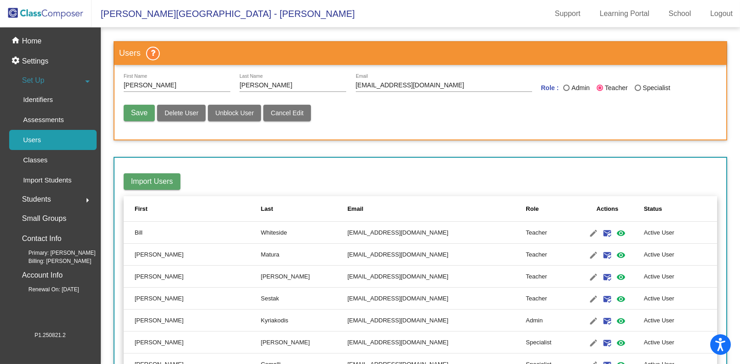
click at [132, 109] on span "Save" at bounding box center [139, 113] width 16 height 8
radio input "false"
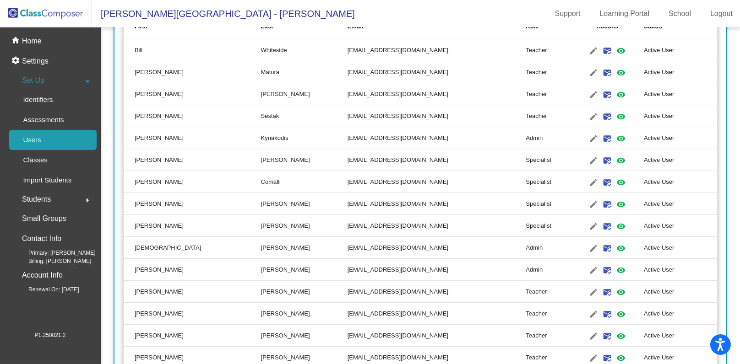
scroll to position [389, 0]
